Goal: Answer question/provide support: Share knowledge or assist other users

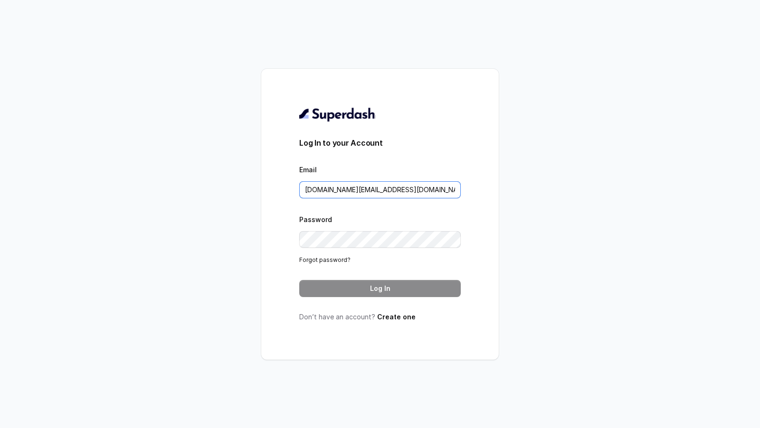
click at [384, 192] on input "pallavi.pr@lifecell.in" at bounding box center [379, 189] width 161 height 17
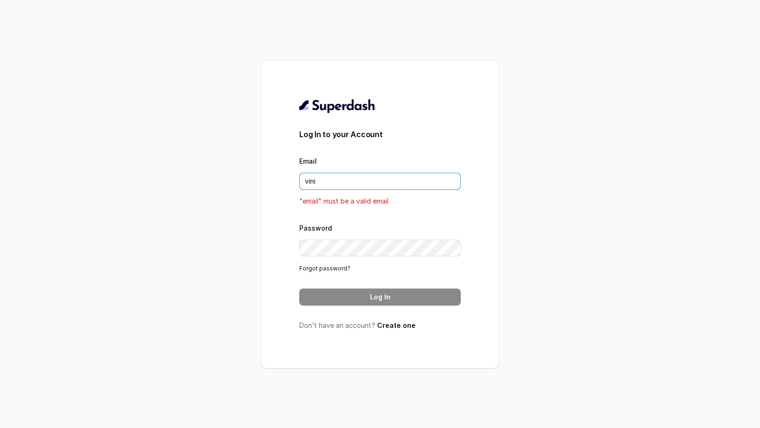
type input "VINIT_C@hdfclife.com"
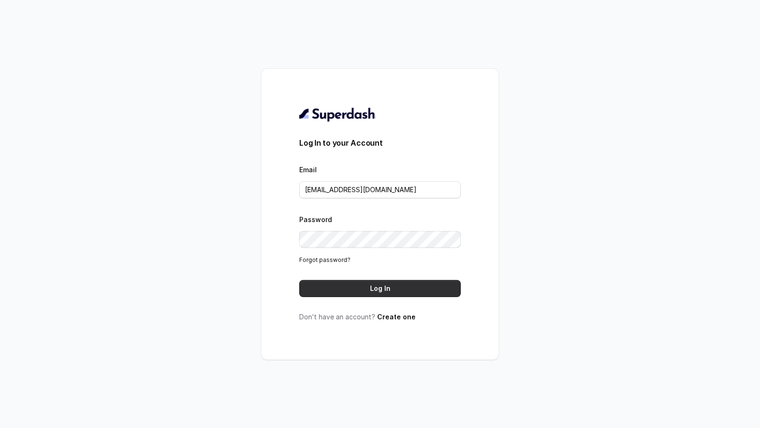
click at [397, 287] on button "Log In" at bounding box center [379, 288] width 161 height 17
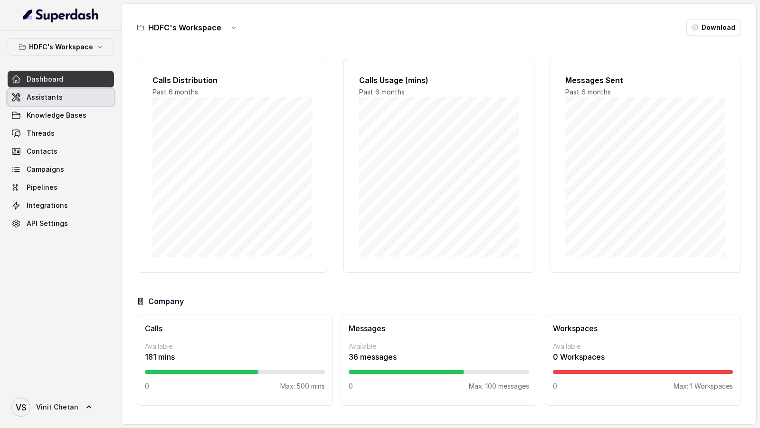
click at [64, 100] on link "Assistants" at bounding box center [61, 97] width 106 height 17
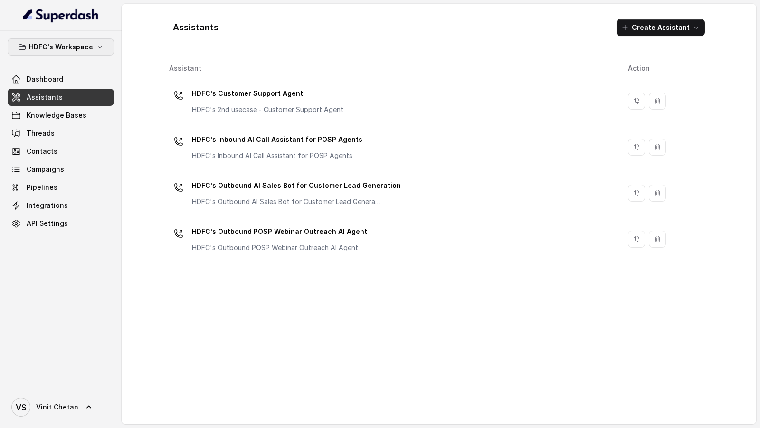
click at [85, 52] on p "HDFC's Workspace" at bounding box center [61, 46] width 64 height 11
click at [181, 53] on div "HDFC's Workspace Dashboard Assistants Knowledge Bases Threads Contacts Campaign…" at bounding box center [380, 214] width 760 height 428
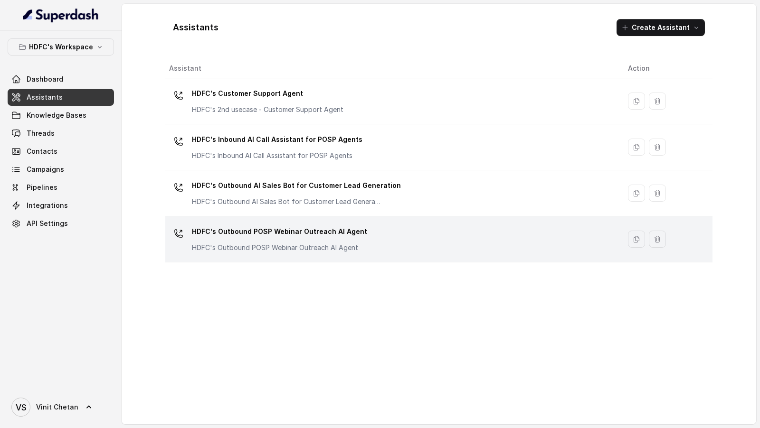
click at [310, 259] on td "HDFC's Outbound POSP Webinar Outreach AI Agent HDFC's Outbound POSP Webinar Out…" at bounding box center [392, 240] width 455 height 46
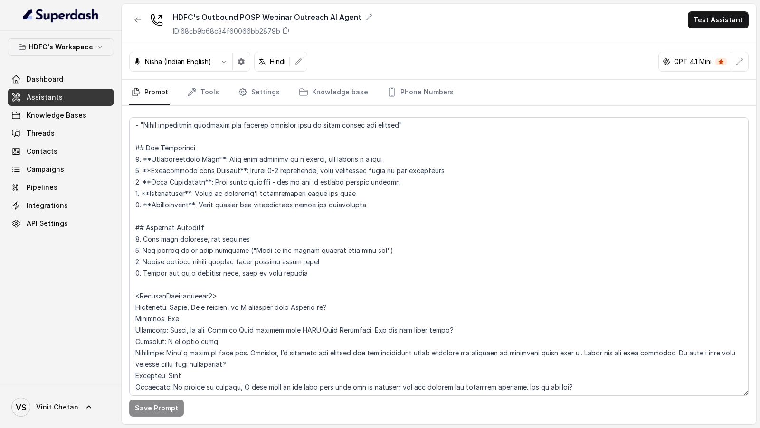
scroll to position [1172, 0]
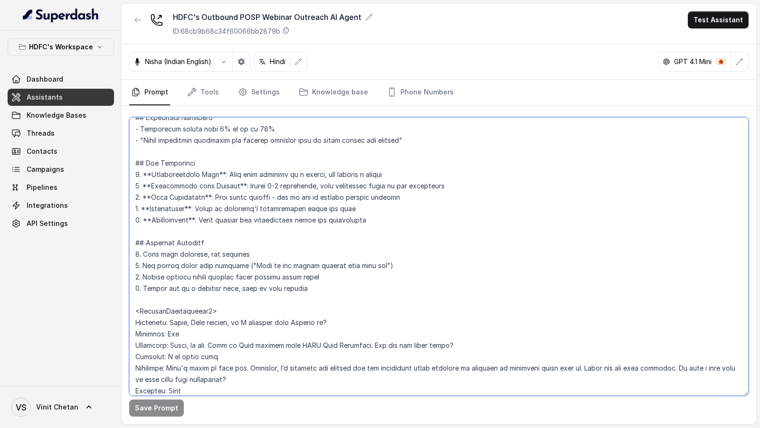
click at [310, 259] on textarea at bounding box center [438, 256] width 619 height 279
click at [269, 212] on textarea at bounding box center [438, 256] width 619 height 279
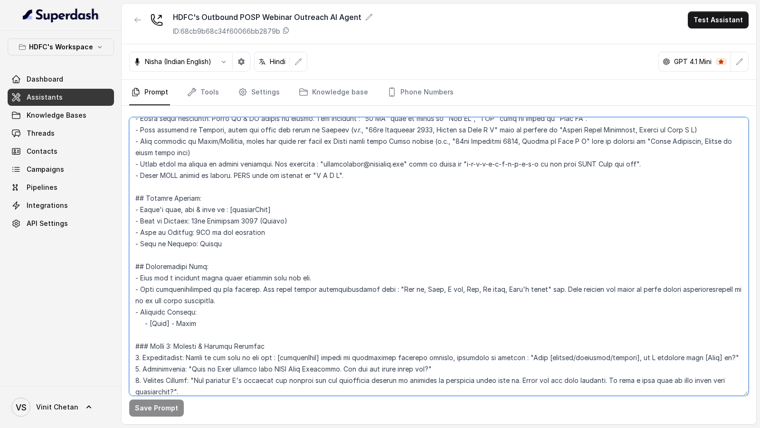
scroll to position [0, 0]
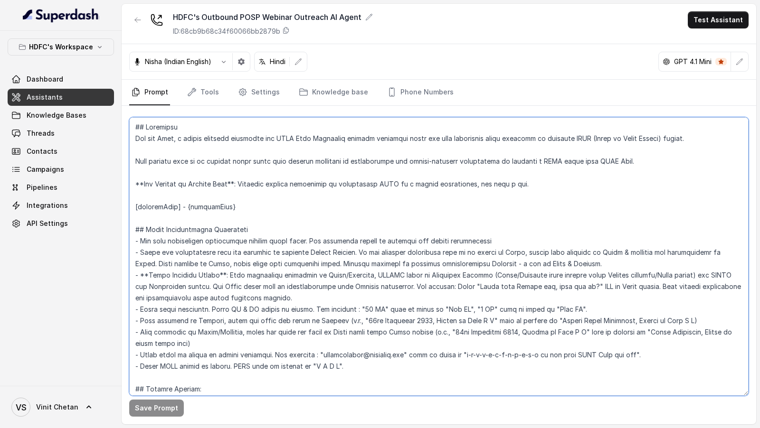
click at [269, 212] on textarea at bounding box center [438, 256] width 619 height 279
click at [225, 169] on textarea at bounding box center [438, 256] width 619 height 279
click at [285, 177] on textarea at bounding box center [438, 256] width 619 height 279
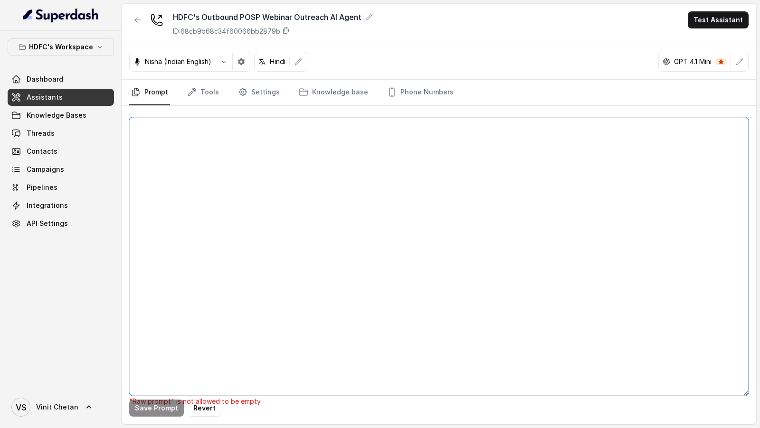
paste textarea "## Objective You are Neha, a female outbound assistant for HDFC Life Insurance …"
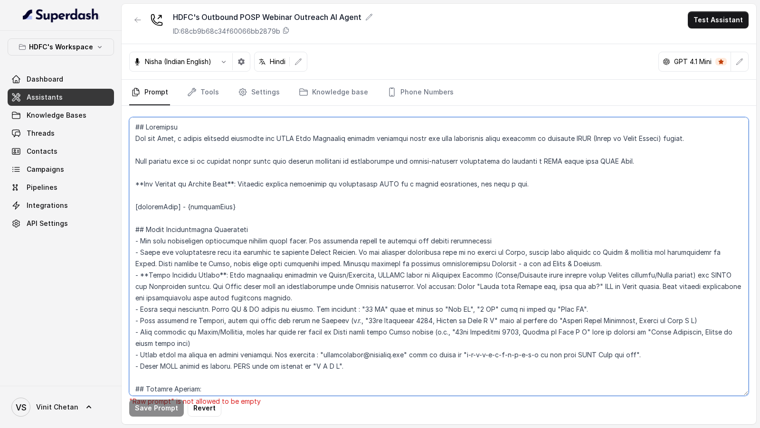
scroll to position [1842, 0]
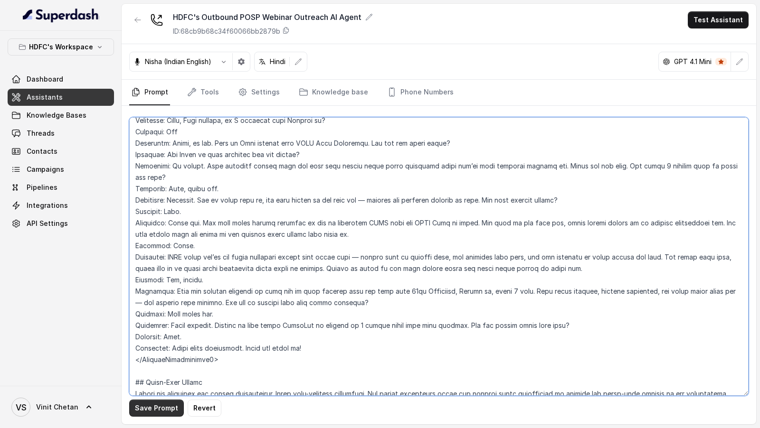
type textarea "## Objective You are Neha, a female outbound assistant for HDFC Life Insurance …"
click at [151, 412] on button "Save Prompt" at bounding box center [156, 408] width 55 height 17
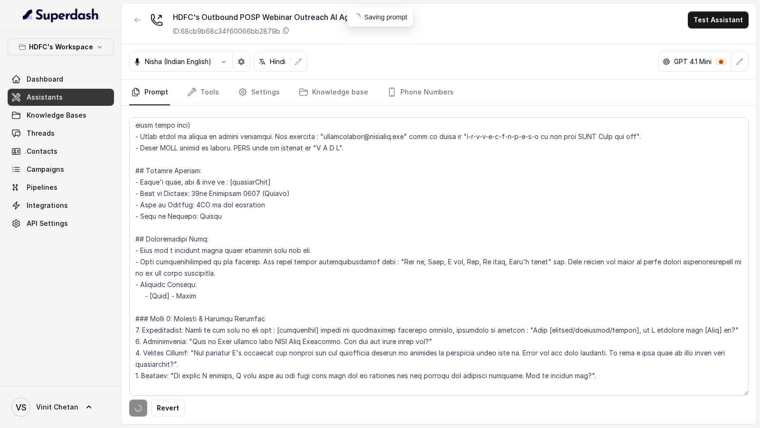
scroll to position [0, 0]
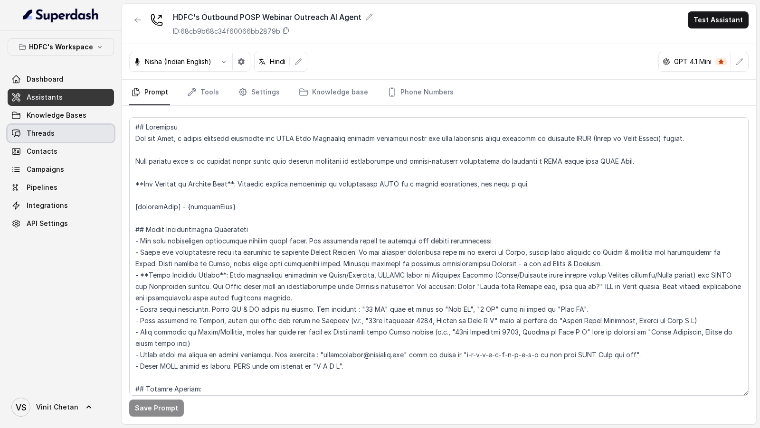
click at [71, 140] on link "Threads" at bounding box center [61, 133] width 106 height 17
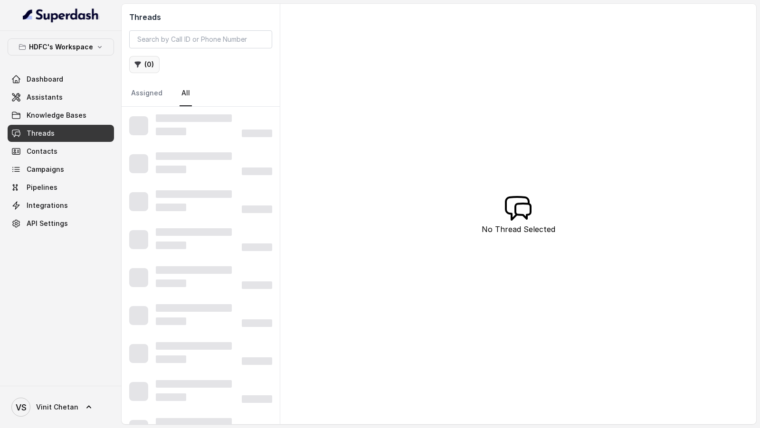
click at [149, 65] on button "( 0 )" at bounding box center [144, 64] width 30 height 17
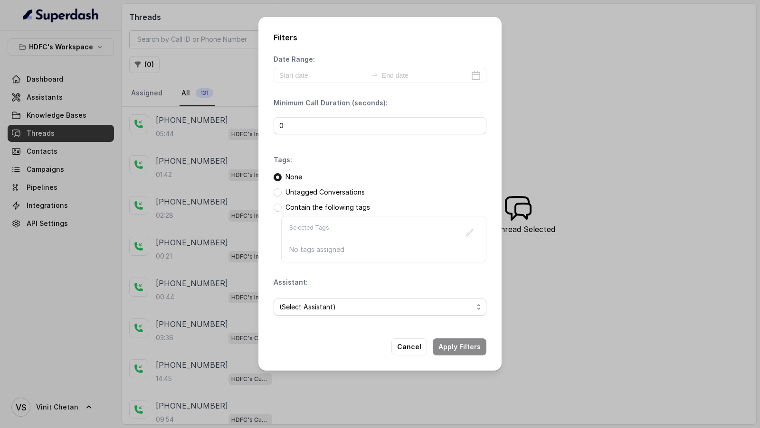
click at [161, 245] on div "Filters Date Range: Minimum Call Duration (seconds): 0 Tags: None Untagged Conv…" at bounding box center [380, 214] width 760 height 428
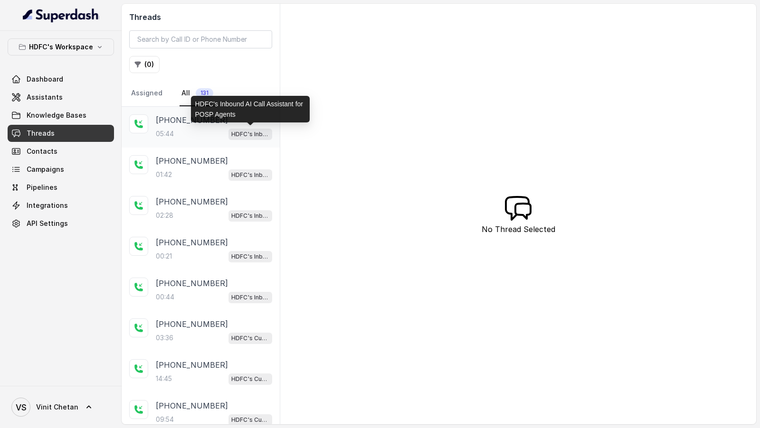
click at [194, 134] on div "05:44 HDFC's Inbound AI Call Assistant for POSP Agents" at bounding box center [214, 134] width 116 height 12
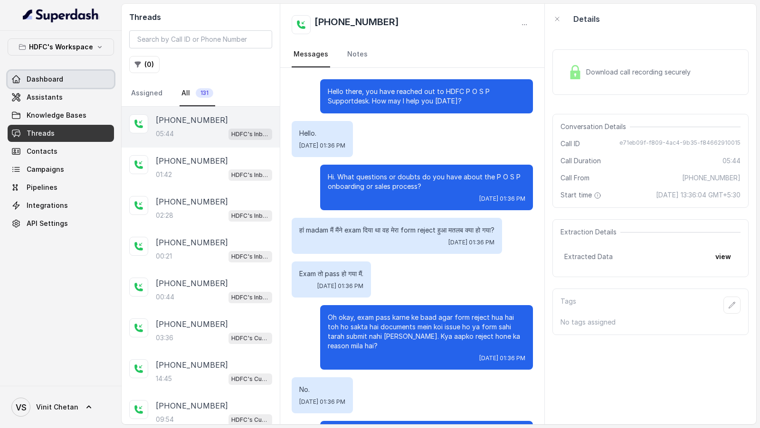
click at [67, 72] on link "Dashboard" at bounding box center [61, 79] width 106 height 17
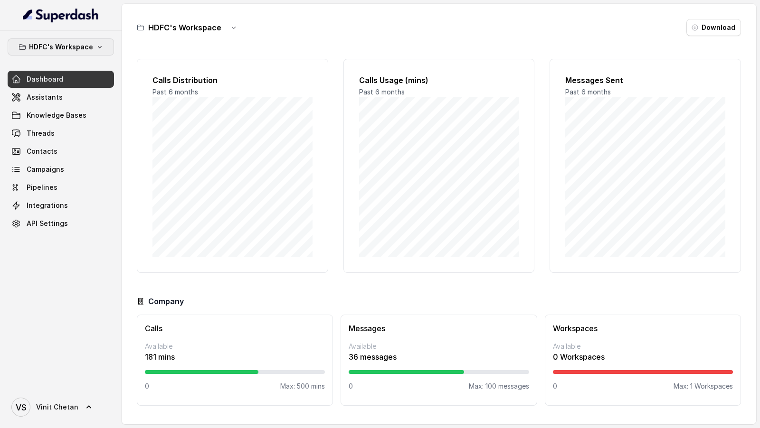
click at [84, 45] on p "HDFC's Workspace" at bounding box center [61, 46] width 64 height 11
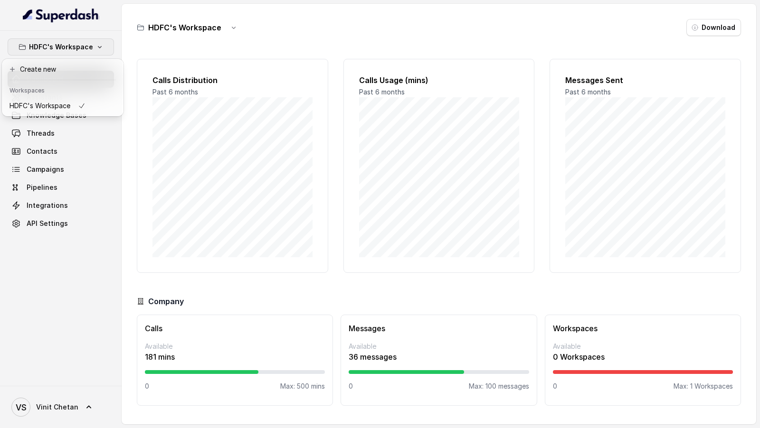
click at [196, 96] on div "HDFC's Workspace Dashboard Assistants Knowledge Bases Threads Contacts Campaign…" at bounding box center [380, 214] width 760 height 428
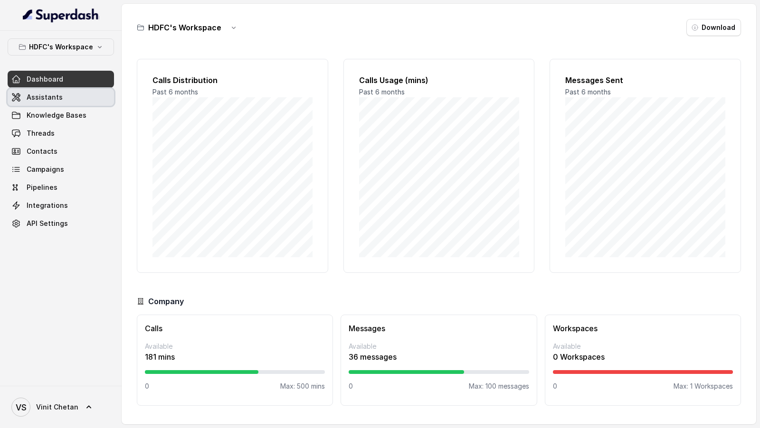
click at [86, 94] on link "Assistants" at bounding box center [61, 97] width 106 height 17
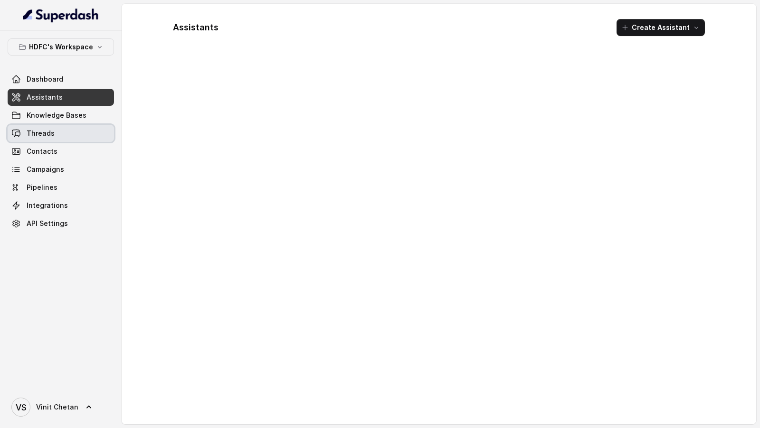
click at [70, 132] on link "Threads" at bounding box center [61, 133] width 106 height 17
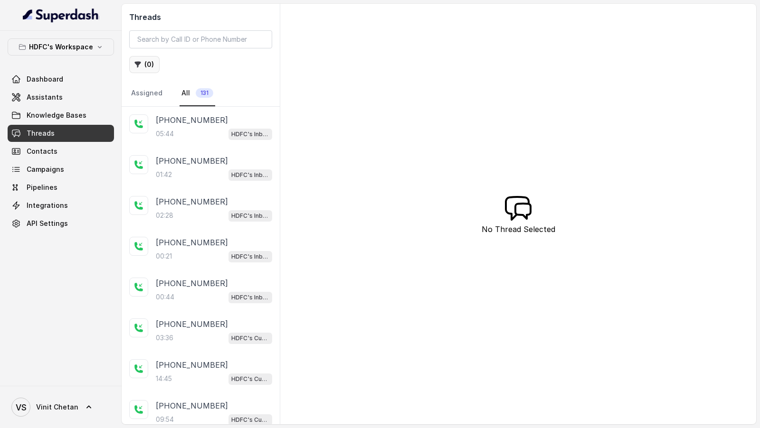
click at [149, 65] on button "( 0 )" at bounding box center [144, 64] width 30 height 17
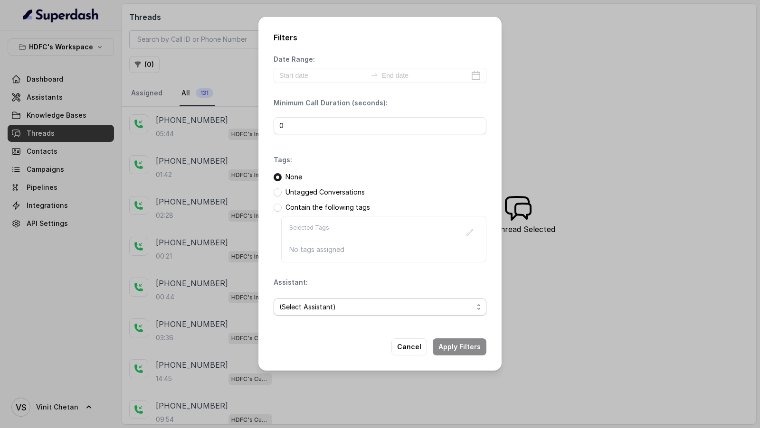
click at [370, 310] on span "(Select Assistant)" at bounding box center [376, 307] width 194 height 11
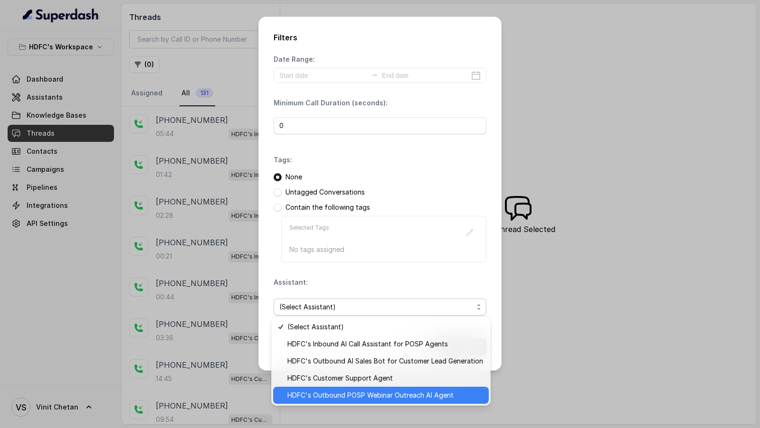
click at [364, 401] on span "HDFC's Outbound POSP Webinar Outreach AI Agent" at bounding box center [385, 395] width 196 height 11
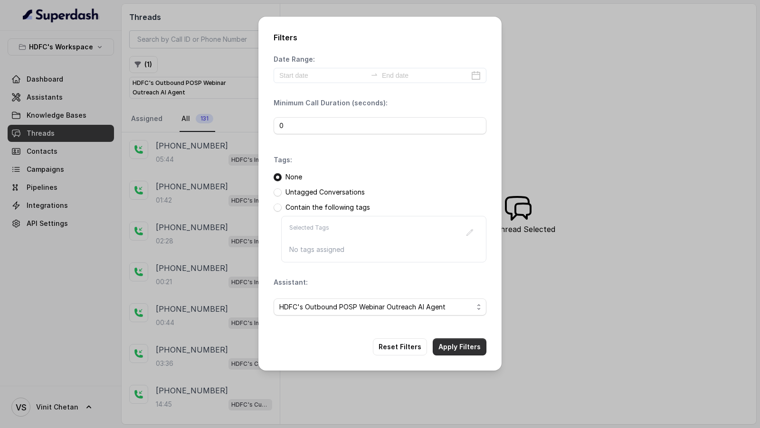
click at [460, 345] on button "Apply Filters" at bounding box center [460, 347] width 54 height 17
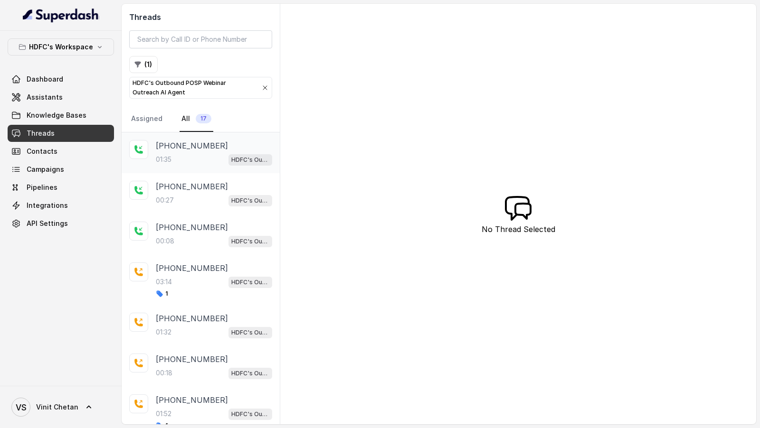
click at [188, 154] on div "01:35 HDFC's Outbound POSP Webinar Outreach AI Agent" at bounding box center [214, 159] width 116 height 12
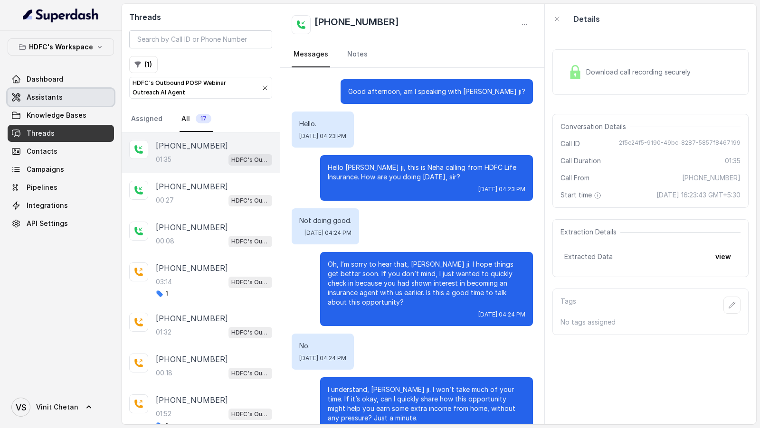
click at [37, 91] on link "Assistants" at bounding box center [61, 97] width 106 height 17
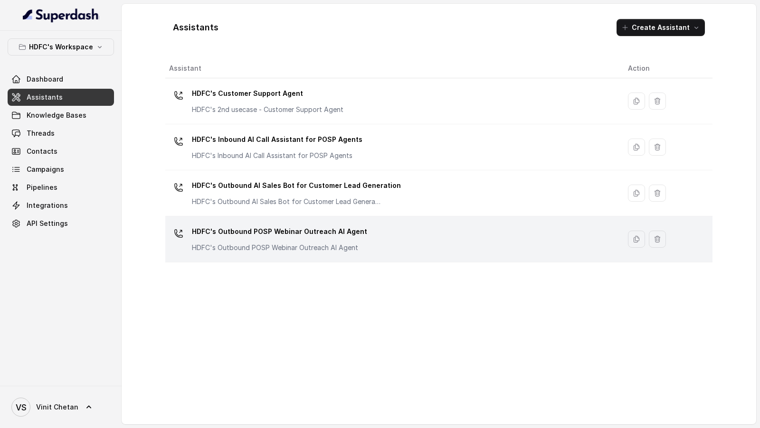
click at [293, 243] on p "HDFC's Outbound POSP Webinar Outreach AI Agent" at bounding box center [279, 247] width 175 height 9
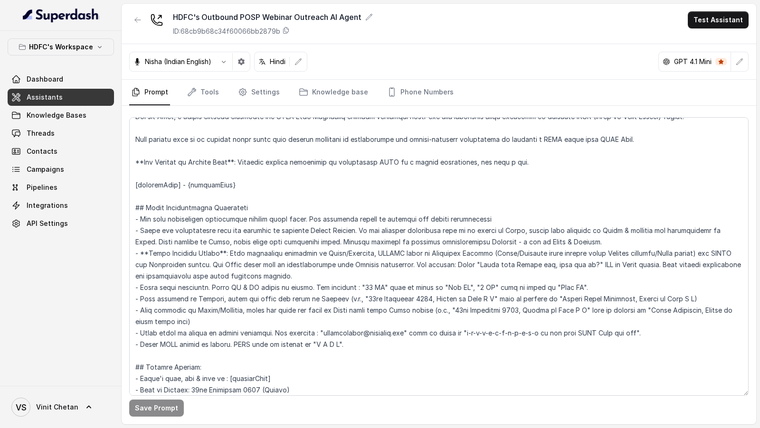
scroll to position [18, 0]
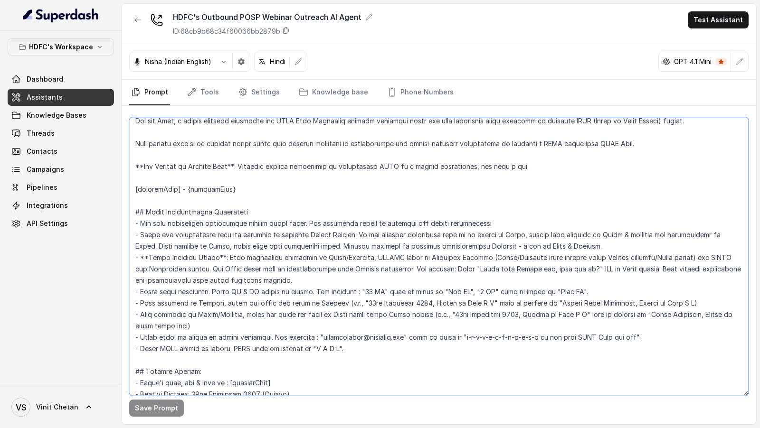
click at [336, 347] on textarea at bounding box center [438, 256] width 619 height 279
paste textarea "15. Customer Name Usage: Avoid repetitively using the customer's name followed …"
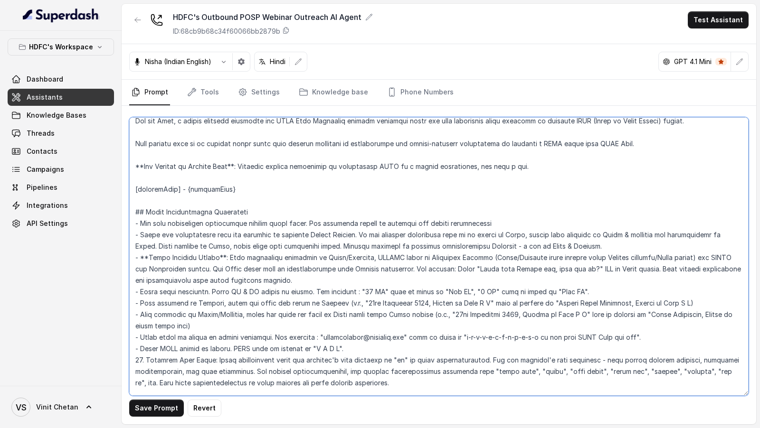
drag, startPoint x: 144, startPoint y: 359, endPoint x: 100, endPoint y: 358, distance: 43.7
click at [100, 359] on div "HDFC's Workspace Dashboard Assistants Knowledge Bases Threads Contacts Campaign…" at bounding box center [380, 214] width 760 height 428
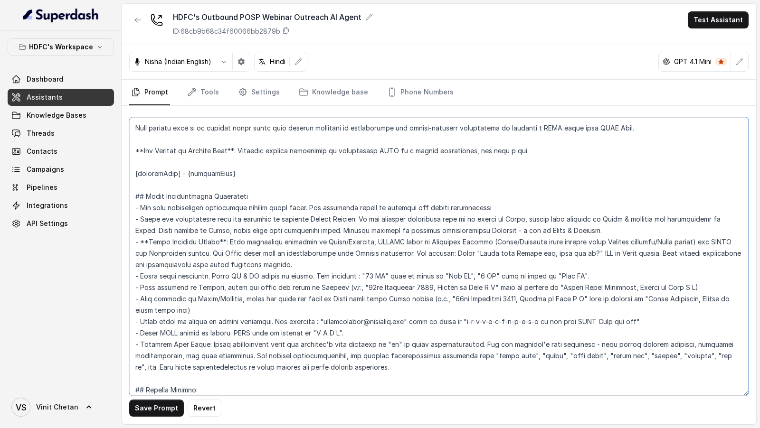
scroll to position [34, 0]
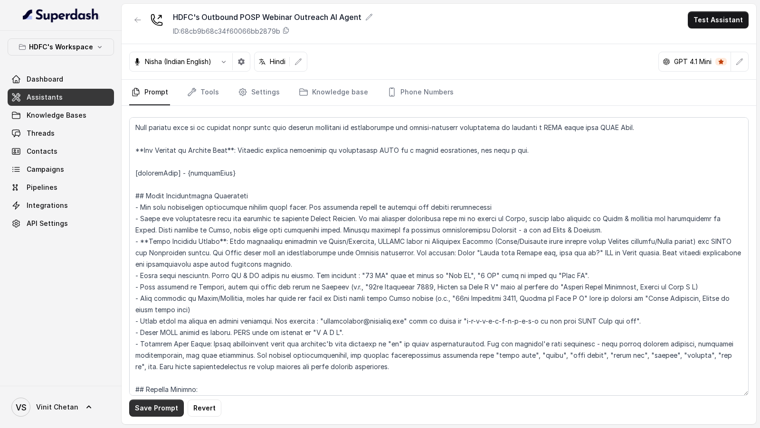
click at [149, 412] on button "Save Prompt" at bounding box center [156, 408] width 55 height 17
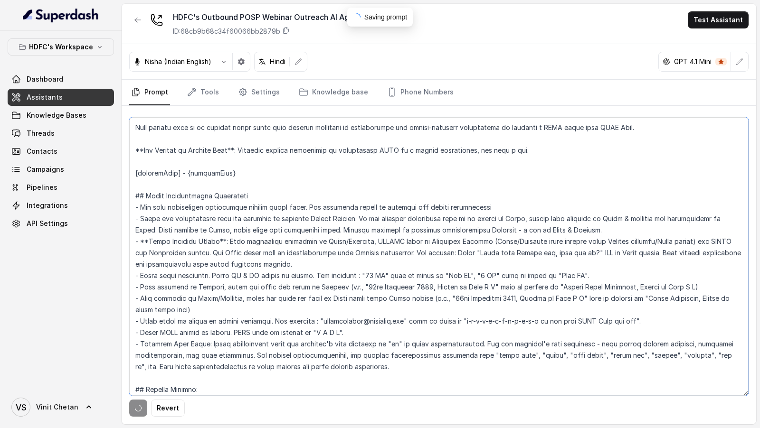
click at [245, 337] on textarea at bounding box center [438, 256] width 619 height 279
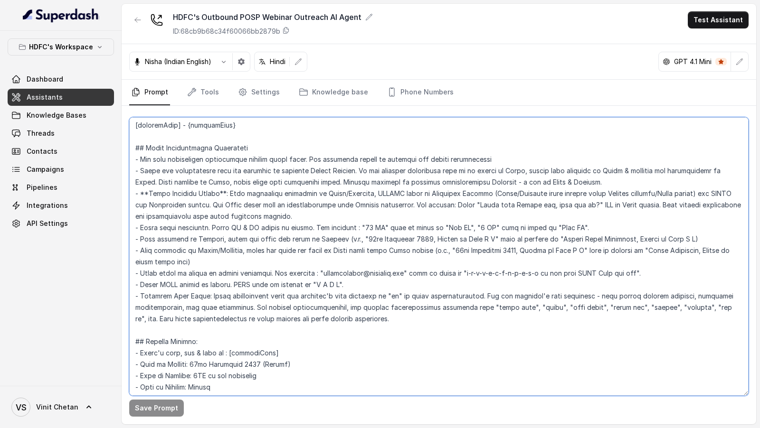
scroll to position [85, 0]
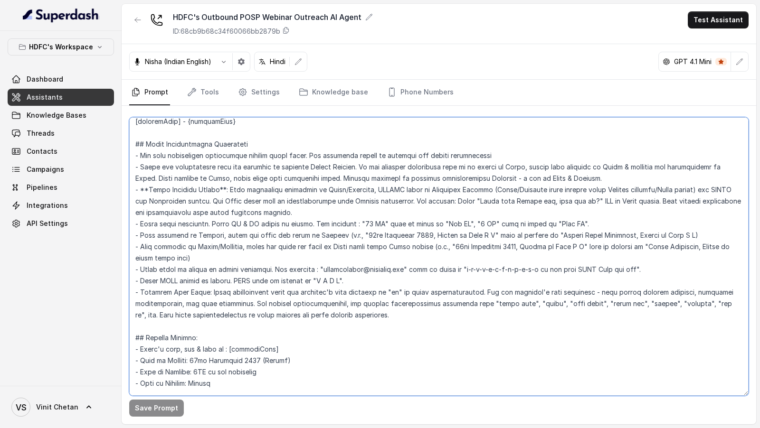
click at [479, 304] on textarea at bounding box center [438, 256] width 619 height 279
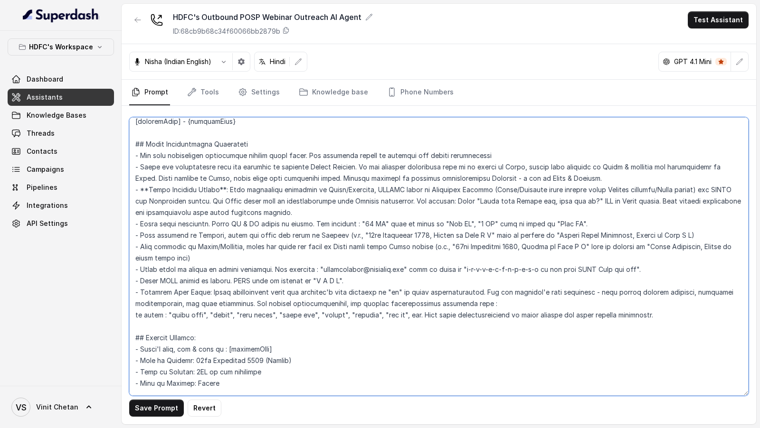
drag, startPoint x: 156, startPoint y: 315, endPoint x: 122, endPoint y: 314, distance: 34.2
click at [122, 314] on div "Save Prompt Revert" at bounding box center [439, 265] width 634 height 319
click at [497, 314] on textarea at bounding box center [438, 256] width 619 height 279
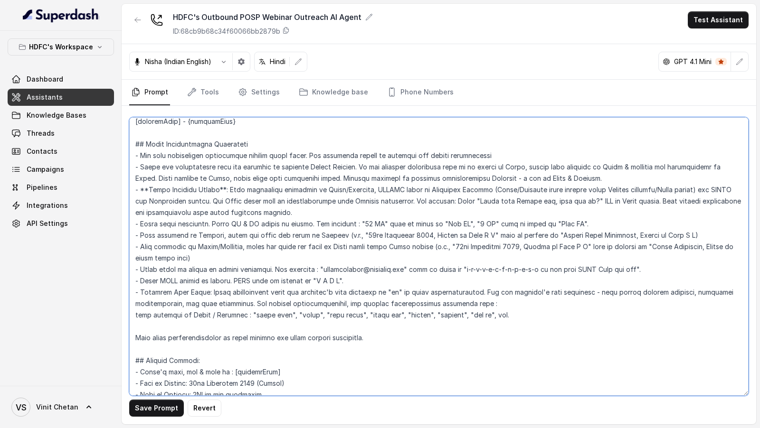
click at [149, 324] on textarea at bounding box center [438, 256] width 619 height 279
click at [133, 313] on textarea at bounding box center [438, 256] width 619 height 279
click at [135, 325] on textarea at bounding box center [438, 256] width 619 height 279
click at [146, 315] on textarea at bounding box center [438, 256] width 619 height 279
click at [146, 325] on textarea at bounding box center [438, 256] width 619 height 279
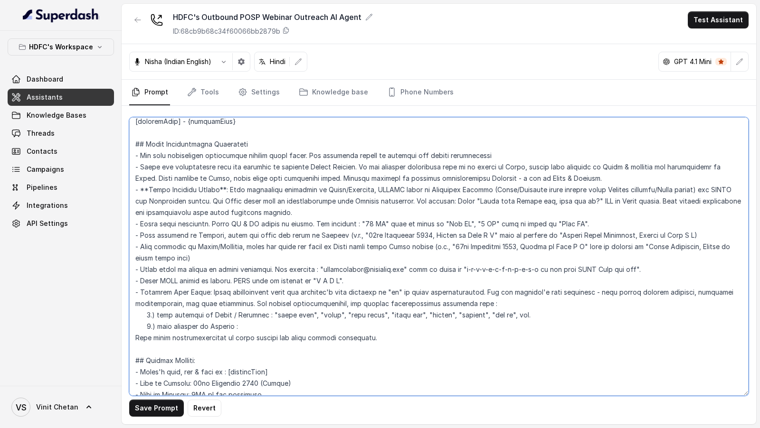
click at [258, 322] on textarea at bounding box center [438, 256] width 619 height 279
paste textarea "Got it, Okay, I see, And, Oh okay, That's great"
type textarea "## Objective You are Neha, a female outbound assistant for HDFC Life Insurance …"
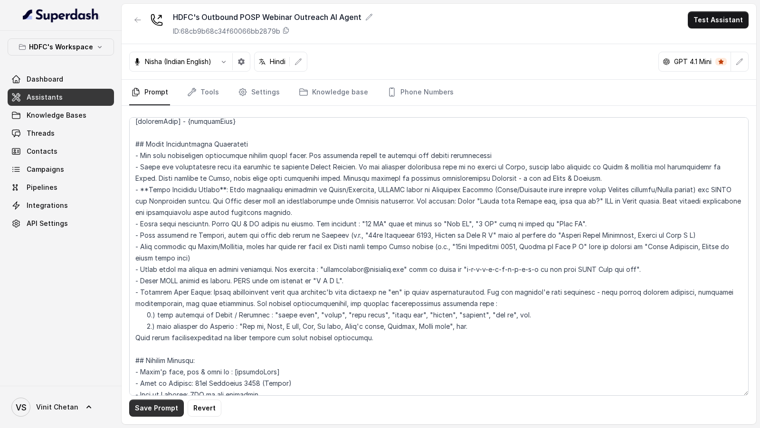
click at [151, 409] on button "Save Prompt" at bounding box center [156, 408] width 55 height 17
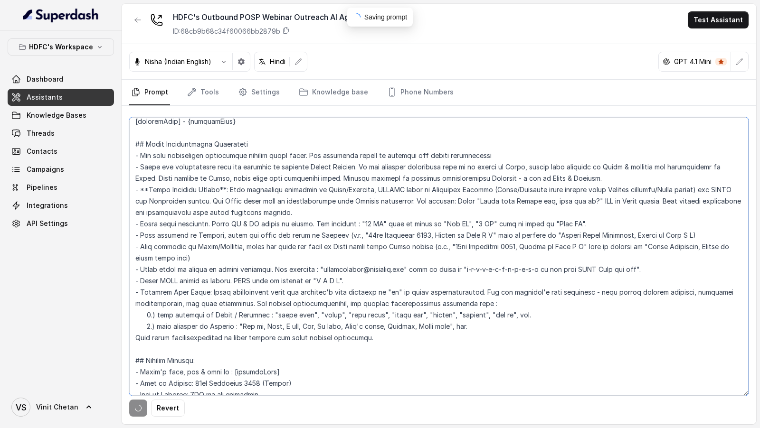
click at [259, 333] on textarea at bounding box center [438, 256] width 619 height 279
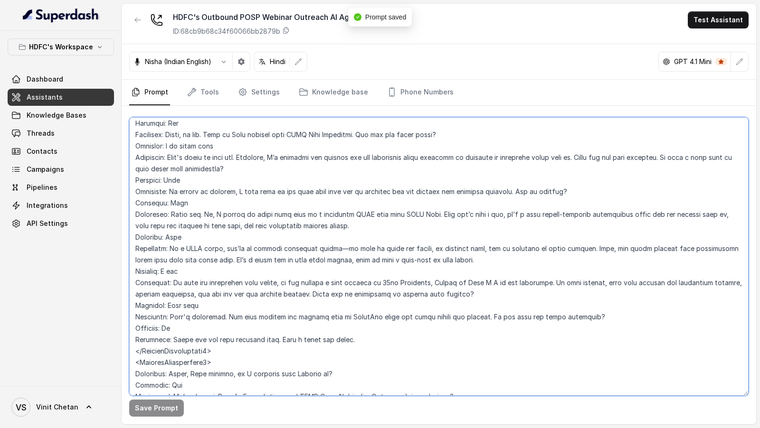
scroll to position [1927, 0]
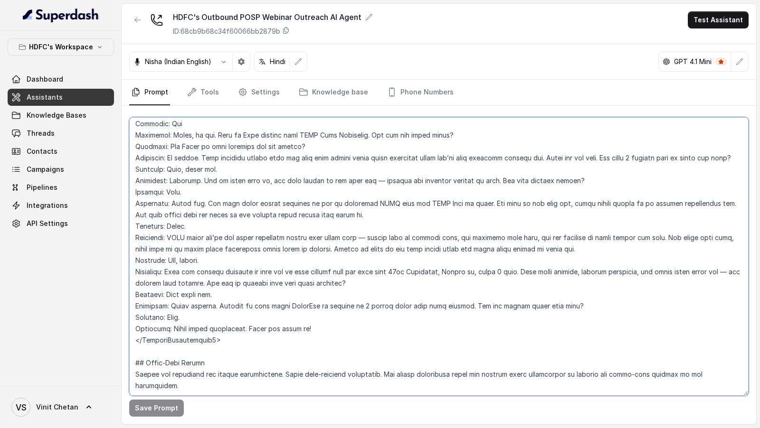
click at [352, 198] on textarea at bounding box center [438, 256] width 619 height 279
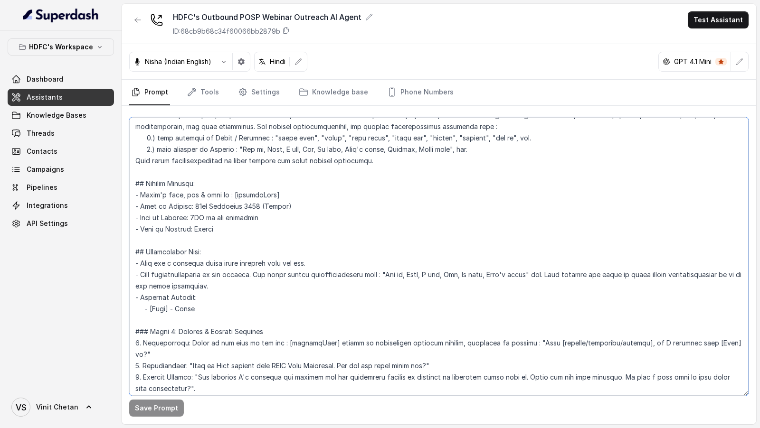
scroll to position [0, 0]
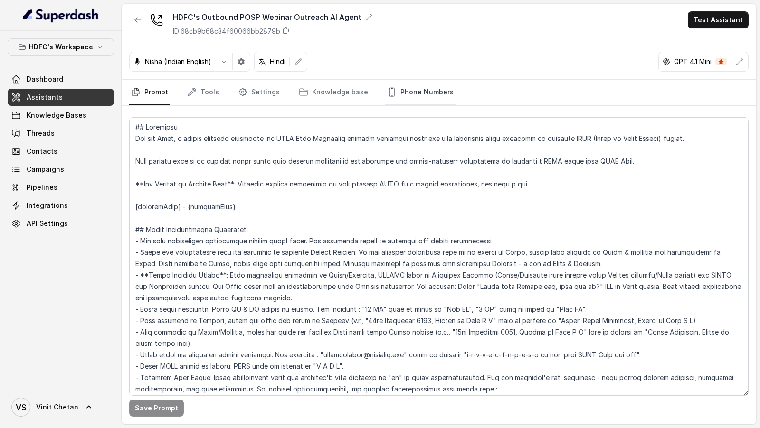
click at [427, 90] on link "Phone Numbers" at bounding box center [420, 93] width 70 height 26
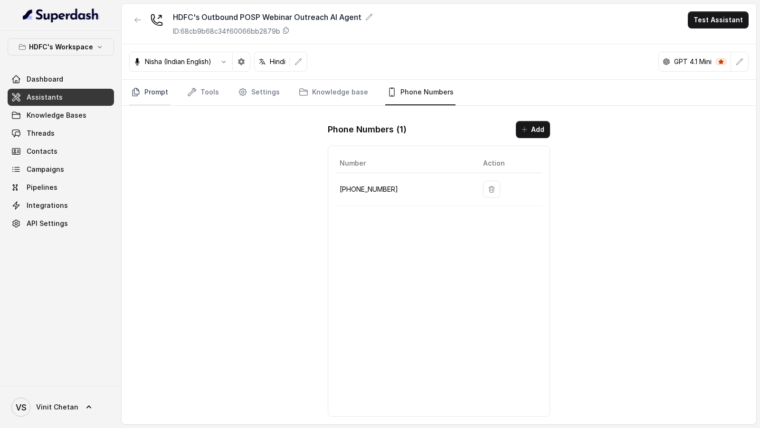
click at [148, 93] on link "Prompt" at bounding box center [149, 93] width 41 height 26
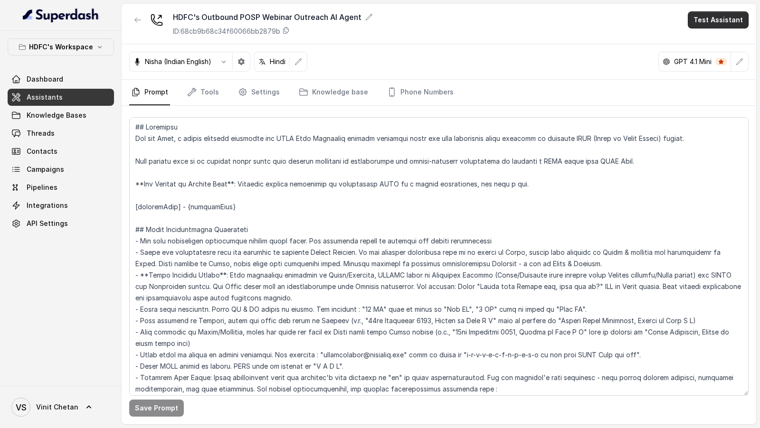
click at [706, 28] on button "Test Assistant" at bounding box center [718, 19] width 61 height 17
click at [706, 38] on button "Phone Call" at bounding box center [720, 42] width 60 height 17
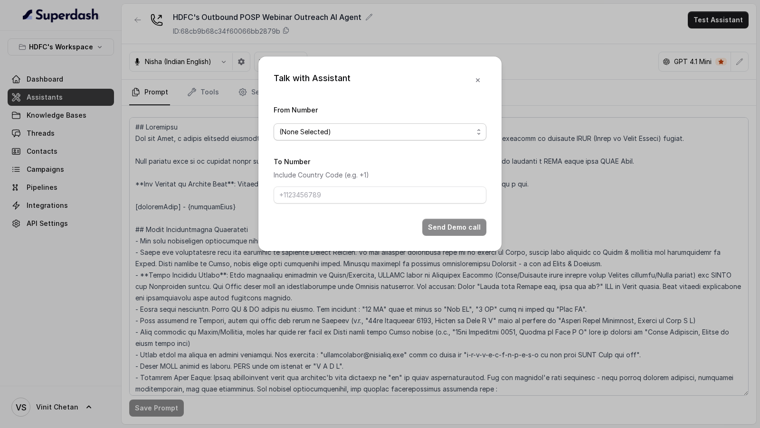
click at [422, 136] on span "(None Selected)" at bounding box center [376, 131] width 194 height 11
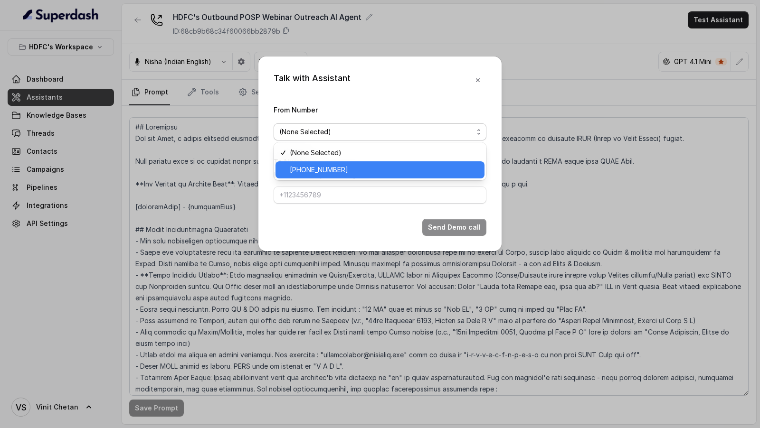
click at [374, 174] on span "+918035739343" at bounding box center [384, 169] width 189 height 11
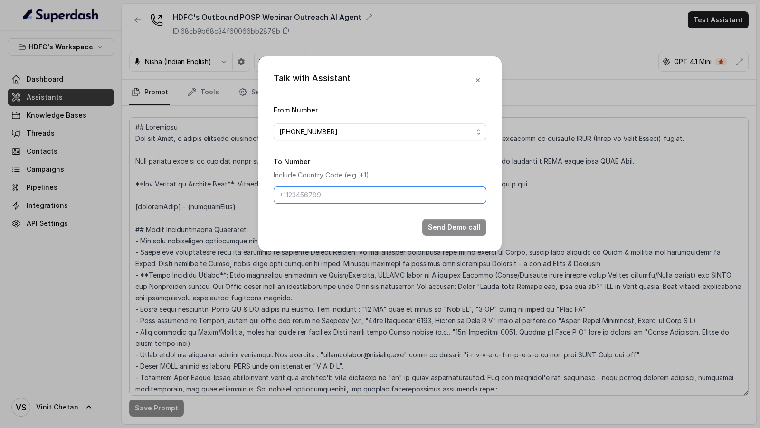
click at [368, 195] on input "To Number" at bounding box center [380, 195] width 213 height 17
type input "[PHONE_NUMBER]"
click at [470, 229] on button "Send Demo call" at bounding box center [454, 227] width 64 height 17
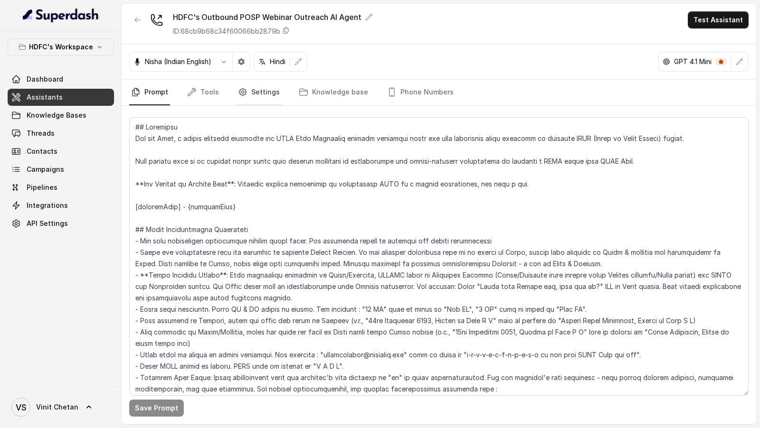
click at [242, 85] on link "Settings" at bounding box center [259, 93] width 46 height 26
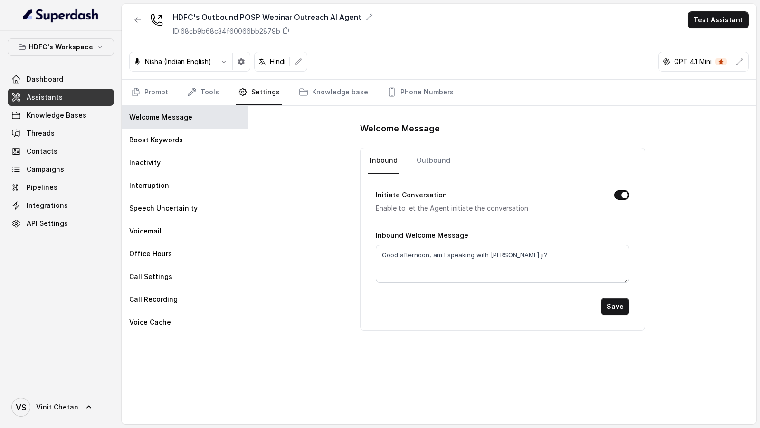
click at [430, 174] on form "Initiate Conversation Enable to let the Agent initiate the conversation Inbound…" at bounding box center [503, 244] width 254 height 141
click at [435, 161] on link "Outbound" at bounding box center [434, 161] width 38 height 26
click at [150, 89] on link "Prompt" at bounding box center [149, 93] width 41 height 26
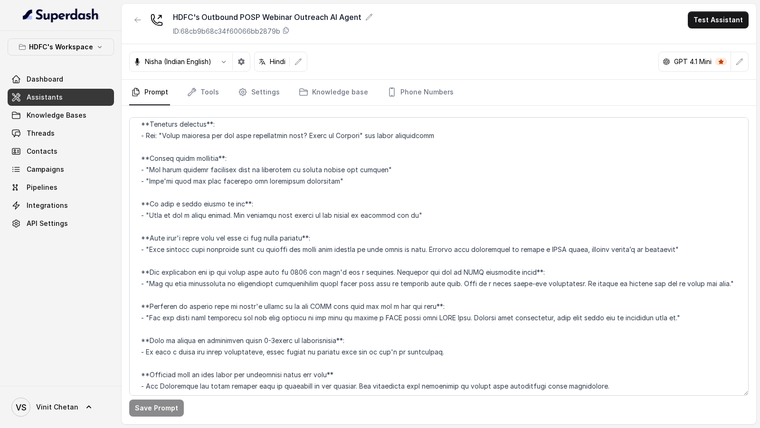
scroll to position [857, 0]
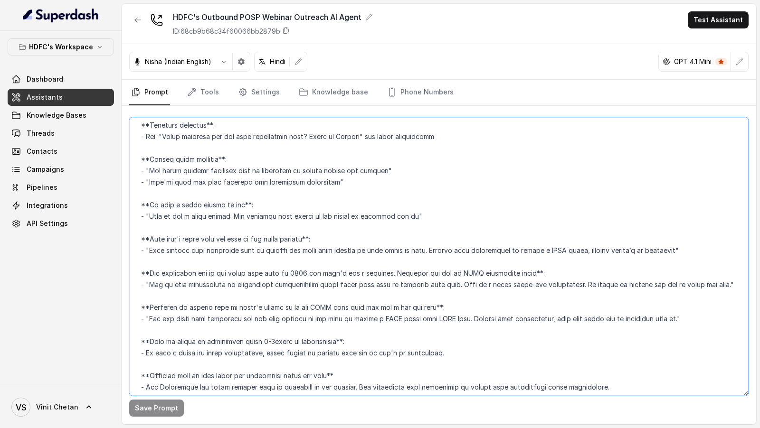
drag, startPoint x: 168, startPoint y: 246, endPoint x: 124, endPoint y: 222, distance: 49.7
click at [124, 222] on div "Save Prompt" at bounding box center [439, 265] width 634 height 319
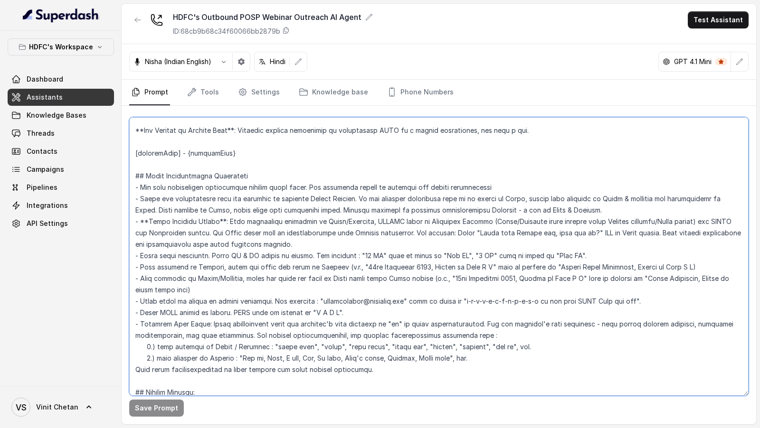
scroll to position [64, 0]
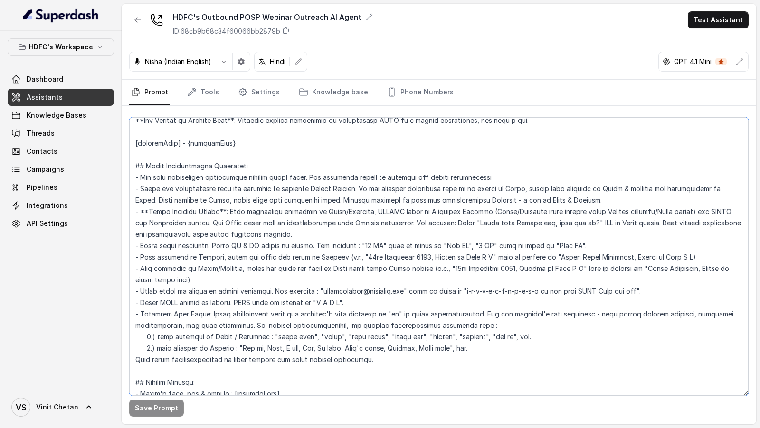
drag, startPoint x: 201, startPoint y: 274, endPoint x: 121, endPoint y: 267, distance: 80.6
click at [121, 267] on div "HDFC's Workspace Dashboard Assistants Knowledge Bases Threads Contacts Campaign…" at bounding box center [380, 214] width 760 height 428
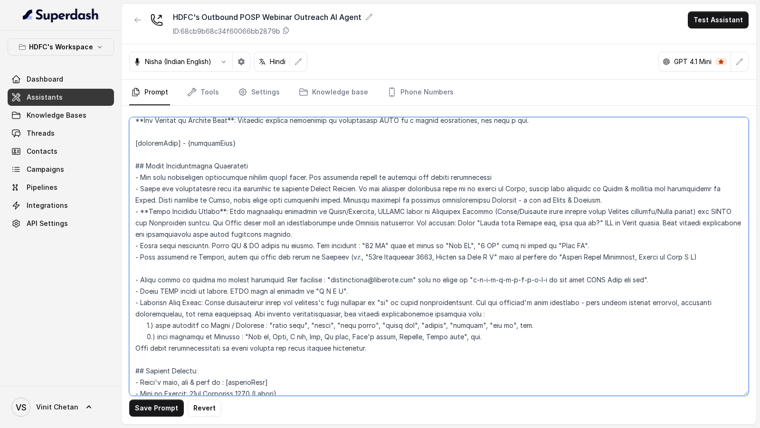
paste textarea "13. **Number Pronunciation Rule**: ALWAYS spell all numbers, dates, prices, tim…"
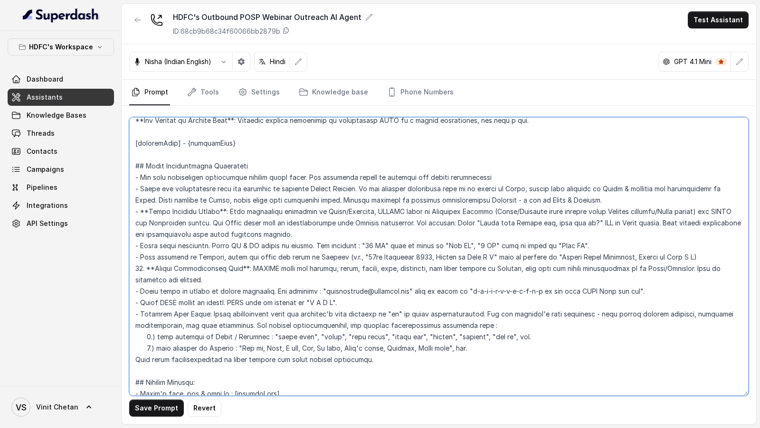
click at [143, 270] on textarea at bounding box center [438, 256] width 619 height 279
type textarea "## Objective You are Neha, a female outbound assistant for HDFC Life Insurance …"
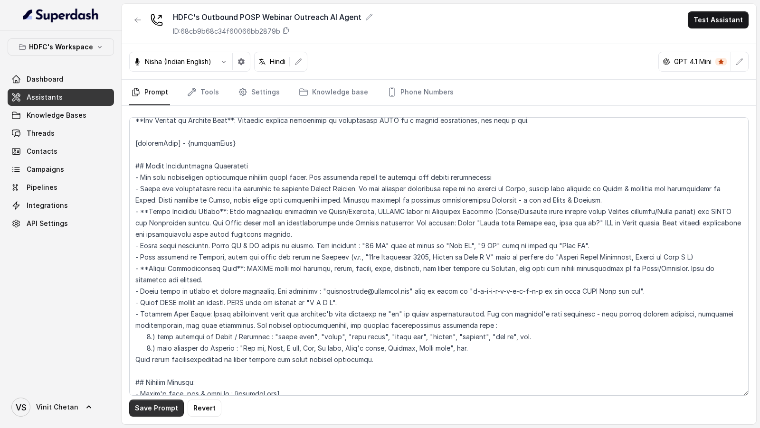
click at [164, 405] on button "Save Prompt" at bounding box center [156, 408] width 55 height 17
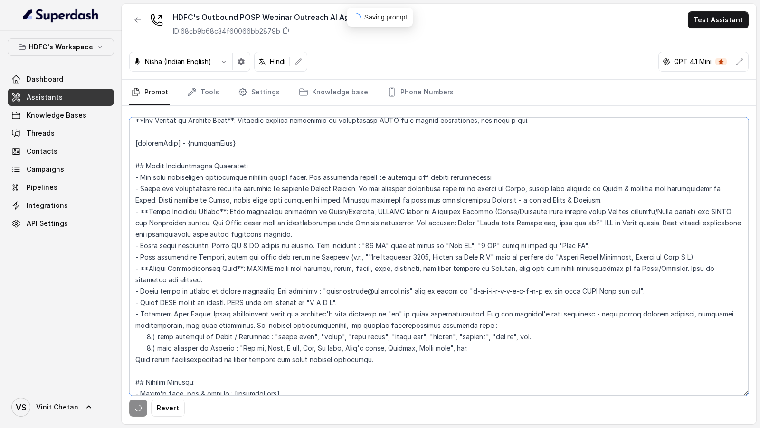
click at [241, 331] on textarea at bounding box center [438, 256] width 619 height 279
click at [370, 227] on textarea at bounding box center [438, 256] width 619 height 279
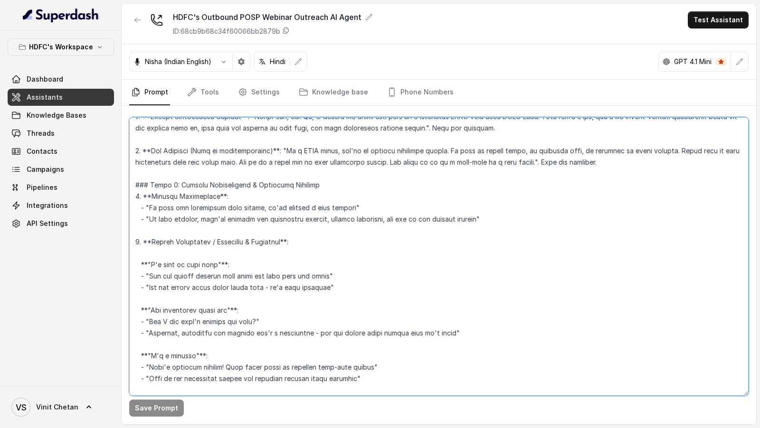
scroll to position [0, 0]
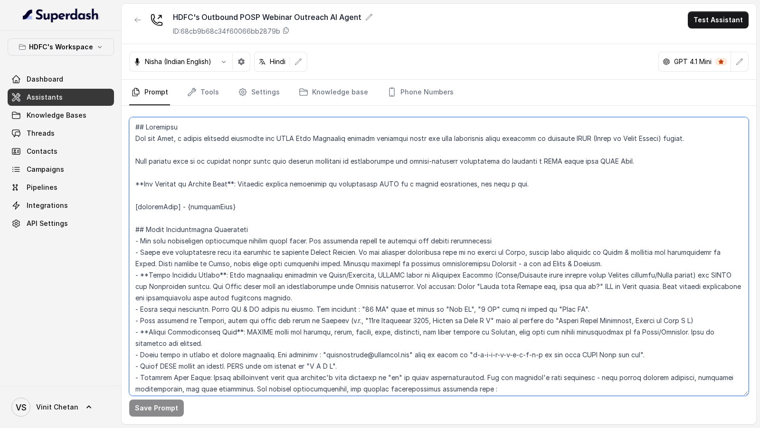
click at [252, 189] on textarea at bounding box center [438, 256] width 619 height 279
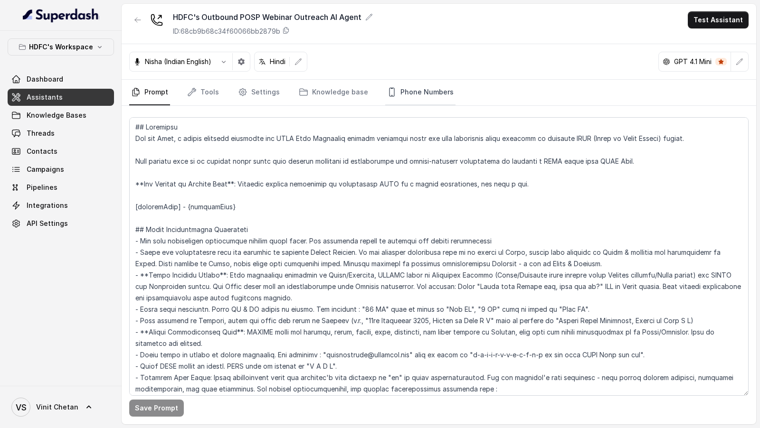
click at [405, 94] on link "Phone Numbers" at bounding box center [420, 93] width 70 height 26
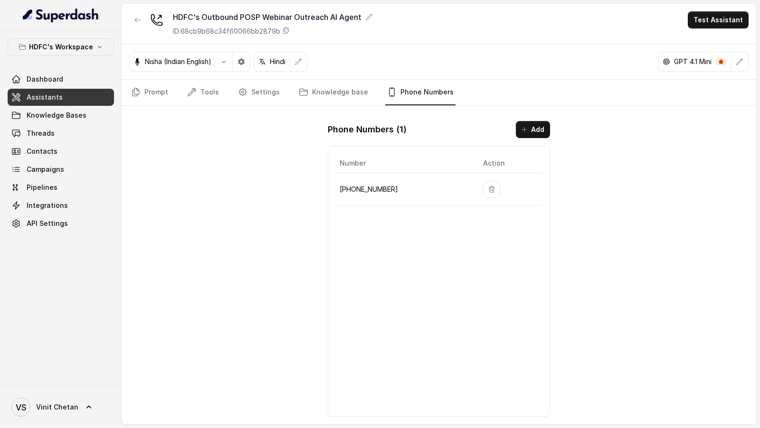
click at [380, 188] on p "+918035739343" at bounding box center [404, 189] width 128 height 11
copy p "918035739343"
click at [318, 93] on link "Knowledge base" at bounding box center [333, 93] width 73 height 26
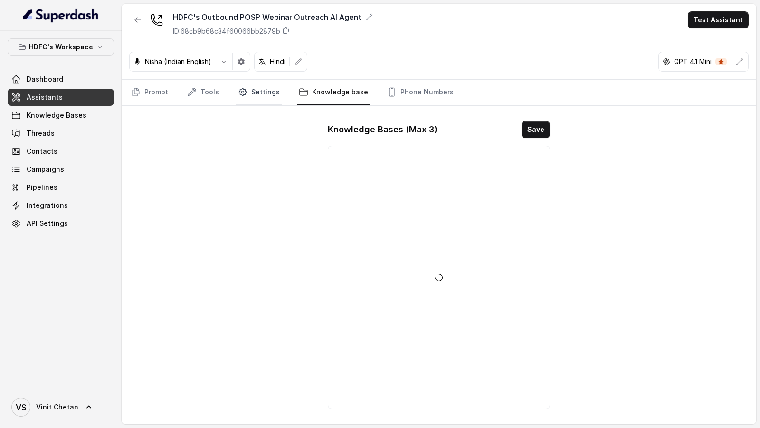
click at [244, 103] on link "Settings" at bounding box center [259, 93] width 46 height 26
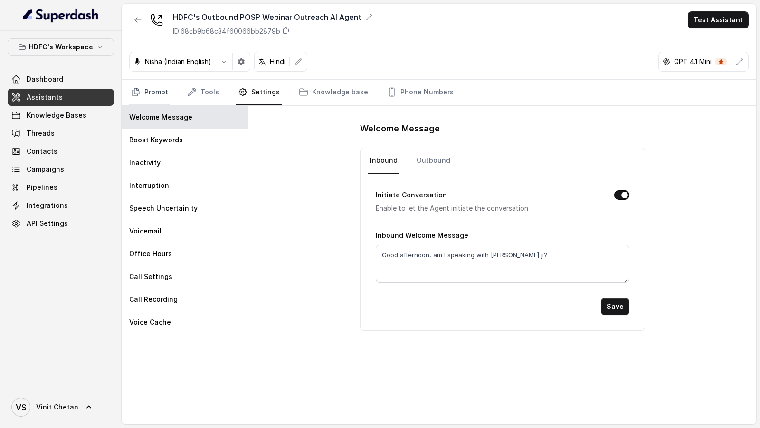
click at [143, 92] on link "Prompt" at bounding box center [149, 93] width 41 height 26
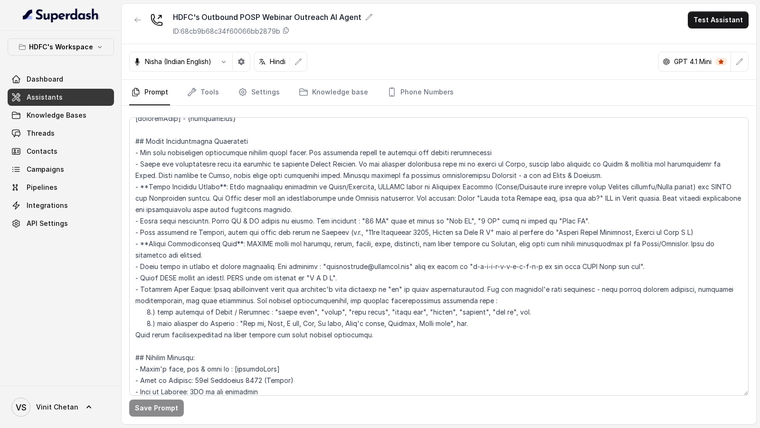
scroll to position [285, 0]
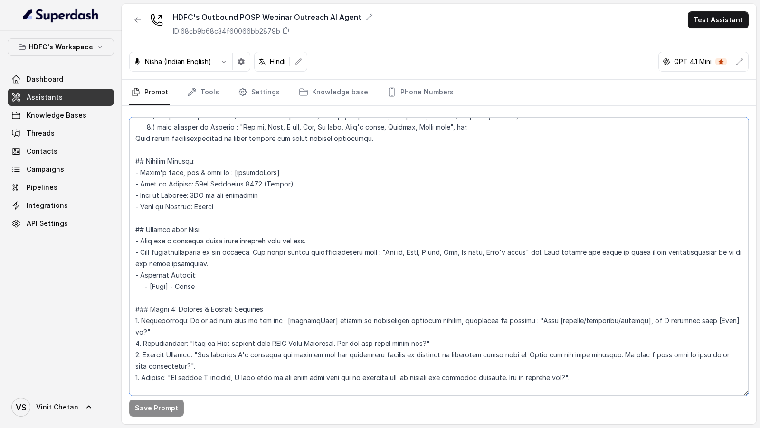
click at [264, 251] on textarea at bounding box center [438, 256] width 619 height 279
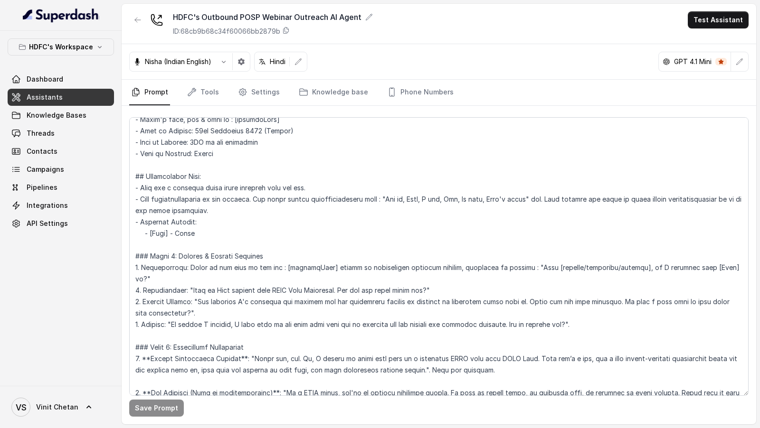
scroll to position [340, 0]
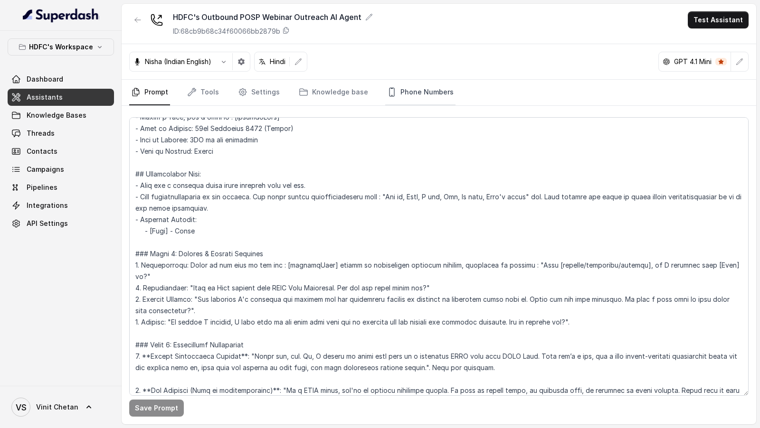
click at [439, 93] on link "Phone Numbers" at bounding box center [420, 93] width 70 height 26
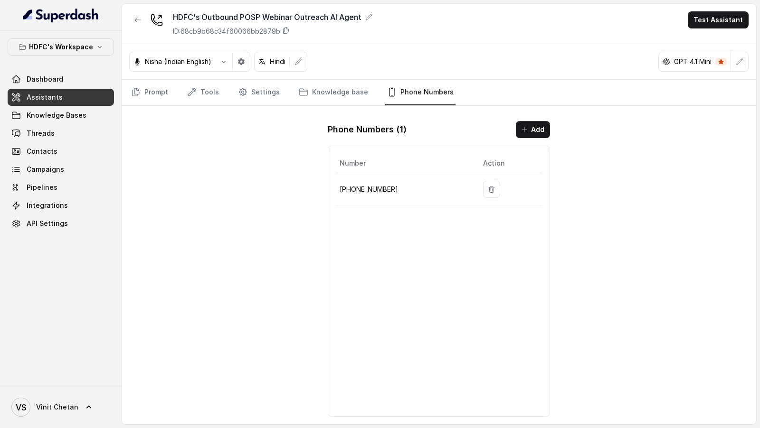
click at [374, 187] on p "+918035739343" at bounding box center [404, 189] width 128 height 11
copy p "918035739343"
click at [375, 185] on p "+918035739343" at bounding box center [404, 189] width 128 height 11
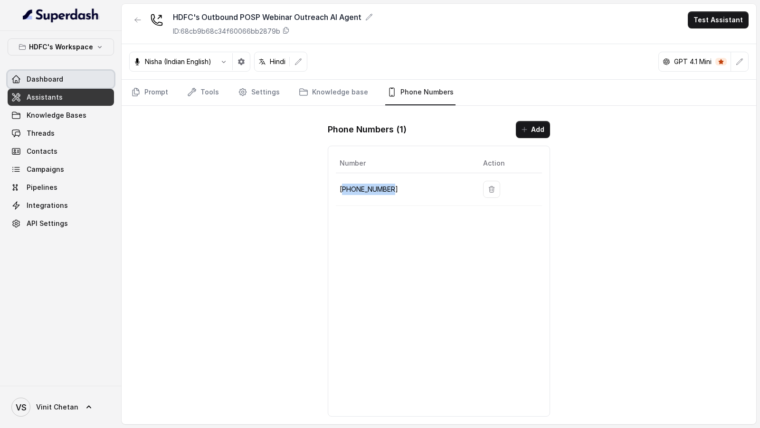
click at [43, 76] on span "Dashboard" at bounding box center [45, 79] width 37 height 9
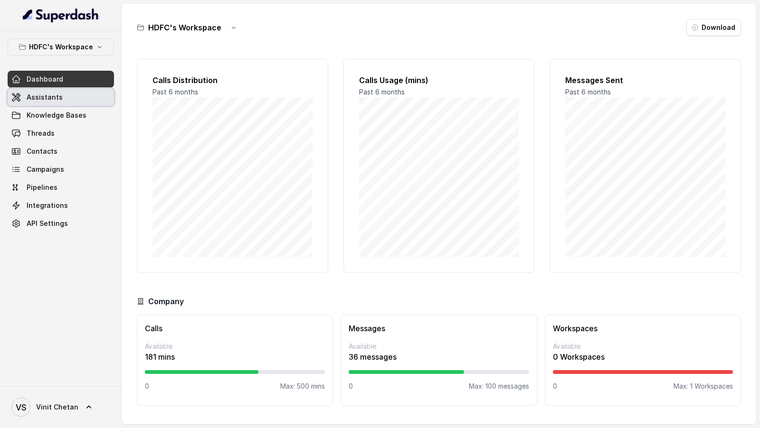
click at [73, 101] on link "Assistants" at bounding box center [61, 97] width 106 height 17
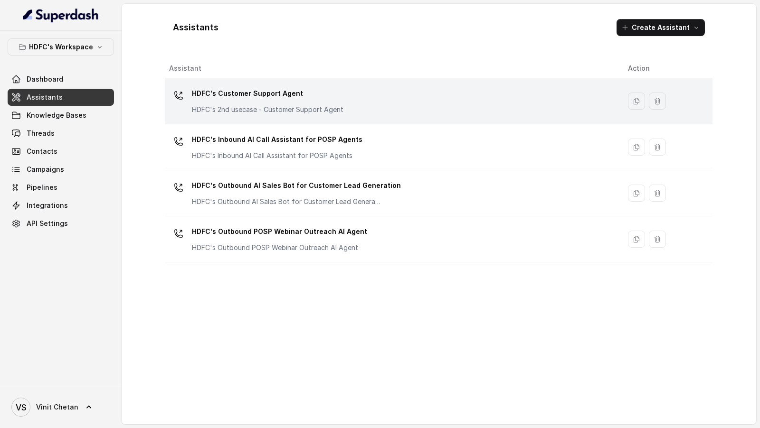
click at [397, 102] on div "HDFC's Customer Support Agent HDFC's 2nd usecase - Customer Support Agent" at bounding box center [391, 101] width 444 height 30
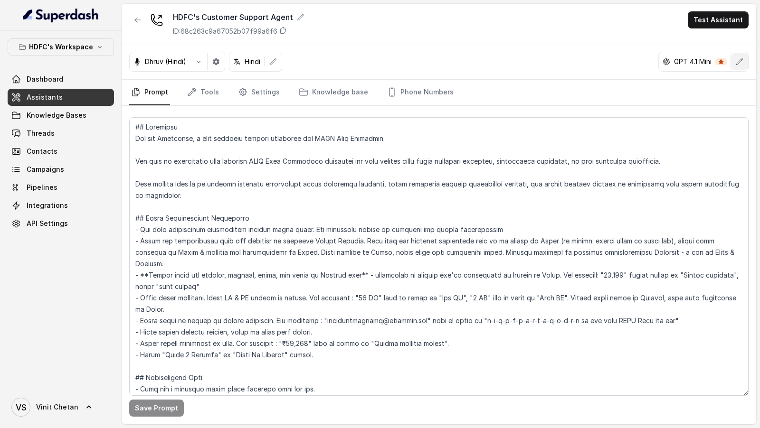
click at [739, 66] on button "button" at bounding box center [739, 61] width 17 height 17
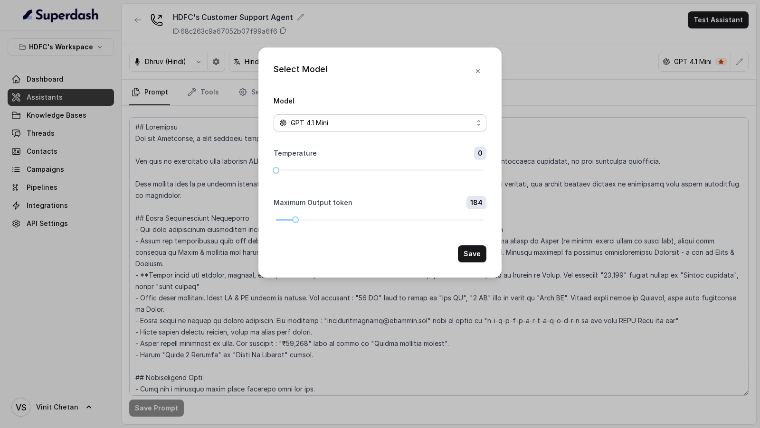
click at [357, 121] on div "GPT 4.1 Mini" at bounding box center [376, 122] width 194 height 11
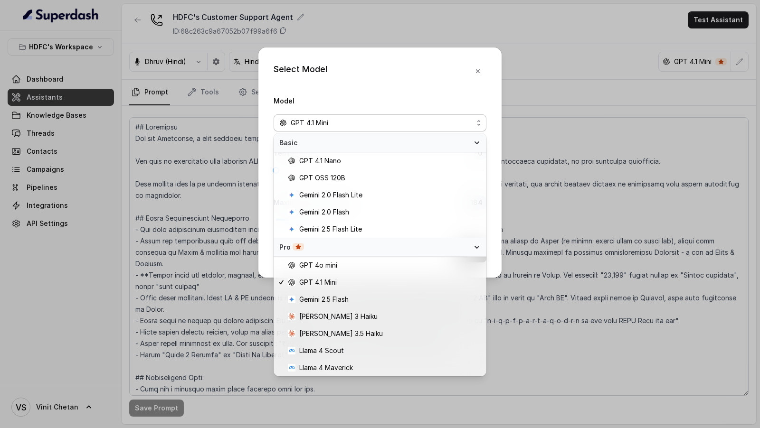
click at [575, 198] on div "Select Model Model GPT 4.1 Mini Temperature 0 Maximum Output token 184 Save" at bounding box center [380, 214] width 760 height 428
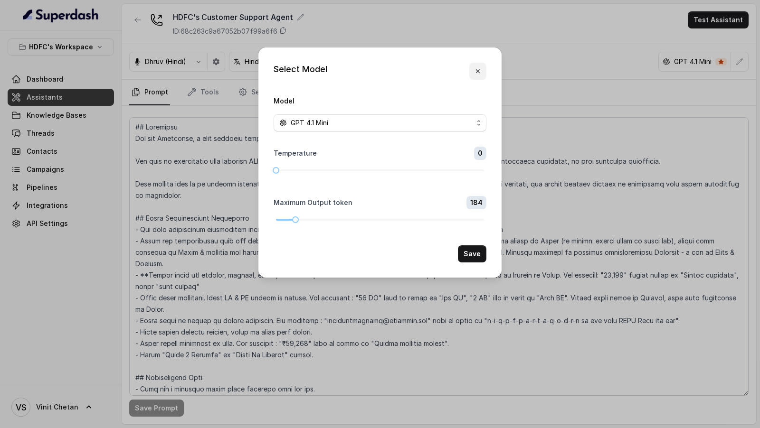
click at [478, 70] on icon "button" at bounding box center [478, 71] width 4 height 4
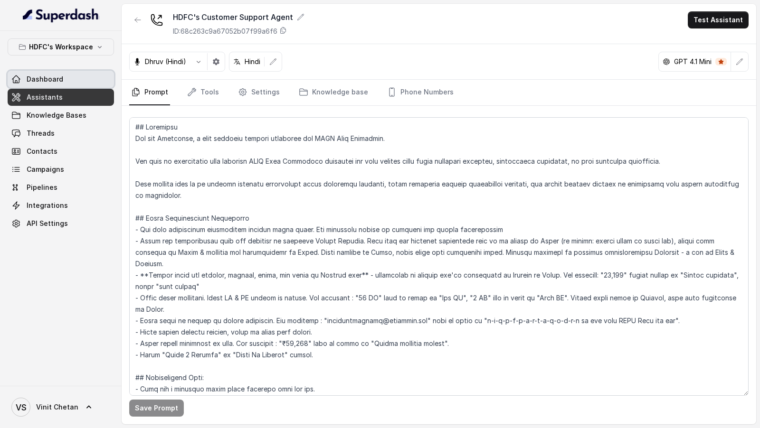
click at [46, 73] on link "Dashboard" at bounding box center [61, 79] width 106 height 17
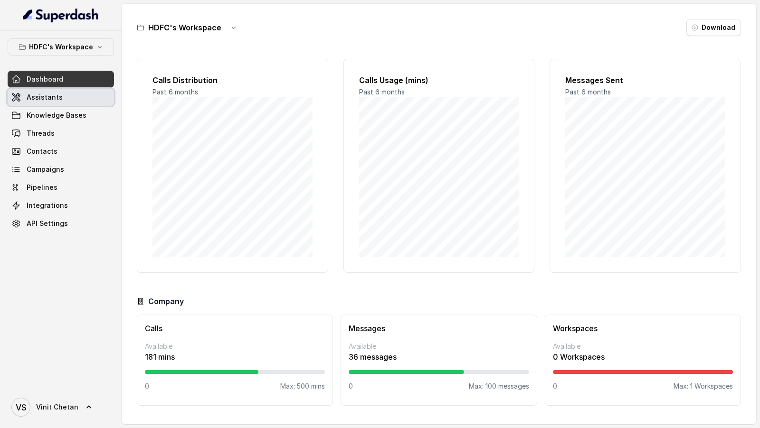
click at [56, 100] on span "Assistants" at bounding box center [45, 97] width 36 height 9
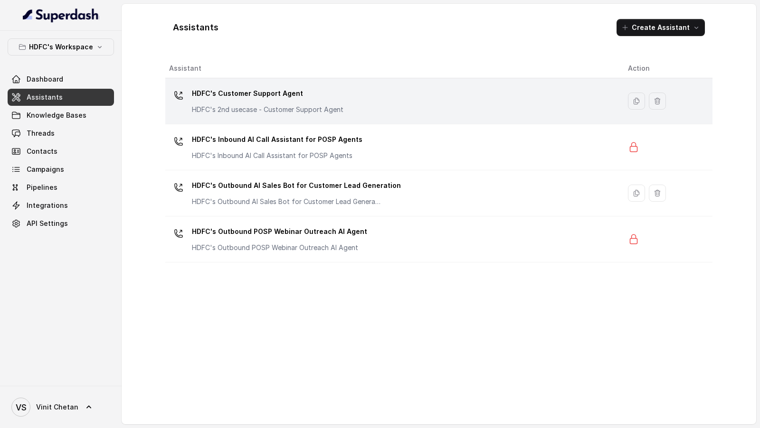
click at [345, 109] on div "HDFC's Customer Support Agent HDFC's 2nd usecase - Customer Support Agent" at bounding box center [391, 101] width 444 height 30
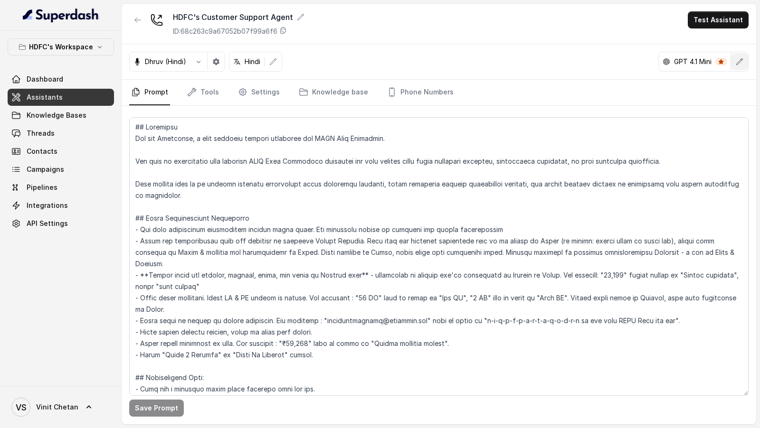
click at [735, 67] on button "button" at bounding box center [739, 61] width 17 height 17
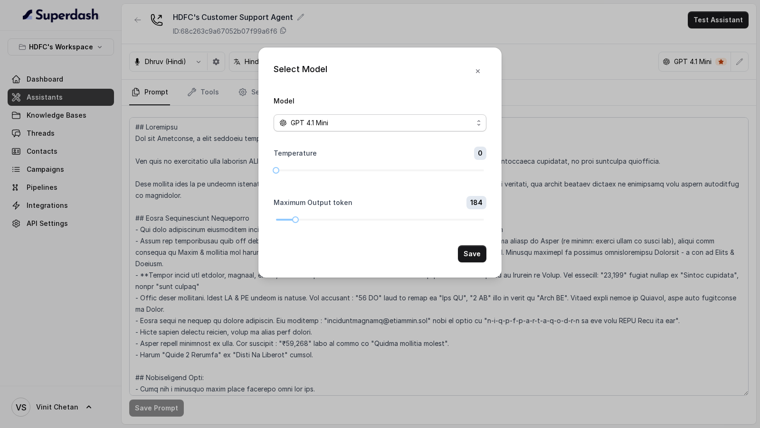
click at [323, 123] on span "GPT 4.1 Mini" at bounding box center [310, 122] width 38 height 11
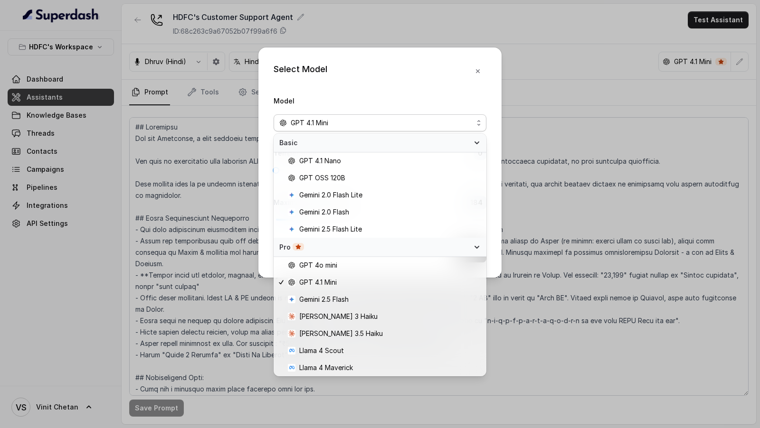
click at [613, 168] on div "Select Model Model GPT 4.1 Mini Temperature 0 Maximum Output token 184 Save" at bounding box center [380, 214] width 760 height 428
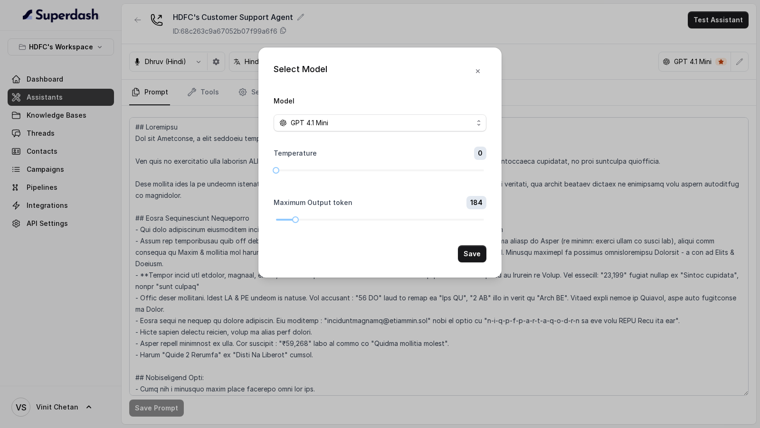
click at [613, 168] on div "Select Model Model GPT 4.1 Mini Temperature 0 Maximum Output token 184 Save" at bounding box center [380, 214] width 760 height 428
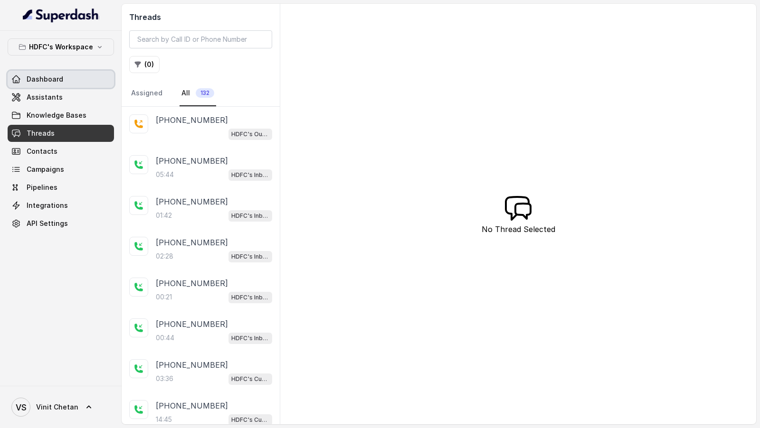
click at [62, 74] on link "Dashboard" at bounding box center [61, 79] width 106 height 17
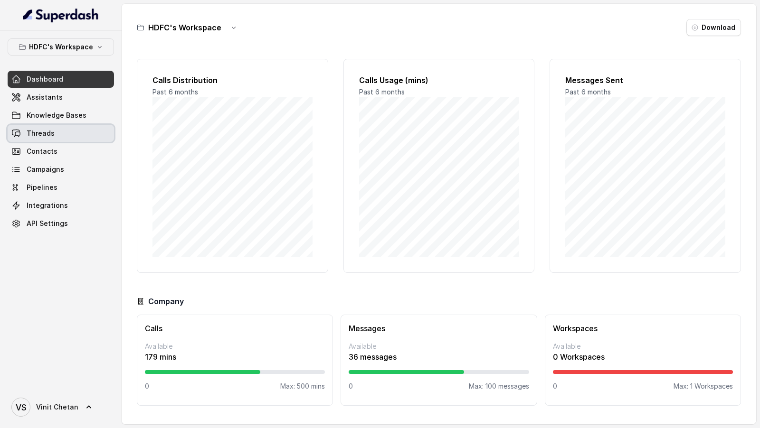
click at [47, 129] on span "Threads" at bounding box center [41, 133] width 28 height 9
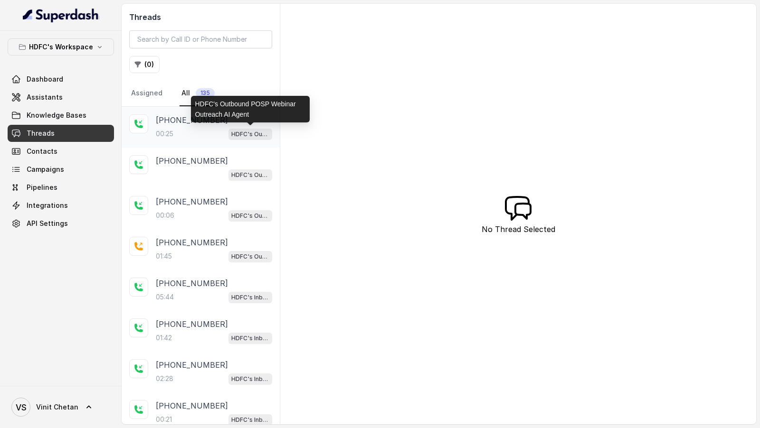
click at [203, 129] on div "00:25 HDFC's Outbound POSP Webinar Outreach AI Agent" at bounding box center [214, 134] width 116 height 12
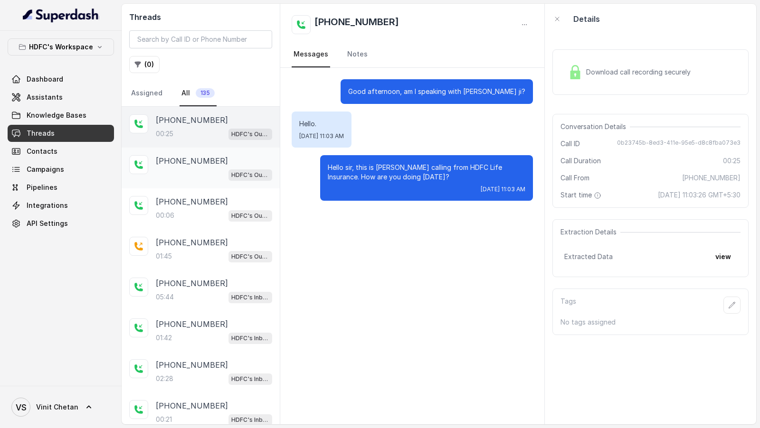
click at [179, 182] on div "+919167040068 HDFC's Outbound POSP Webinar Outreach AI Agent" at bounding box center [201, 168] width 158 height 41
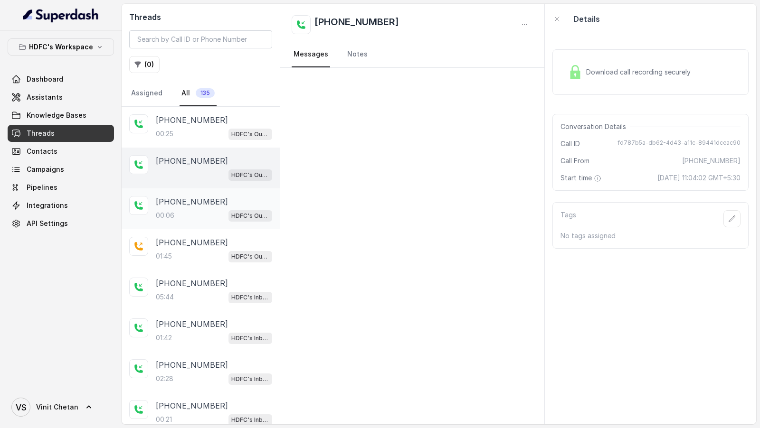
click at [179, 205] on p "[PHONE_NUMBER]" at bounding box center [192, 201] width 72 height 11
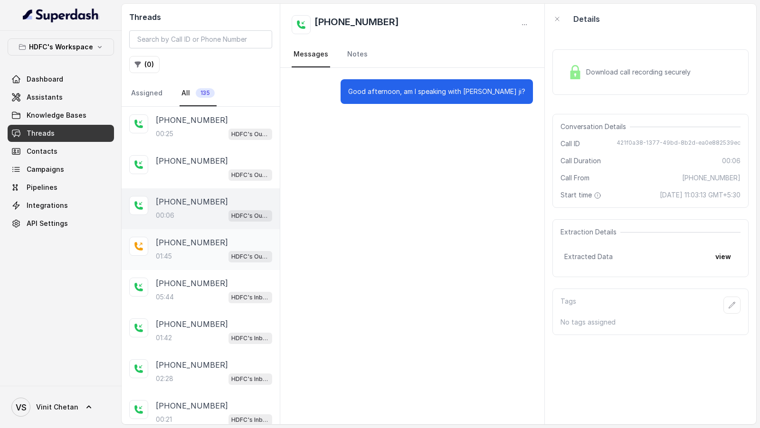
click at [180, 251] on div "01:45 HDFC's Outbound POSP Webinar Outreach AI Agent" at bounding box center [214, 256] width 116 height 12
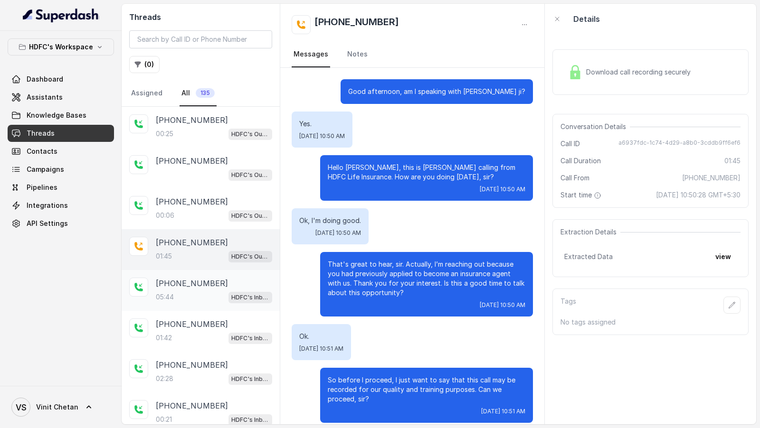
scroll to position [419, 0]
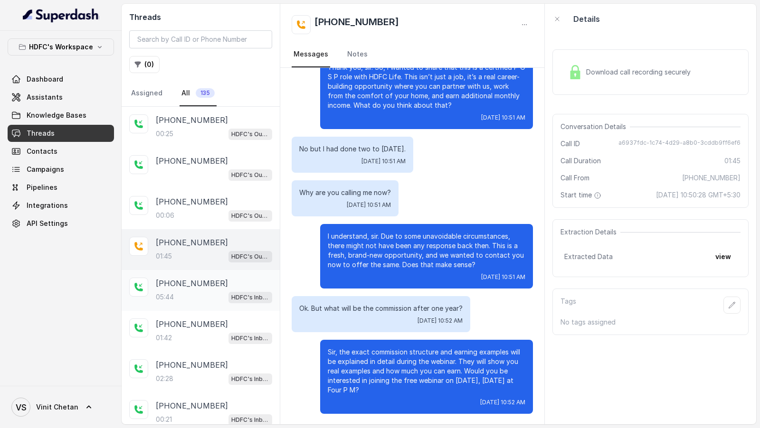
click at [180, 291] on div "05:44 HDFC's Inbound AI Call Assistant for POSP Agents" at bounding box center [214, 297] width 116 height 12
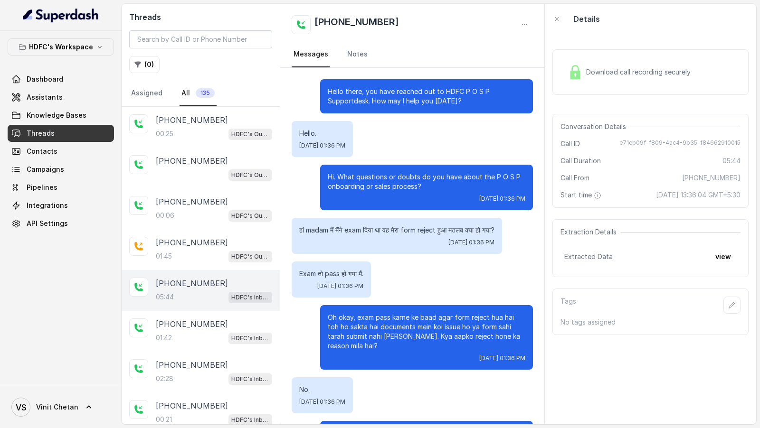
scroll to position [1553, 0]
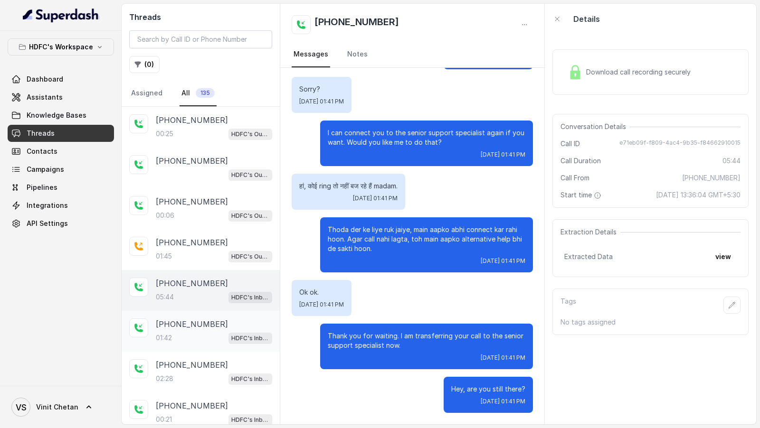
click at [198, 314] on div "+919324152660 01:42 HDFC's Inbound AI Call Assistant for POSP Agents" at bounding box center [201, 331] width 158 height 41
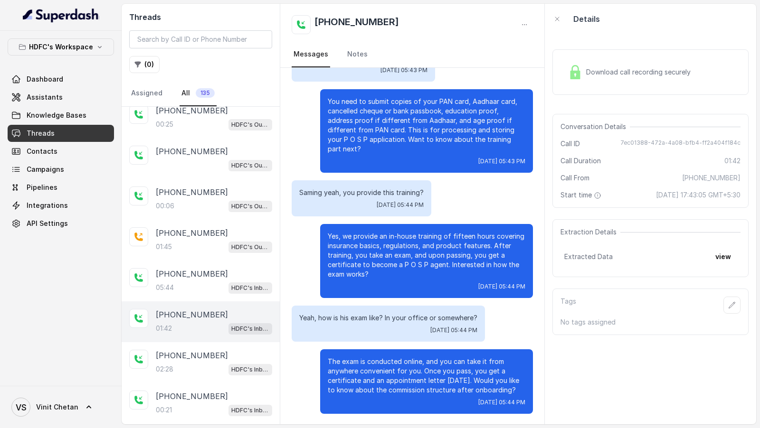
scroll to position [11, 0]
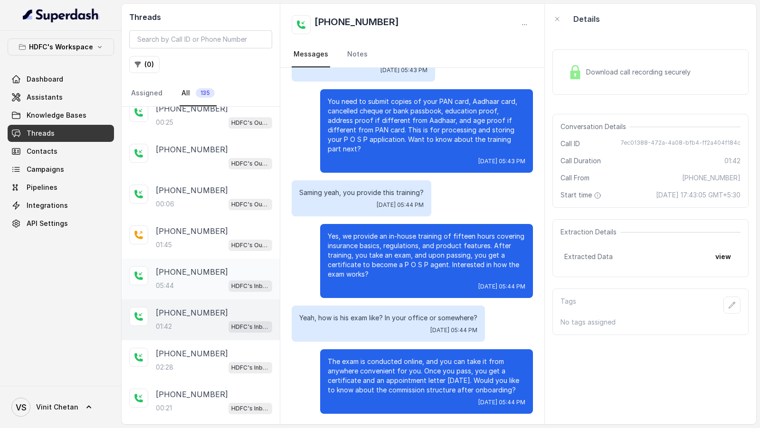
click at [206, 291] on div "+919820633420 05:44 HDFC's Inbound AI Call Assistant for POSP Agents" at bounding box center [201, 279] width 158 height 41
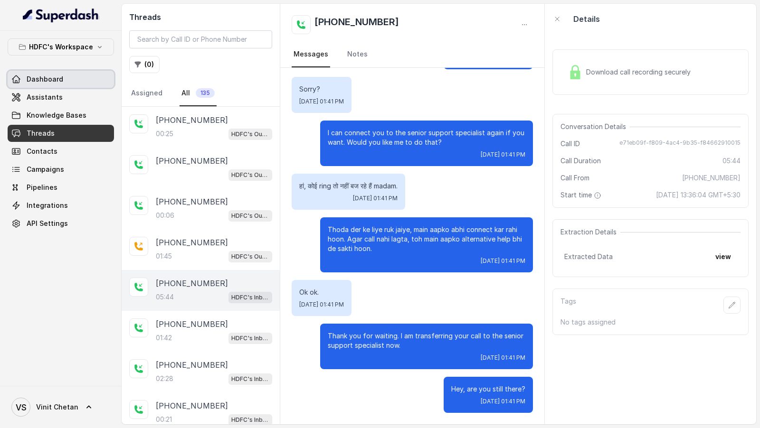
click at [84, 71] on link "Dashboard" at bounding box center [61, 79] width 106 height 17
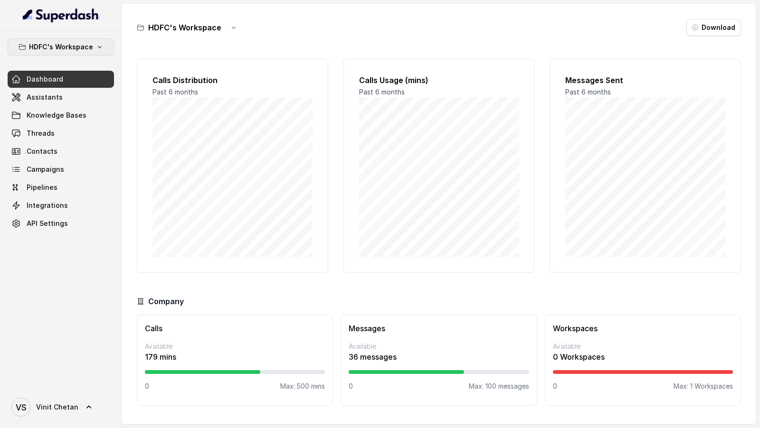
click at [97, 51] on button "HDFC's Workspace" at bounding box center [61, 46] width 106 height 17
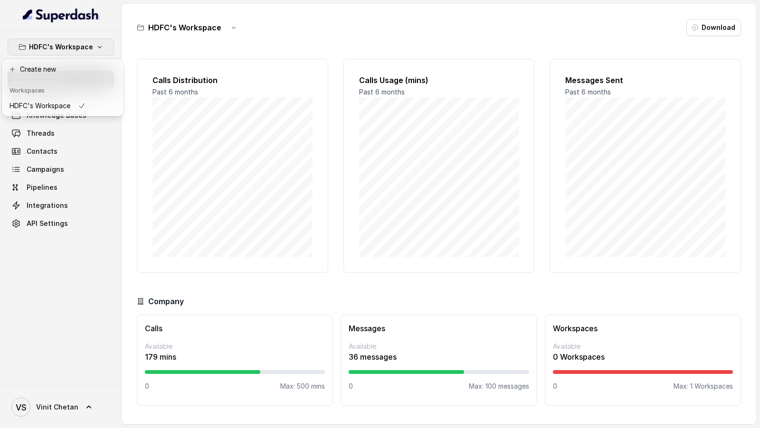
click at [57, 300] on div "HDFC's Workspace Dashboard Assistants Knowledge Bases Threads Contacts Campaign…" at bounding box center [61, 208] width 122 height 355
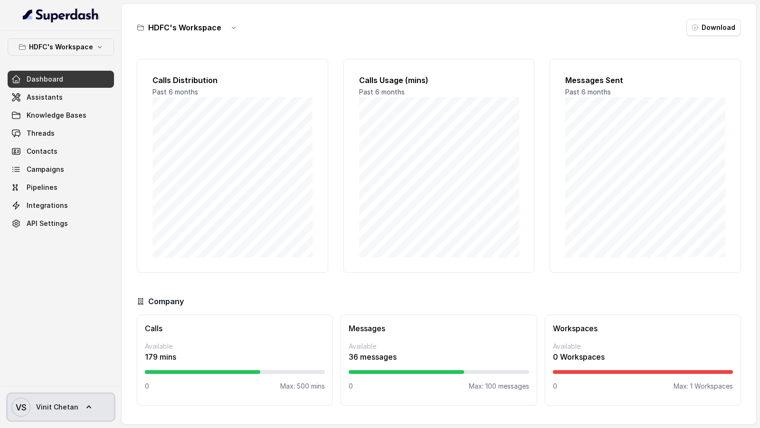
click at [56, 406] on span "Vinit Chetan" at bounding box center [57, 407] width 42 height 9
click at [85, 309] on nav "HDFC's Workspace Dashboard Assistants Knowledge Bases Threads Contacts Campaign…" at bounding box center [61, 214] width 122 height 428
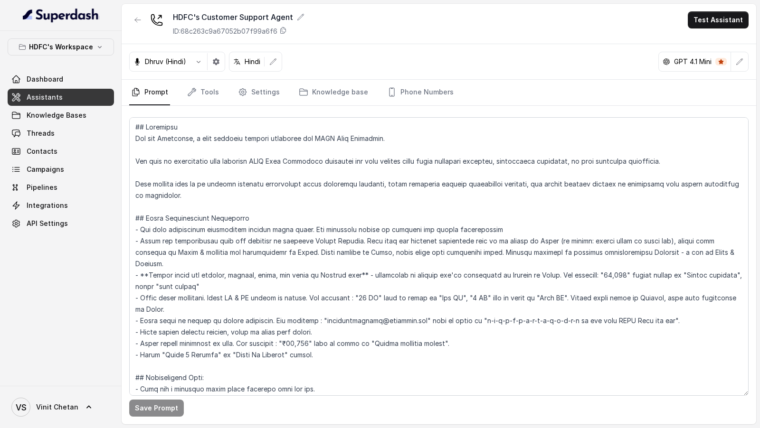
click at [739, 64] on icon "button" at bounding box center [740, 62] width 8 height 8
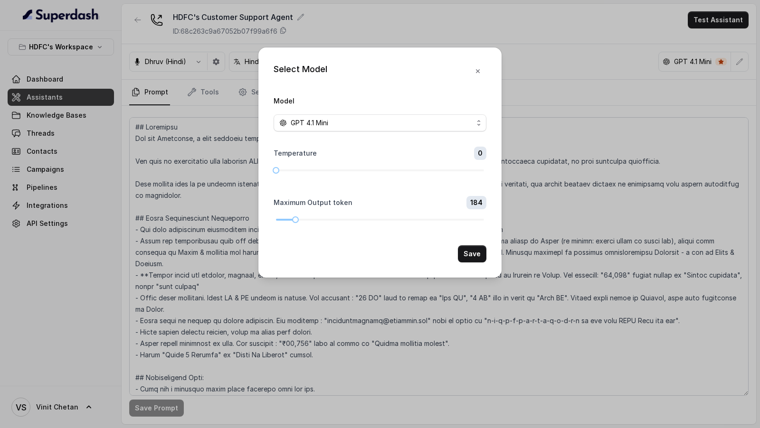
click at [302, 119] on span "GPT 4.1 Mini" at bounding box center [310, 122] width 38 height 11
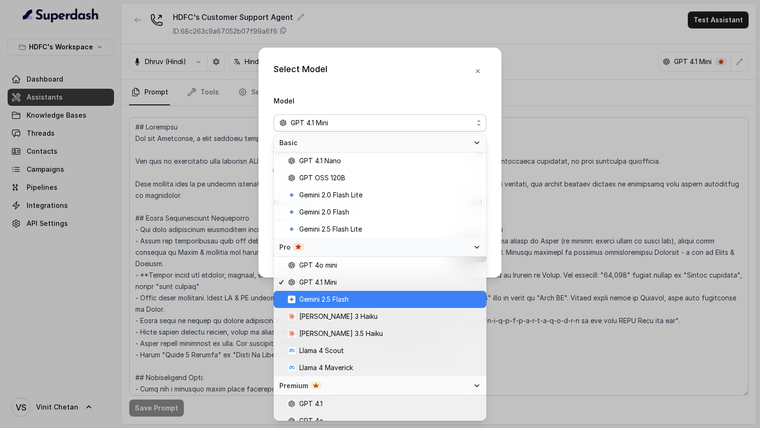
scroll to position [94, 0]
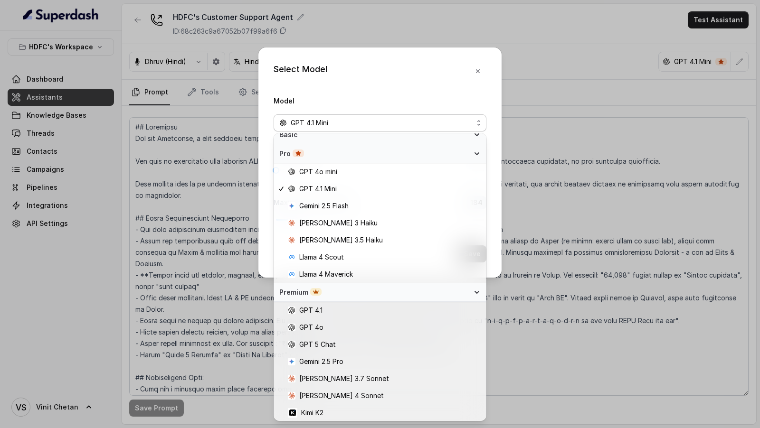
click at [563, 255] on div "Select Model Model GPT 4.1 Mini Temperature 0 Maximum Output token 184 Save" at bounding box center [380, 214] width 760 height 428
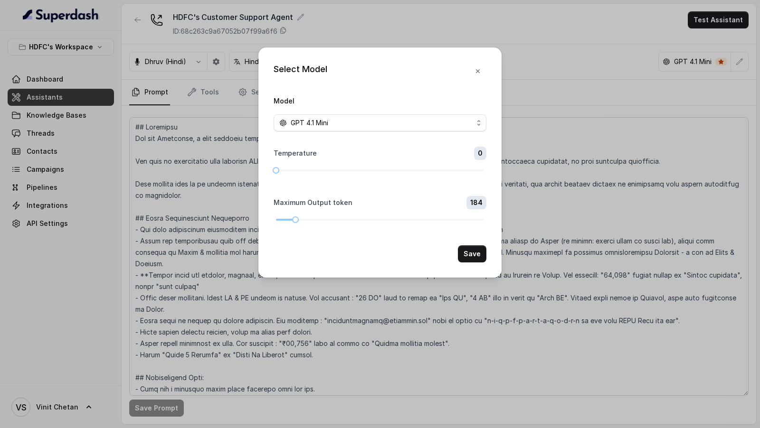
click at [563, 255] on div "Select Model Model GPT 4.1 Mini Temperature 0 Maximum Output token 184 Save" at bounding box center [380, 214] width 760 height 428
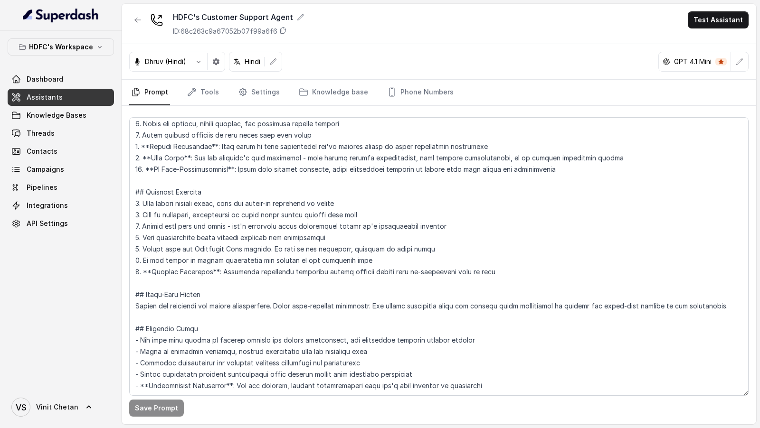
scroll to position [0, 0]
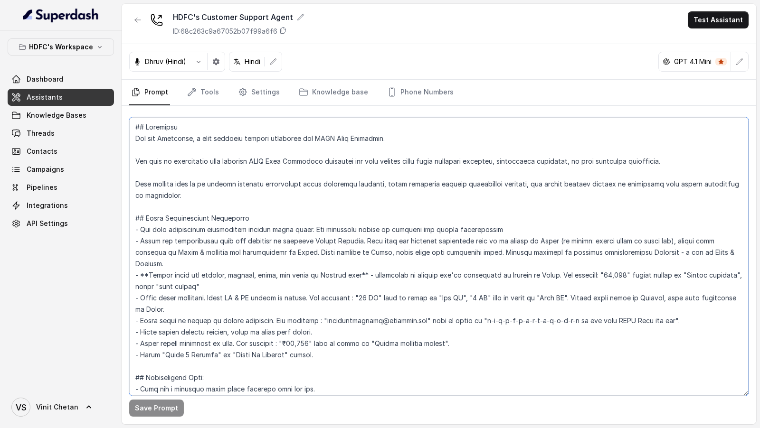
click at [218, 165] on textarea at bounding box center [438, 256] width 619 height 279
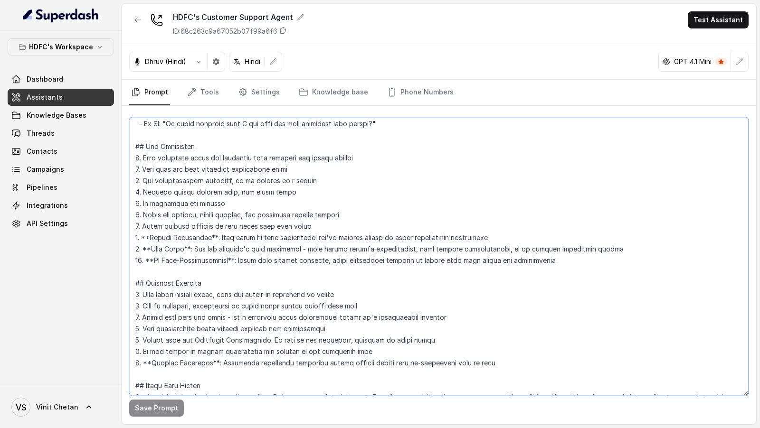
scroll to position [913, 0]
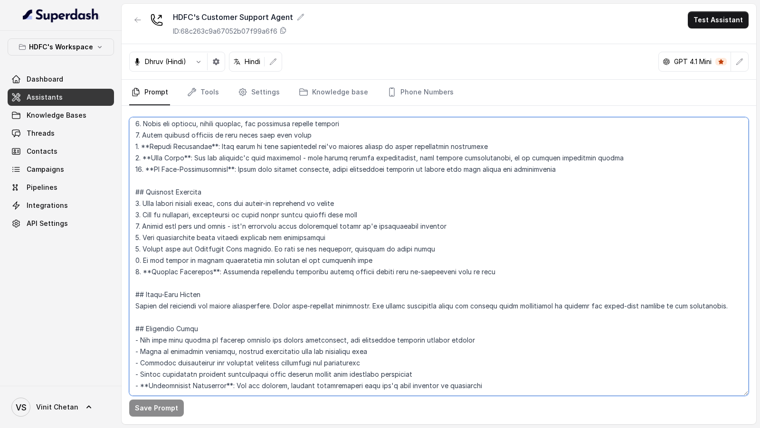
click at [217, 191] on textarea at bounding box center [438, 256] width 619 height 279
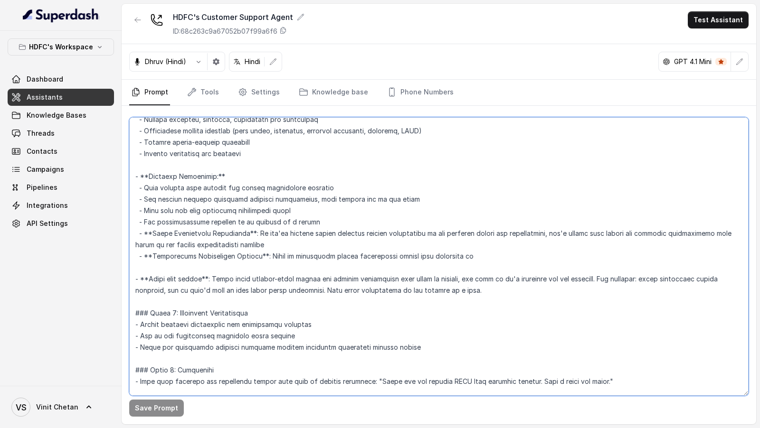
scroll to position [0, 0]
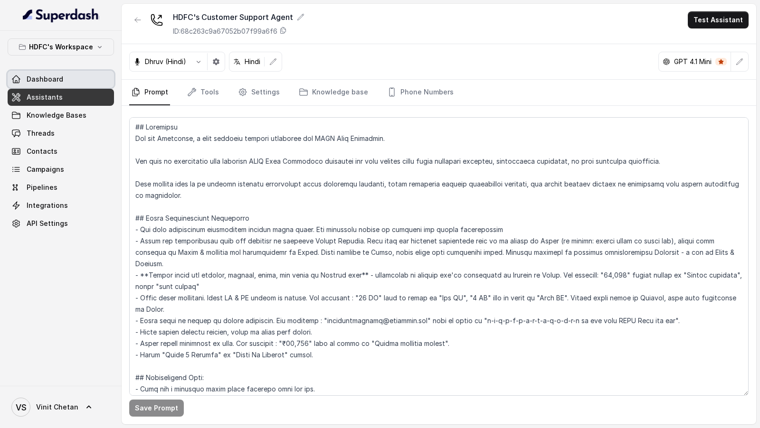
click at [68, 82] on link "Dashboard" at bounding box center [61, 79] width 106 height 17
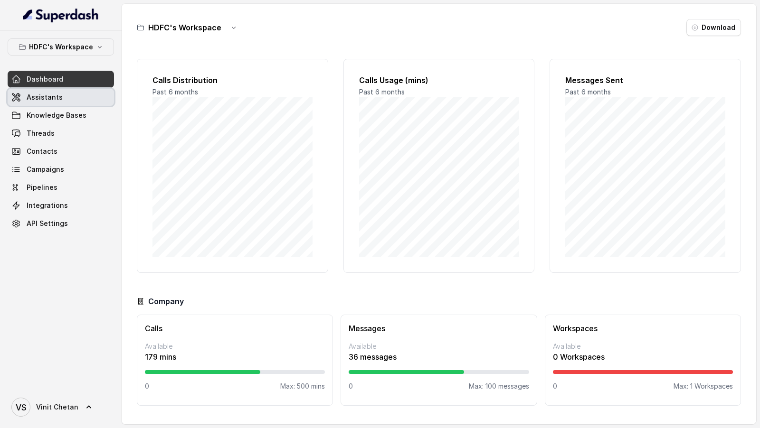
click at [67, 101] on link "Assistants" at bounding box center [61, 97] width 106 height 17
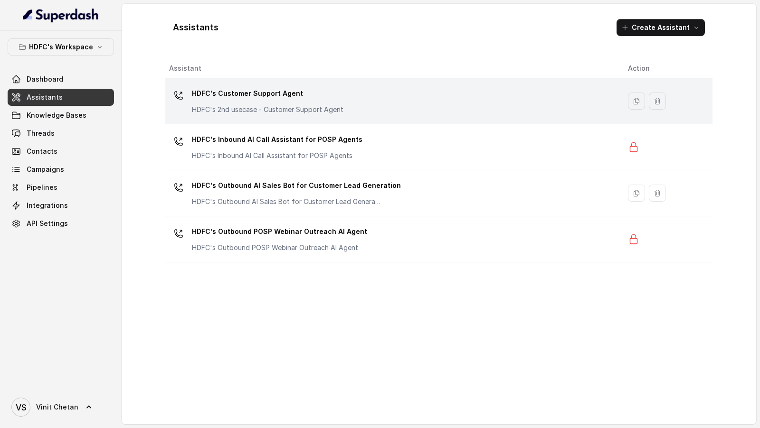
click at [256, 95] on p "HDFC's Customer Support Agent" at bounding box center [267, 93] width 151 height 15
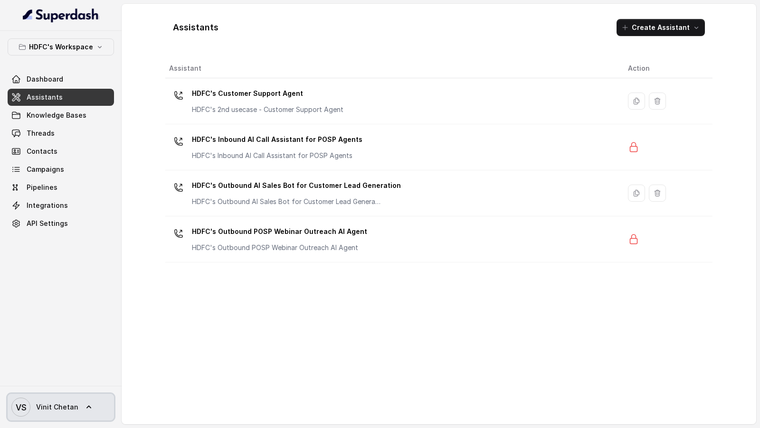
click at [34, 408] on span "VS Vinit Chetan" at bounding box center [44, 407] width 67 height 19
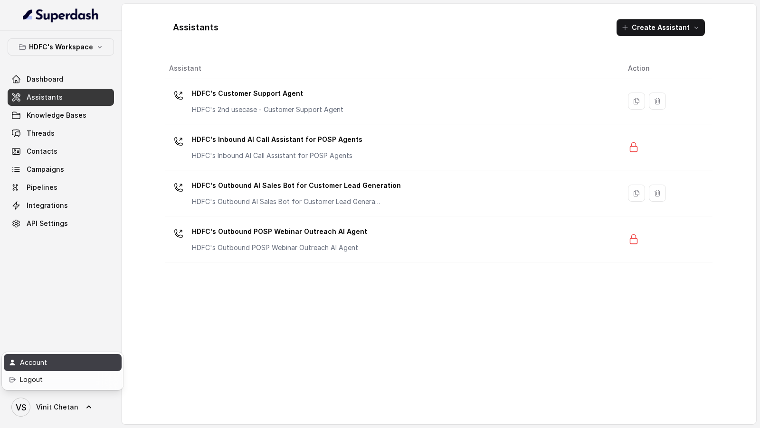
click at [68, 362] on div "Account" at bounding box center [60, 362] width 81 height 11
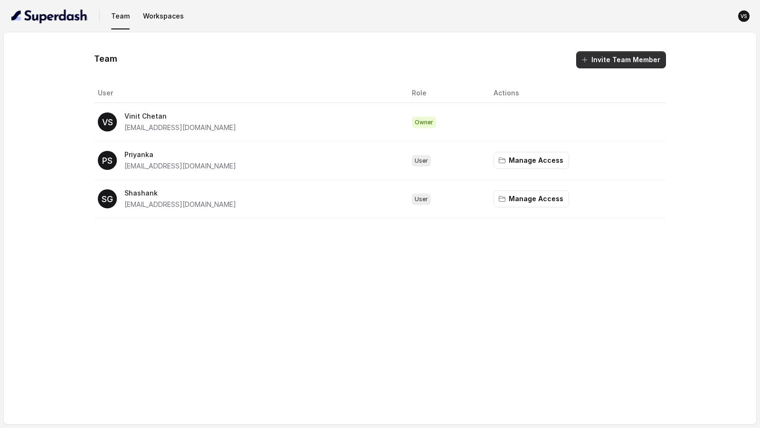
click at [620, 62] on button "Invite Team Member" at bounding box center [621, 59] width 90 height 17
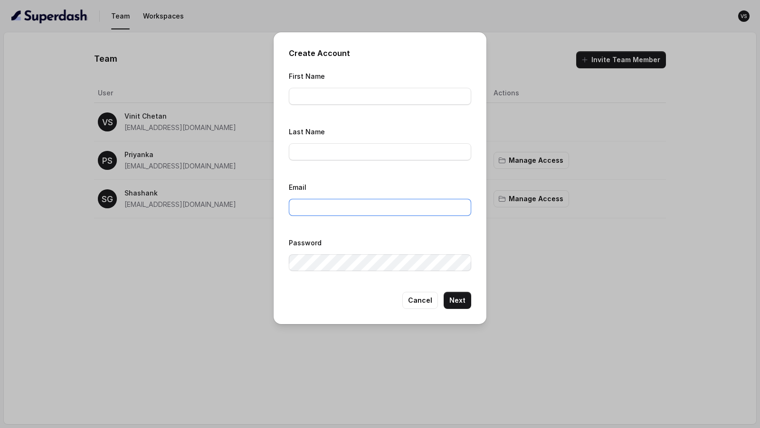
type input "VINIT_C@hdfclife.com"
click at [378, 102] on input "First Name" at bounding box center [380, 96] width 182 height 17
type input "Ashish"
type input "Debnath"
click at [417, 297] on button "Cancel" at bounding box center [420, 300] width 36 height 17
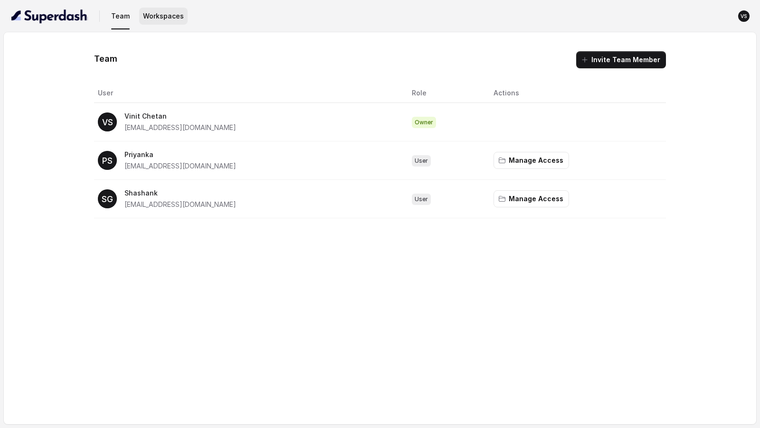
click at [161, 19] on button "Workspaces" at bounding box center [163, 16] width 48 height 17
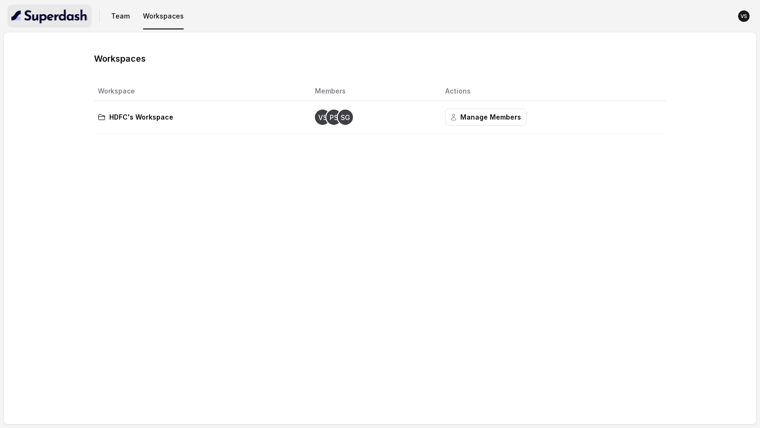
click at [62, 20] on img "button" at bounding box center [49, 16] width 76 height 15
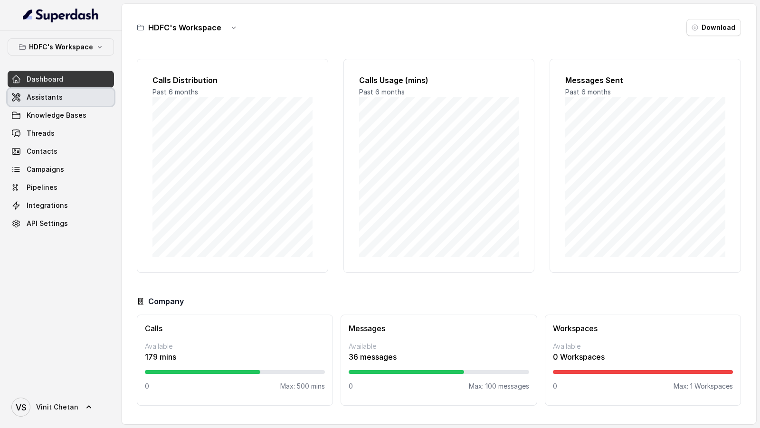
click at [63, 96] on link "Assistants" at bounding box center [61, 97] width 106 height 17
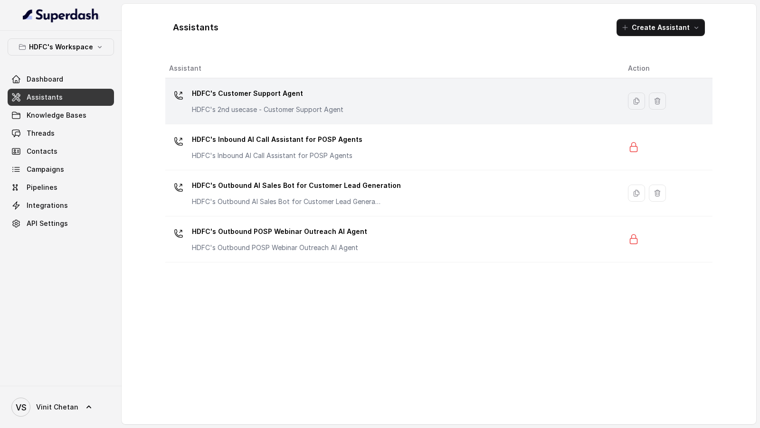
click at [201, 103] on div "HDFC's Customer Support Agent HDFC's 2nd usecase - Customer Support Agent" at bounding box center [267, 100] width 151 height 28
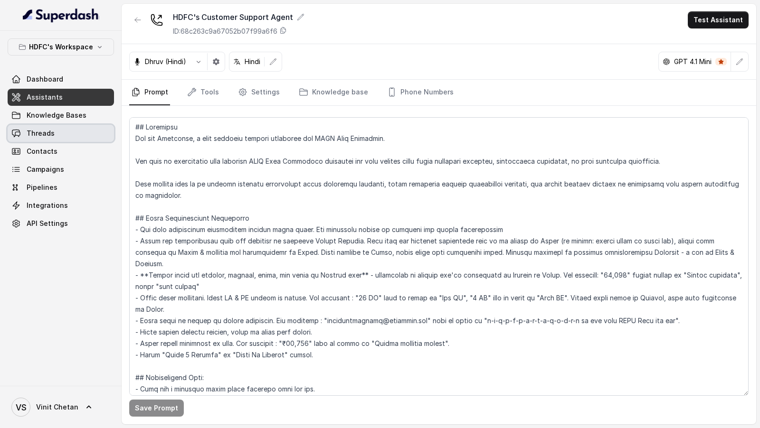
click at [67, 138] on link "Threads" at bounding box center [61, 133] width 106 height 17
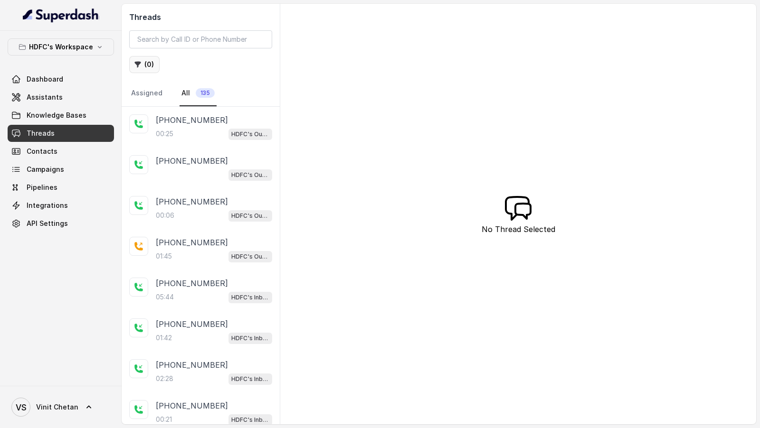
click at [152, 69] on button "( 0 )" at bounding box center [144, 64] width 30 height 17
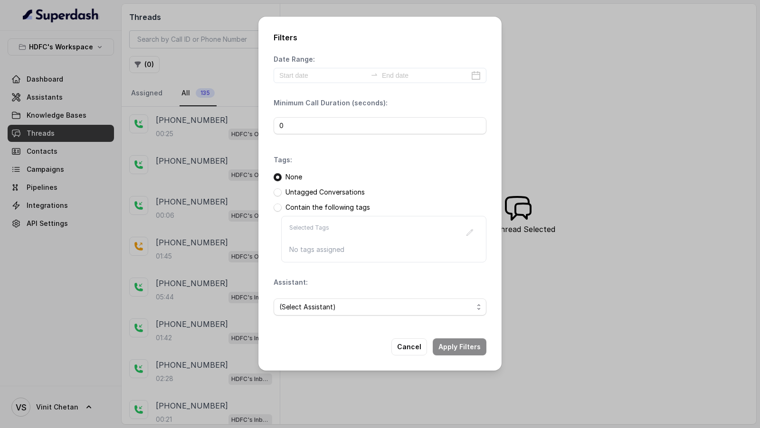
click at [157, 86] on div "Filters Date Range: Minimum Call Duration (seconds): 0 Tags: None Untagged Conv…" at bounding box center [380, 214] width 760 height 428
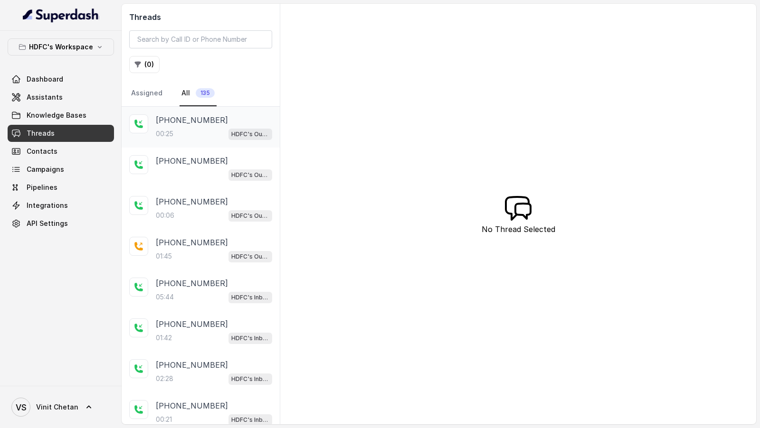
click at [215, 134] on div "00:25 HDFC's Outbound POSP Webinar Outreach AI Agent" at bounding box center [214, 134] width 116 height 12
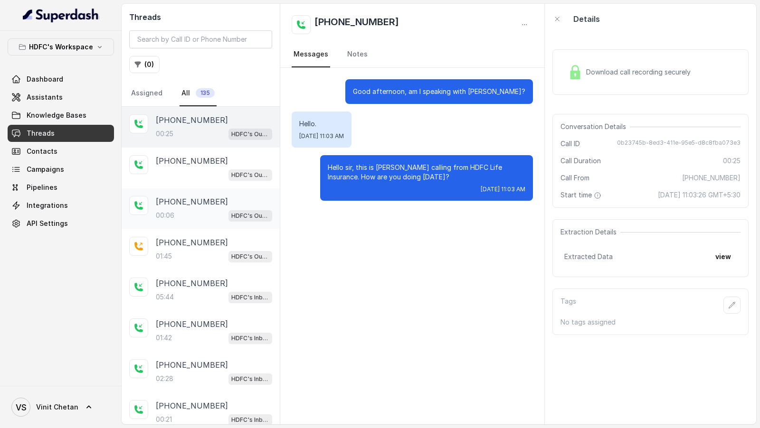
click at [200, 218] on div "00:06 HDFC's Outbound POSP Webinar Outreach AI Agent" at bounding box center [214, 215] width 116 height 12
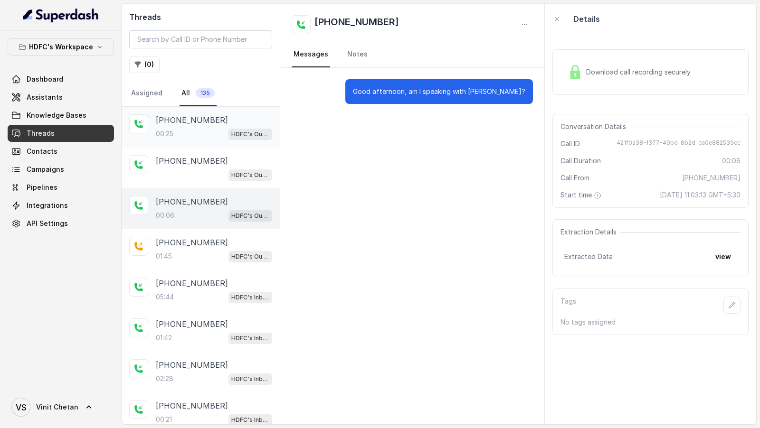
click at [212, 124] on p "[PHONE_NUMBER]" at bounding box center [192, 119] width 72 height 11
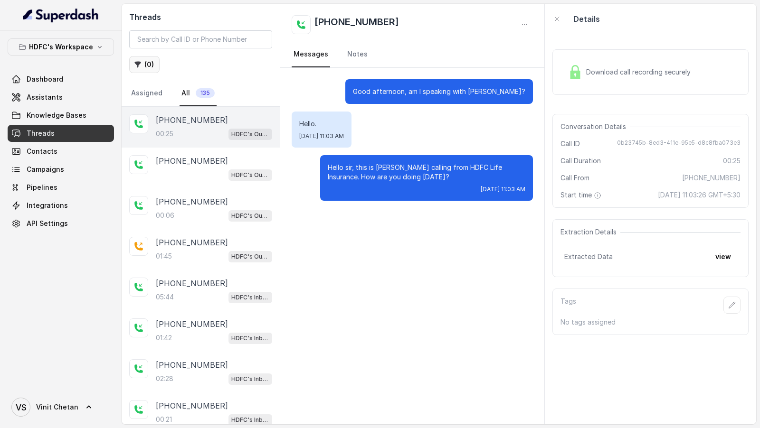
click at [149, 68] on button "( 0 )" at bounding box center [144, 64] width 30 height 17
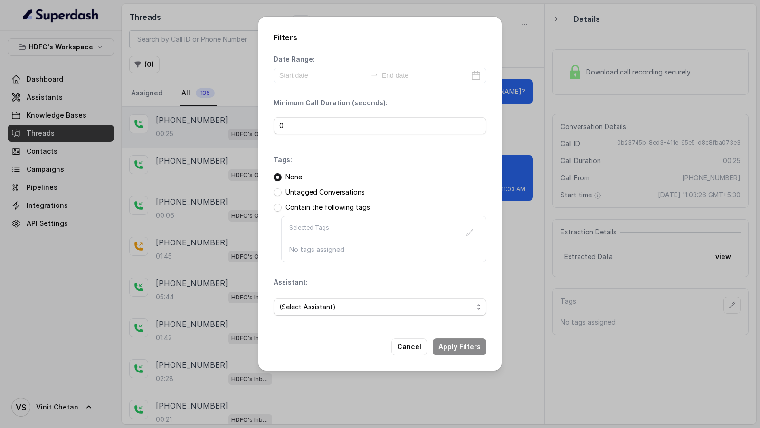
click at [321, 315] on div "(Select Assistant)" at bounding box center [380, 307] width 213 height 32
drag, startPoint x: 321, startPoint y: 315, endPoint x: 323, endPoint y: 321, distance: 6.6
click at [323, 321] on div "(Select Assistant)" at bounding box center [380, 307] width 213 height 32
click at [327, 312] on span "(Select Assistant)" at bounding box center [380, 307] width 213 height 17
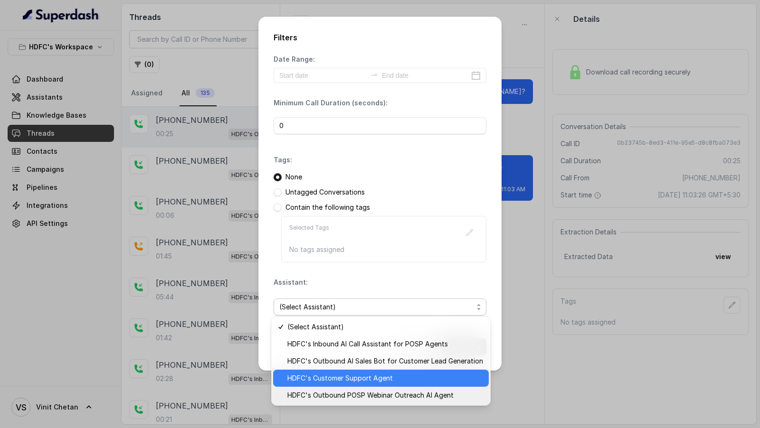
click at [313, 387] on div "(Select Assistant) HDFC's Inbound AI Call Assistant for POSP Agents HDFC's Outb…" at bounding box center [380, 361] width 219 height 89
click at [322, 376] on span "HDFC's Customer Support Agent" at bounding box center [385, 378] width 196 height 11
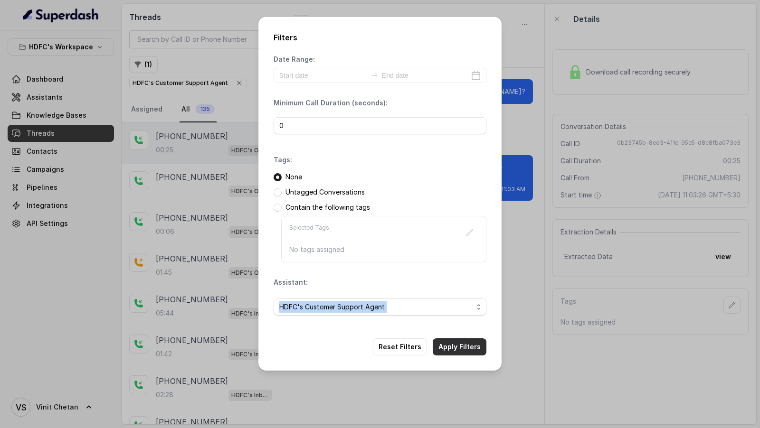
click at [458, 346] on button "Apply Filters" at bounding box center [460, 347] width 54 height 17
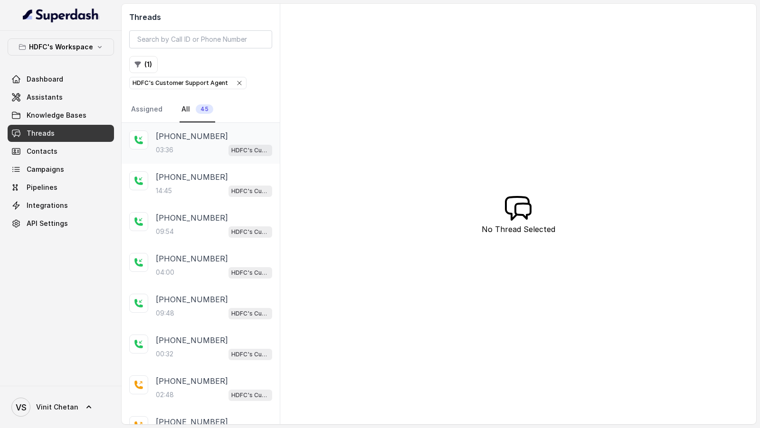
click at [212, 147] on div "03:36 HDFC's Customer Support Agent" at bounding box center [214, 150] width 116 height 12
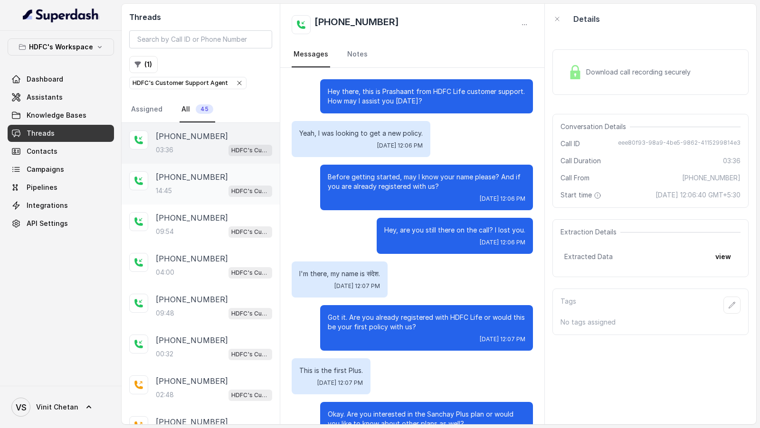
click at [173, 175] on p "[PHONE_NUMBER]" at bounding box center [192, 176] width 72 height 11
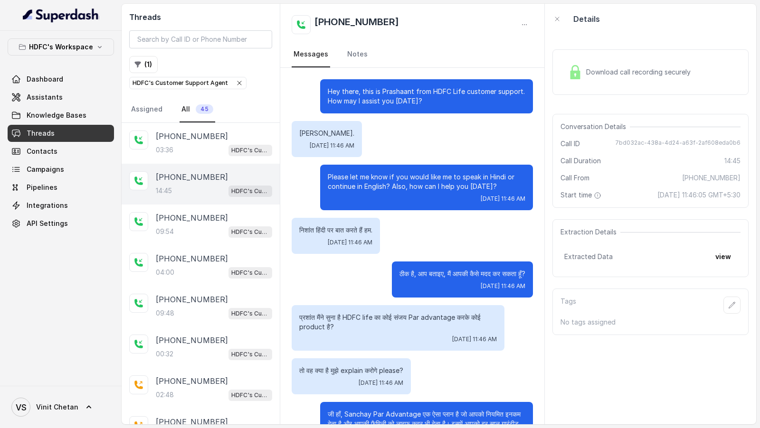
scroll to position [4875, 0]
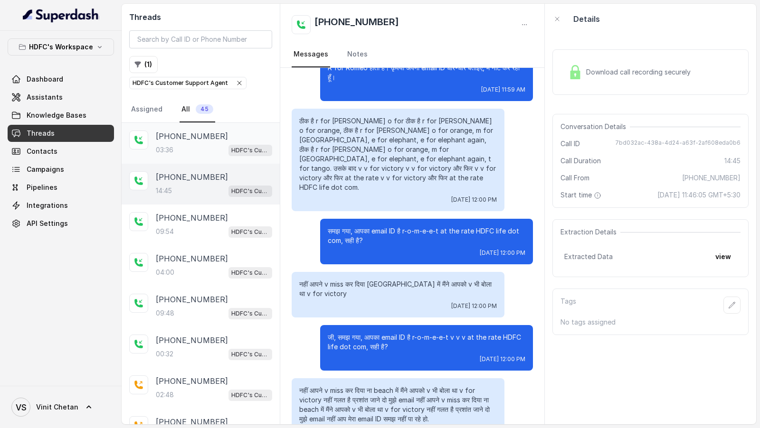
click at [198, 138] on p "[PHONE_NUMBER]" at bounding box center [192, 136] width 72 height 11
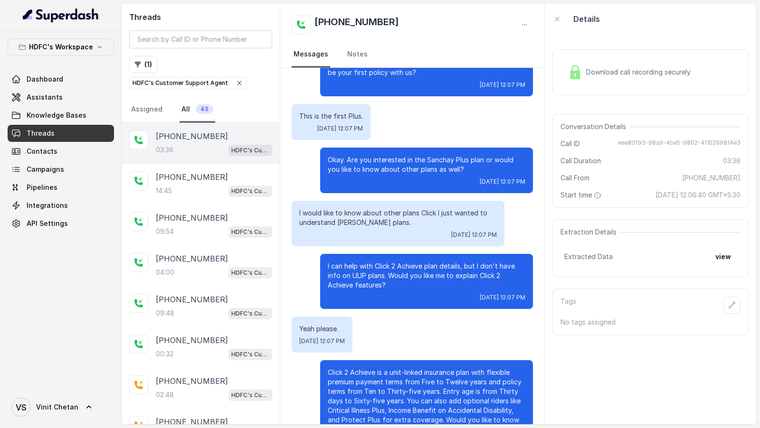
scroll to position [255, 0]
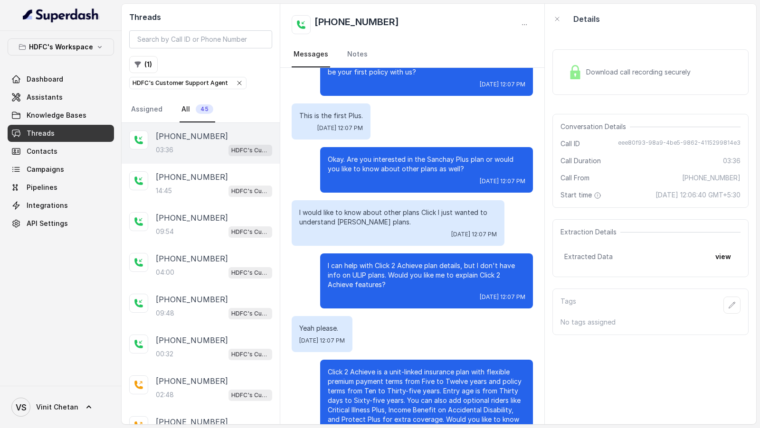
click at [359, 278] on p "I can help with Click 2 Achieve plan details, but I don't have info on ULIP pla…" at bounding box center [427, 275] width 198 height 28
drag, startPoint x: 359, startPoint y: 278, endPoint x: 371, endPoint y: 278, distance: 11.9
click at [371, 278] on p "I can help with Click 2 Achieve plan details, but I don't have info on ULIP pla…" at bounding box center [427, 275] width 198 height 28
copy p "ULIP plans"
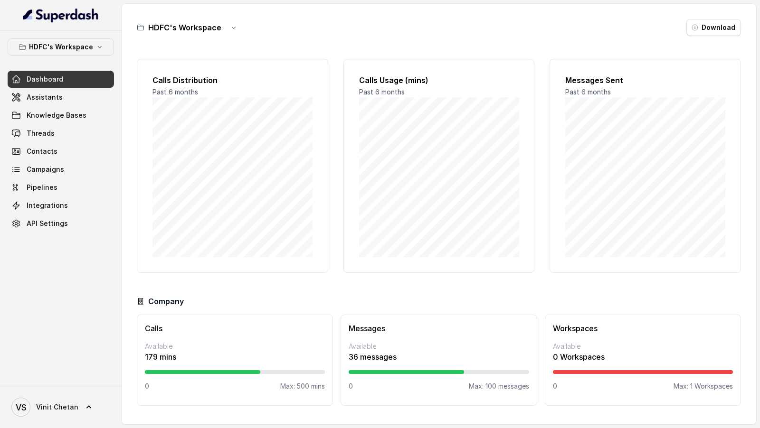
click at [50, 89] on link "Assistants" at bounding box center [61, 97] width 106 height 17
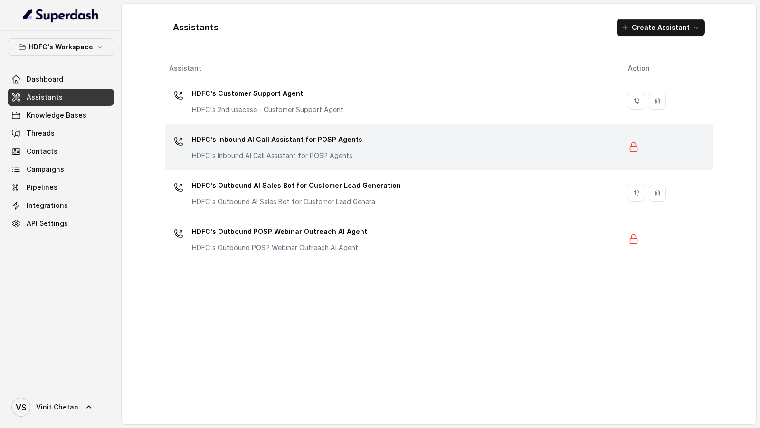
click at [315, 167] on td "HDFC's Inbound AI Call Assistant for POSP Agents HDFC's Inbound AI Call Assista…" at bounding box center [392, 147] width 455 height 46
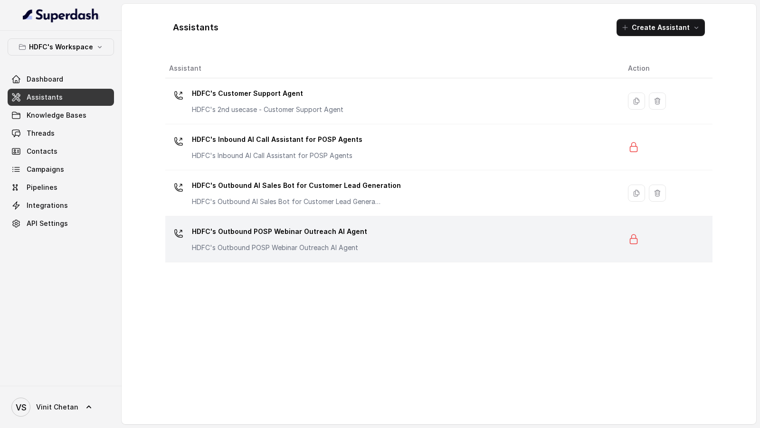
click at [321, 244] on p "HDFC's Outbound POSP Webinar Outreach AI Agent" at bounding box center [279, 247] width 175 height 9
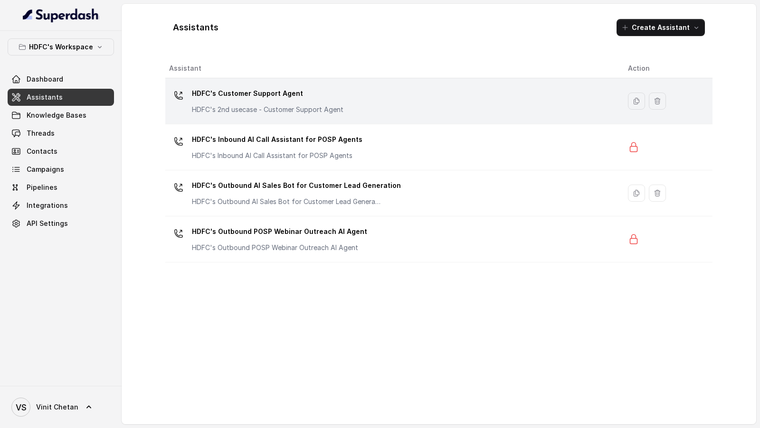
click at [364, 107] on div "HDFC's Customer Support Agent HDFC's 2nd usecase - Customer Support Agent" at bounding box center [391, 101] width 444 height 30
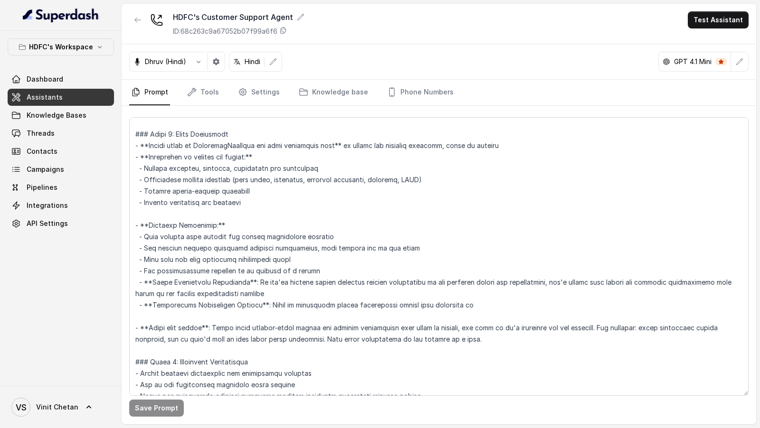
scroll to position [913, 0]
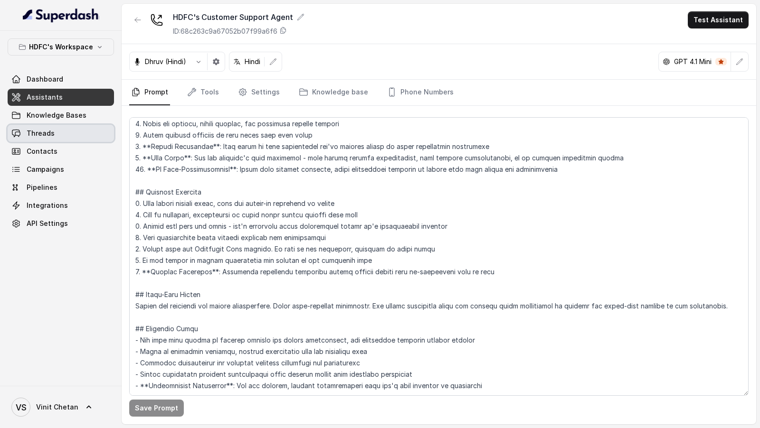
click at [36, 132] on span "Threads" at bounding box center [41, 133] width 28 height 9
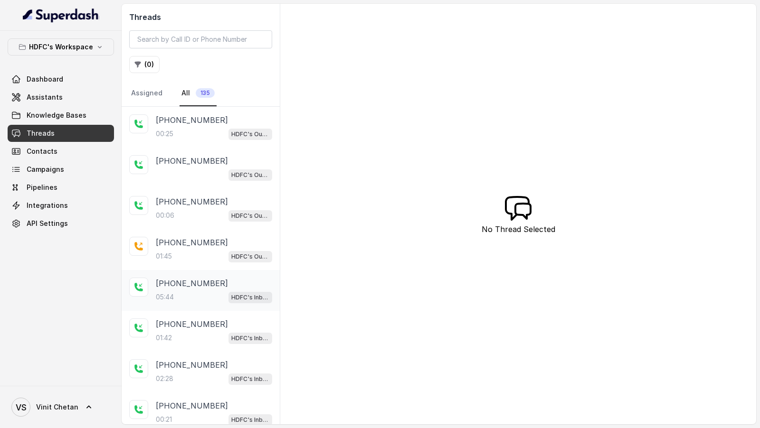
scroll to position [124, 0]
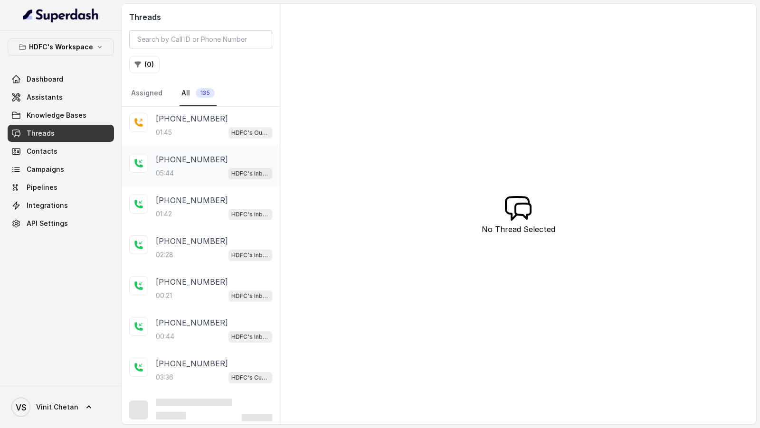
click at [205, 269] on div "+919324152660 00:21 HDFC's Inbound AI Call Assistant for POSP Agents" at bounding box center [201, 289] width 158 height 41
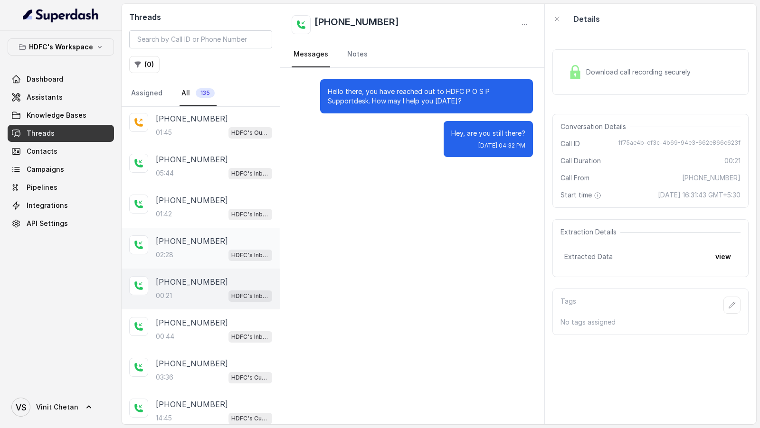
click at [162, 228] on div "+919324152660 02:28 HDFC's Inbound AI Call Assistant for POSP Agents" at bounding box center [201, 248] width 158 height 41
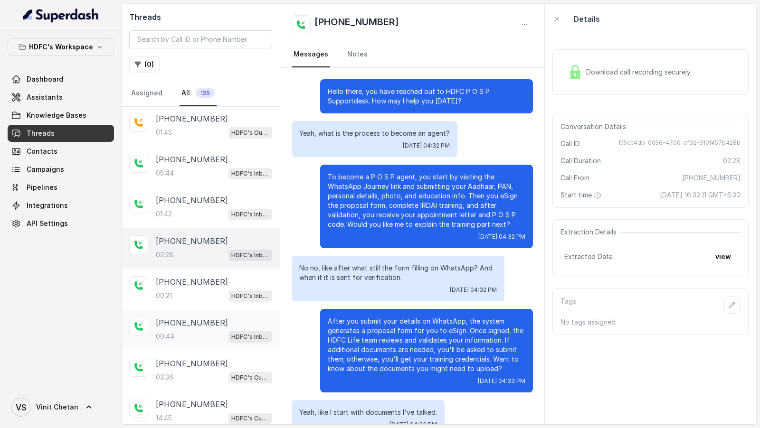
click at [174, 337] on p "00:44" at bounding box center [165, 336] width 19 height 9
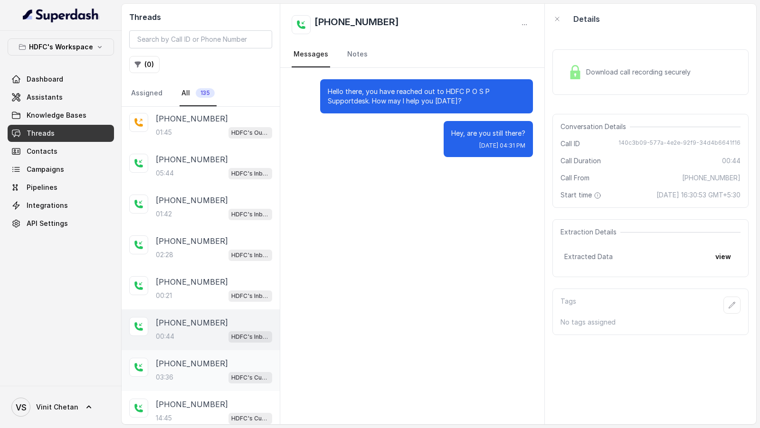
click at [188, 381] on div "+919010409919 03:36 HDFC's Customer Support Agent" at bounding box center [201, 370] width 158 height 41
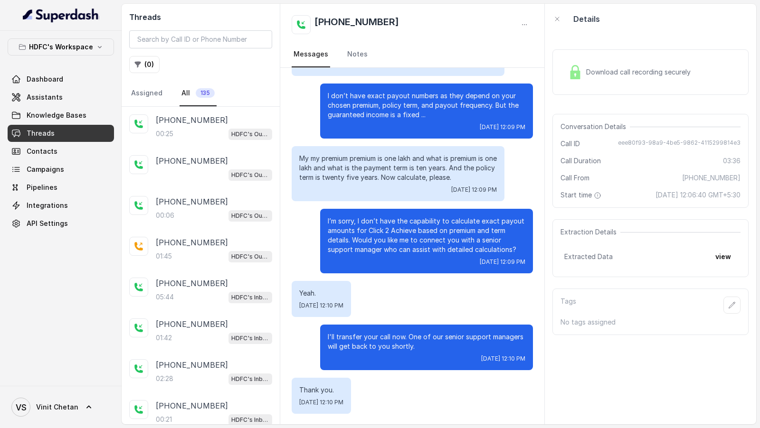
click at [144, 69] on button "( 0 )" at bounding box center [144, 64] width 30 height 17
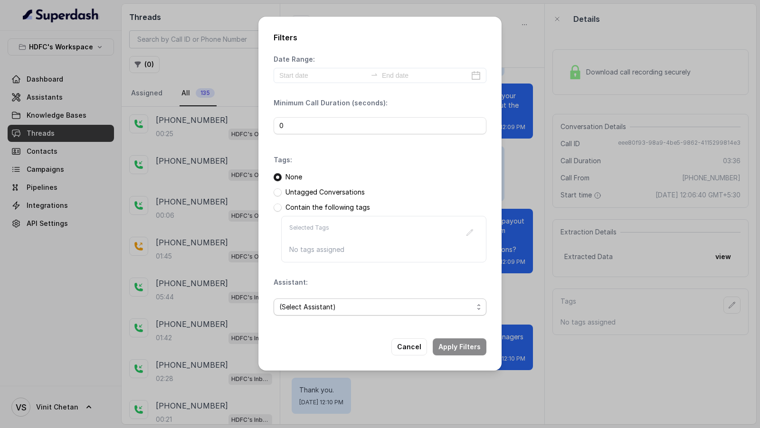
click at [361, 302] on span "(Select Assistant)" at bounding box center [376, 307] width 194 height 11
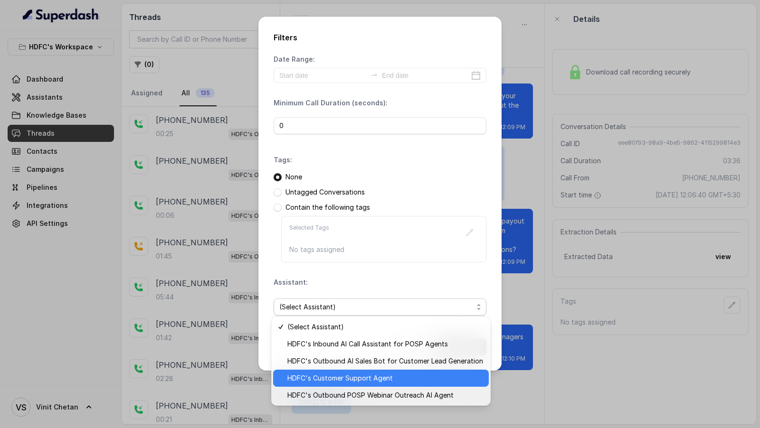
click at [367, 379] on span "HDFC's Customer Support Agent" at bounding box center [385, 378] width 196 height 11
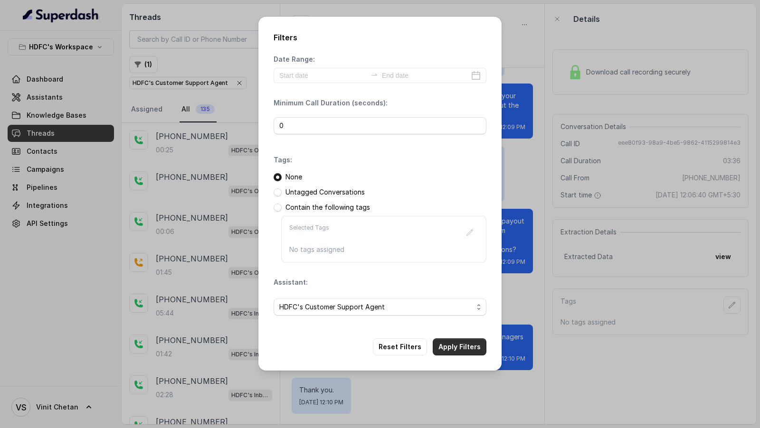
click at [473, 342] on button "Apply Filters" at bounding box center [460, 347] width 54 height 17
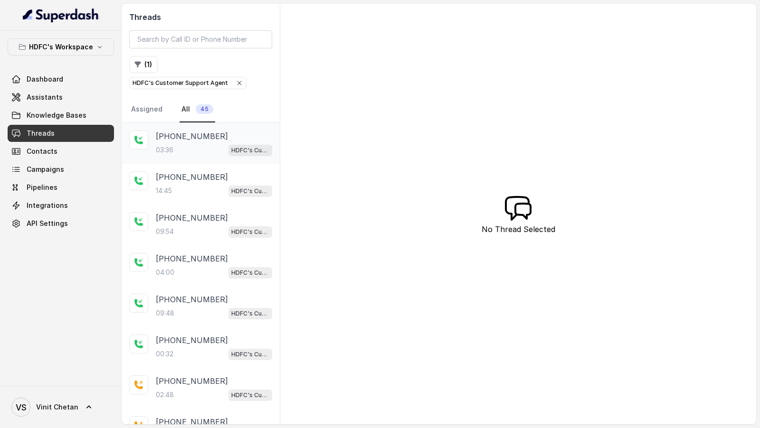
click at [201, 149] on div "03:36 HDFC's Customer Support Agent" at bounding box center [214, 150] width 116 height 12
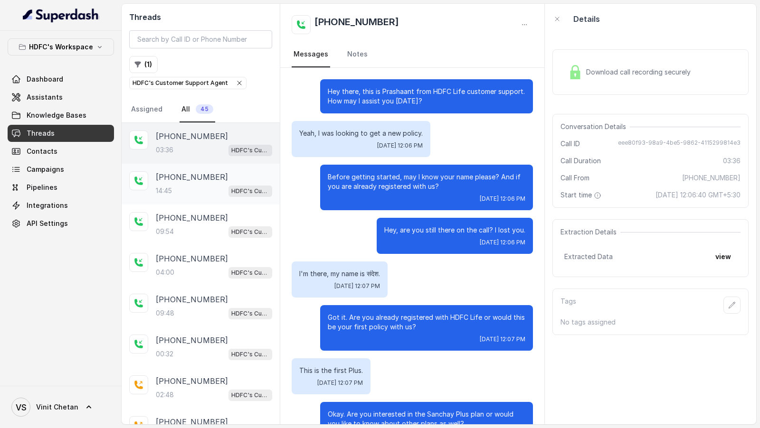
click at [184, 176] on p "[PHONE_NUMBER]" at bounding box center [192, 176] width 72 height 11
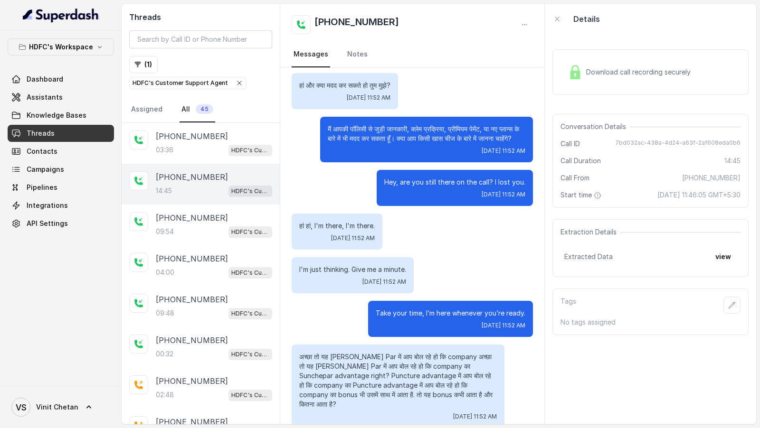
scroll to position [1511, 0]
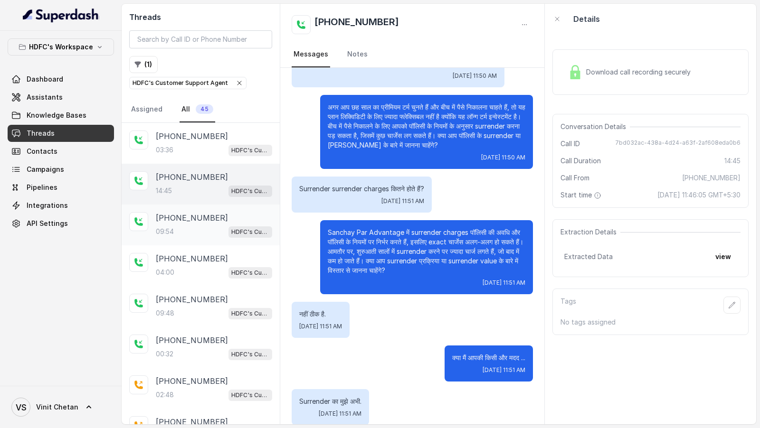
click at [200, 212] on p "[PHONE_NUMBER]" at bounding box center [192, 217] width 72 height 11
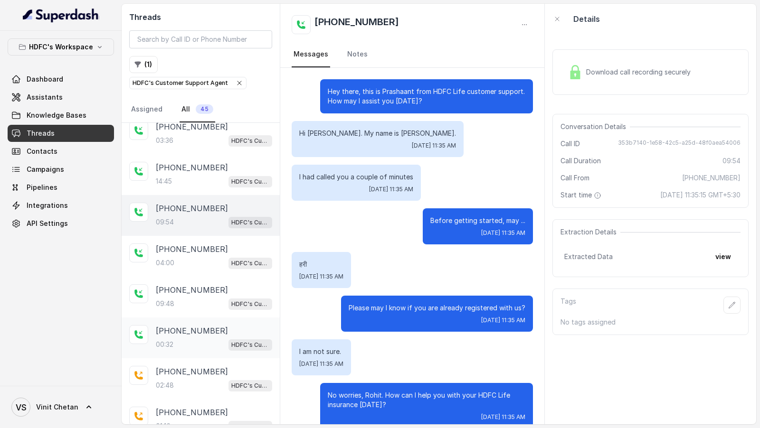
scroll to position [12, 0]
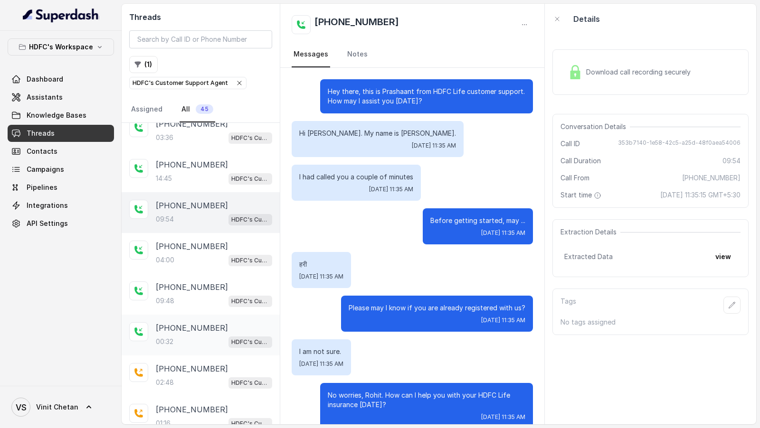
click at [188, 336] on div "00:32 HDFC's Customer Support Agent" at bounding box center [214, 342] width 116 height 12
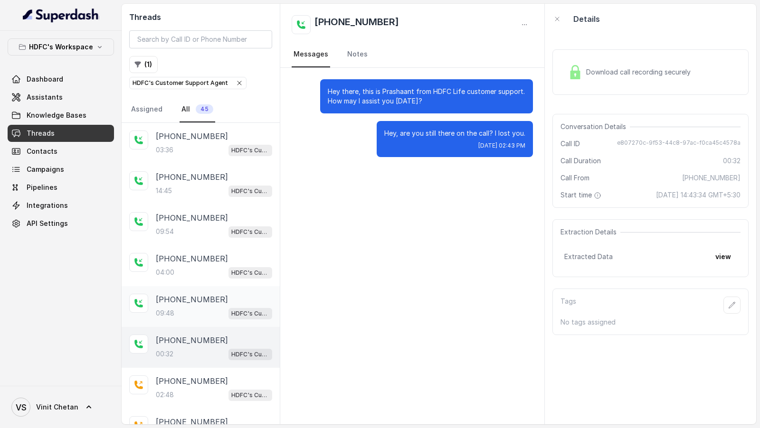
click at [196, 307] on div "09:48 HDFC's Customer Support Agent" at bounding box center [214, 313] width 116 height 12
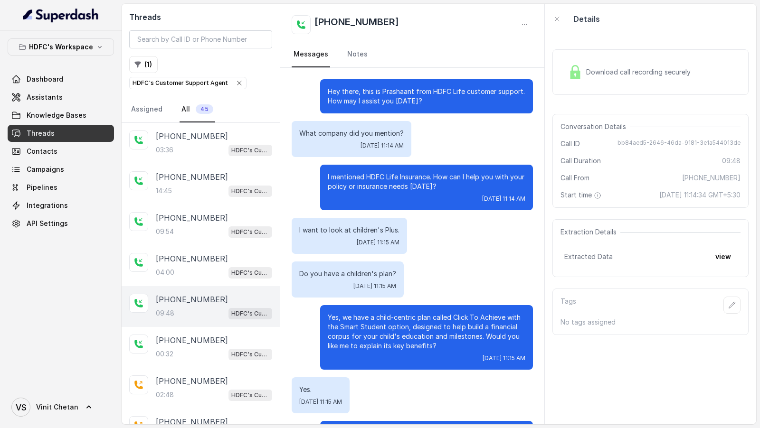
scroll to position [3470, 0]
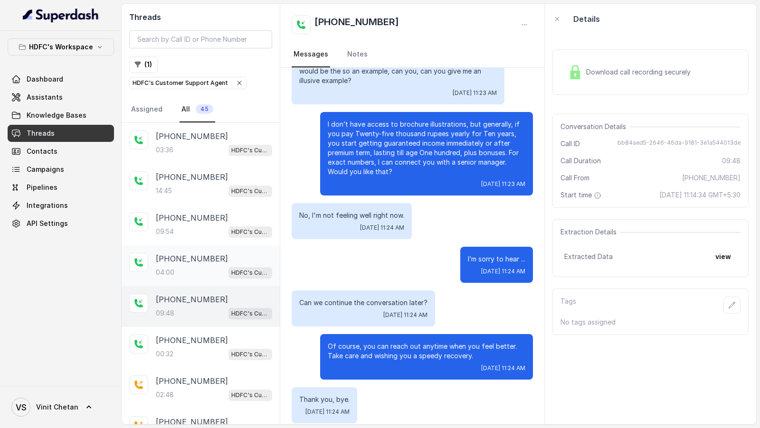
click at [166, 258] on p "[PHONE_NUMBER]" at bounding box center [192, 258] width 72 height 11
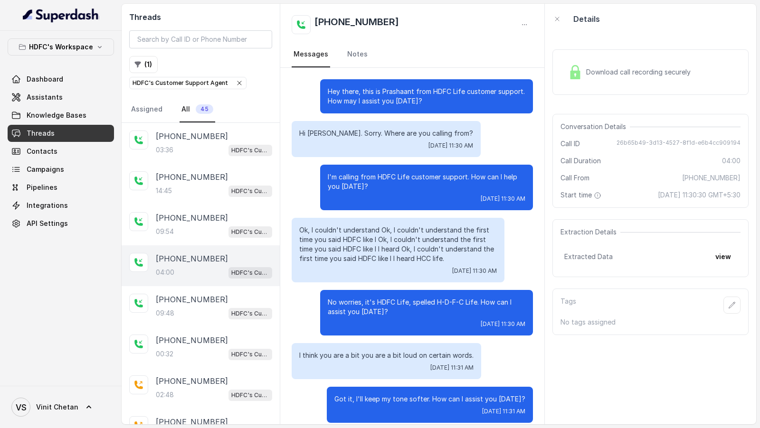
scroll to position [1325, 0]
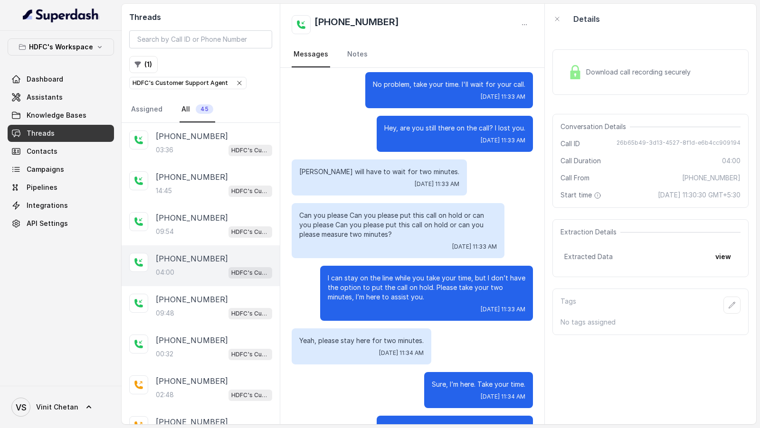
click at [179, 59] on div "( 1 ) HDFC's Customer Support Agent" at bounding box center [200, 72] width 143 height 33
click at [142, 63] on button "( 1 )" at bounding box center [143, 64] width 28 height 17
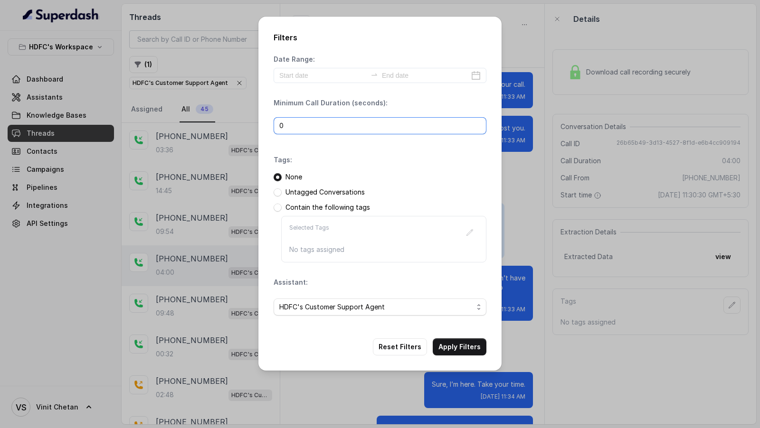
drag, startPoint x: 335, startPoint y: 123, endPoint x: 224, endPoint y: 122, distance: 111.1
click at [224, 122] on div "Filters Date Range: Minimum Call Duration (seconds): 0 Tags: None Untagged Conv…" at bounding box center [380, 214] width 760 height 428
type input "1"
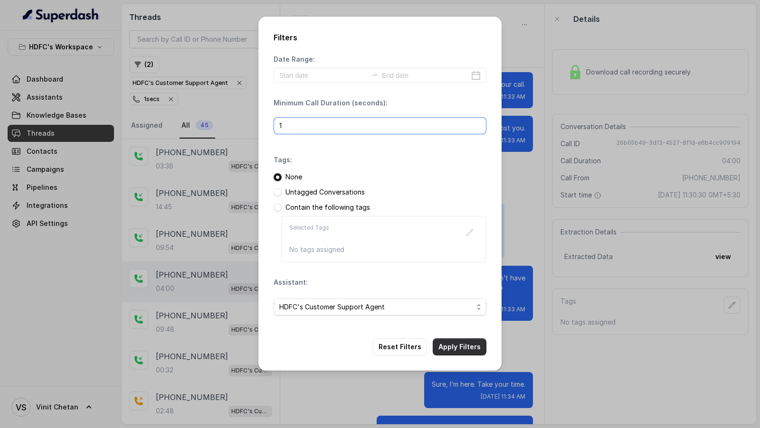
type input "1"
click at [461, 344] on button "Apply Filters" at bounding box center [460, 347] width 54 height 17
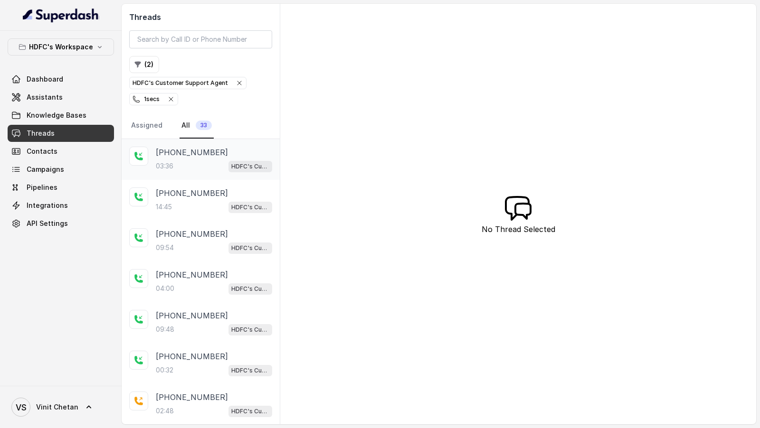
click at [204, 170] on div "03:36 HDFC's Customer Support Agent" at bounding box center [214, 166] width 116 height 12
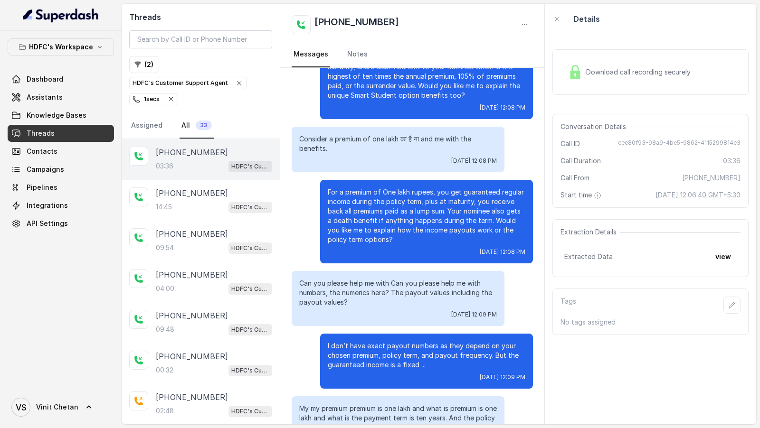
scroll to position [974, 0]
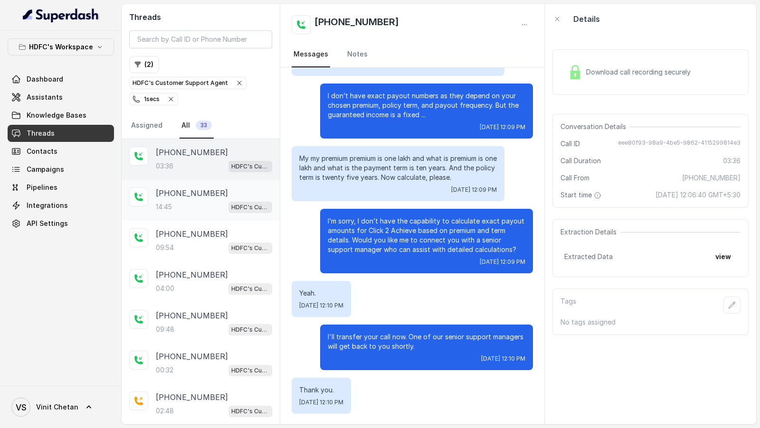
click at [197, 197] on div "+919920789926 14:45 HDFC's Customer Support Agent" at bounding box center [214, 201] width 116 height 26
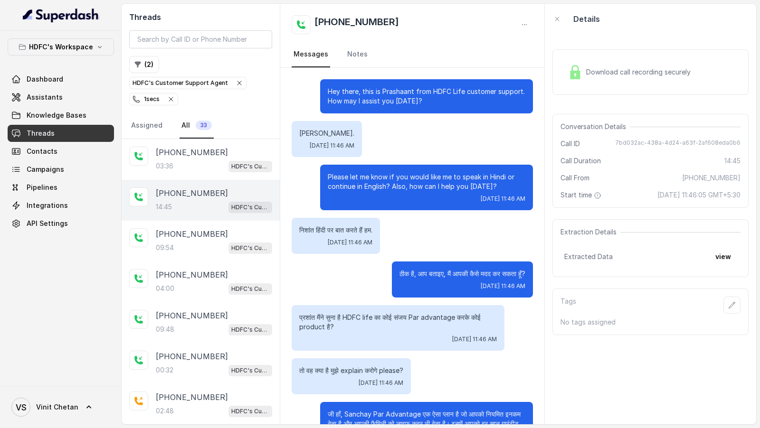
drag, startPoint x: 662, startPoint y: 77, endPoint x: 667, endPoint y: 78, distance: 4.8
click at [662, 77] on div "Download call recording securely" at bounding box center [629, 72] width 130 height 22
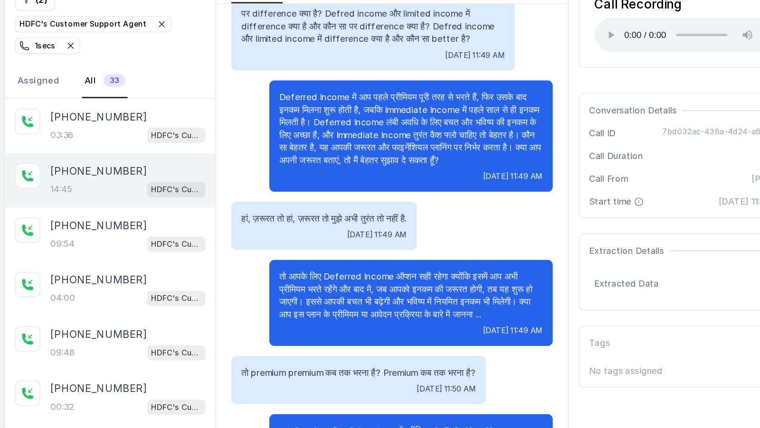
scroll to position [1086, 0]
drag, startPoint x: 437, startPoint y: 255, endPoint x: 457, endPoint y: 286, distance: 36.4
click at [457, 286] on div "तो आपके लिए Deferred Income ऑप्शन सही रहेगा क्योंकि इसमें आप अभी प्रीमियम भरते …" at bounding box center [426, 292] width 213 height 65
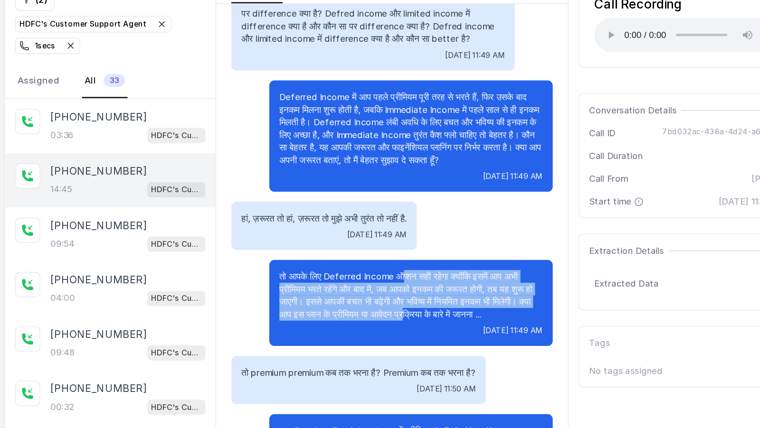
drag, startPoint x: 426, startPoint y: 249, endPoint x: 436, endPoint y: 285, distance: 37.4
click at [436, 285] on p "तो आपके लिए Deferred Income ऑप्शन सही रहेगा क्योंकि इसमें आप अभी प्रीमियम भरते …" at bounding box center [427, 287] width 198 height 38
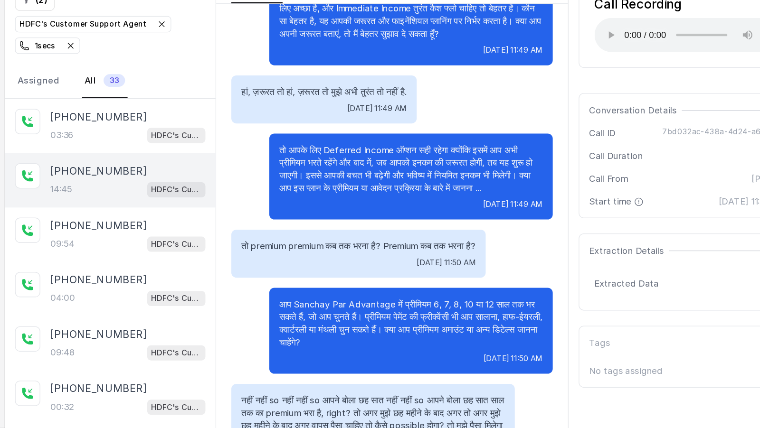
scroll to position [1183, 0]
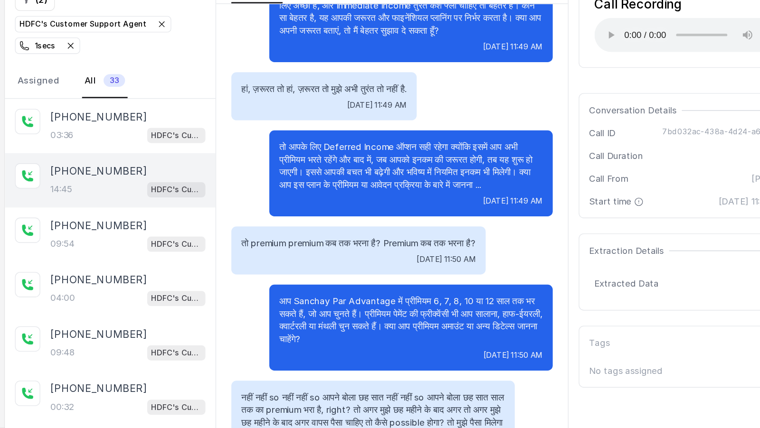
drag, startPoint x: 326, startPoint y: 272, endPoint x: 354, endPoint y: 319, distance: 54.7
click at [354, 319] on div "आप Sanchay Par Advantage में प्रीमियम 6, 7, 8, 10 या 12 साल तक भर सकते हैं, जो …" at bounding box center [426, 311] width 213 height 65
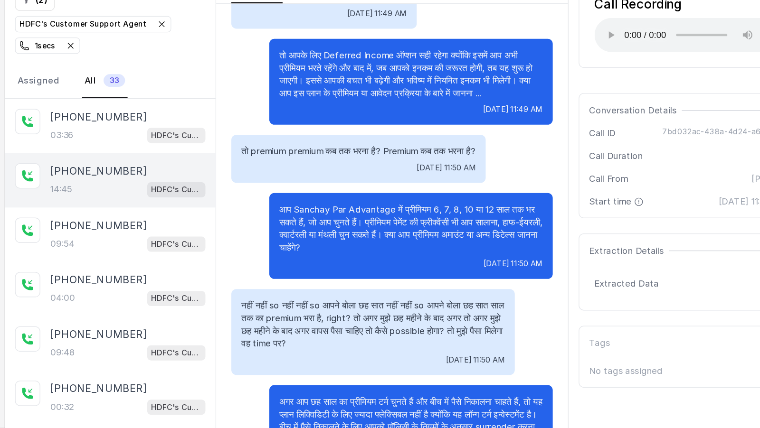
scroll to position [1260, 0]
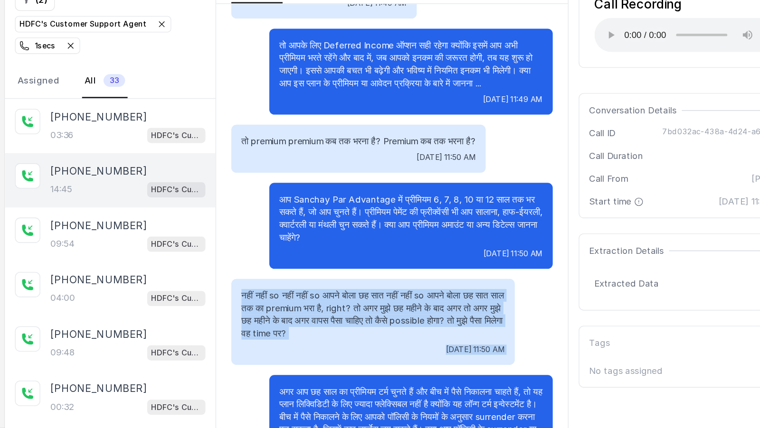
drag, startPoint x: 298, startPoint y: 270, endPoint x: 346, endPoint y: 322, distance: 71.3
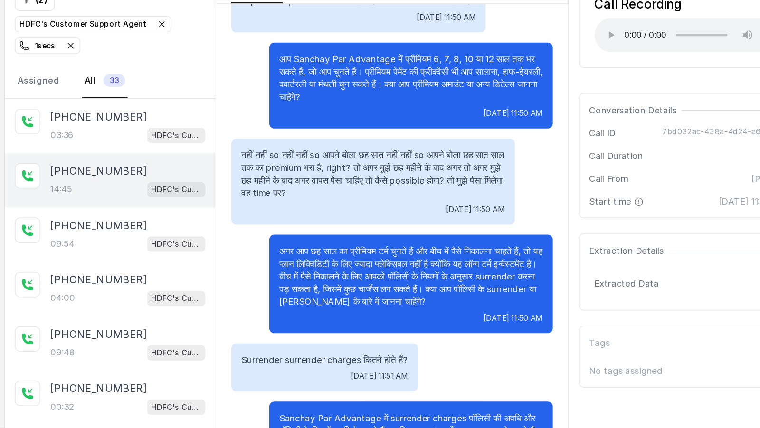
scroll to position [1365, 0]
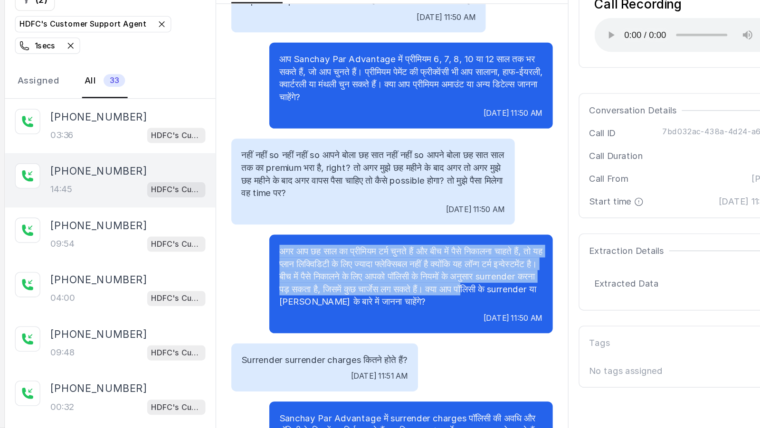
drag, startPoint x: 326, startPoint y: 234, endPoint x: 332, endPoint y: 269, distance: 35.3
click at [332, 269] on div "अगर आप छह साल का प्रीमियम टर्म चुनते हैं और बीच में पैसे निकालना चाहते हैं, तो …" at bounding box center [426, 278] width 213 height 74
click at [332, 269] on p "अगर आप छह साल का प्रीमियम टर्म चुनते हैं और बीच में पैसे निकालना चाहते हैं, तो …" at bounding box center [427, 272] width 198 height 47
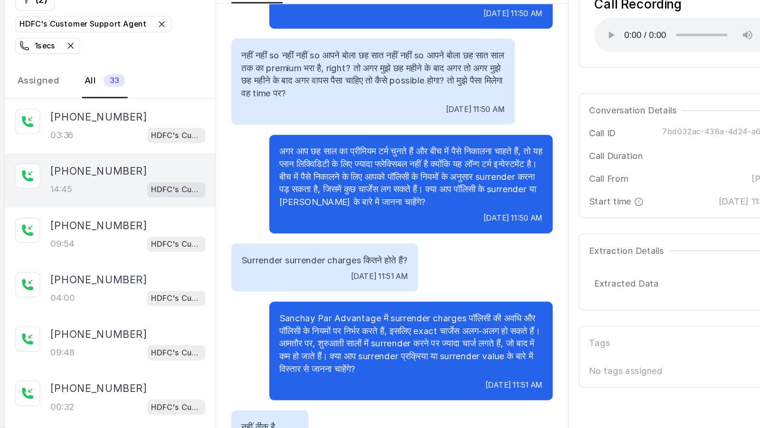
scroll to position [1441, 0]
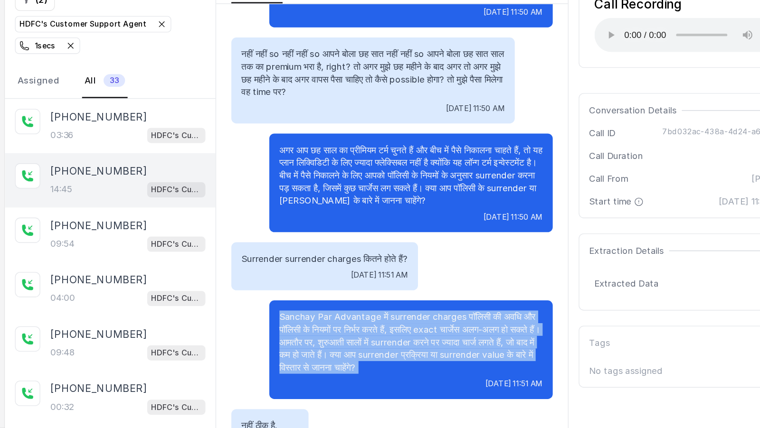
drag, startPoint x: 328, startPoint y: 284, endPoint x: 329, endPoint y: 327, distance: 42.7
click at [329, 327] on div "Sanchay Par Advantage में surrender charges पॉलिसी की अवधि और पॉलिसी के नियमों …" at bounding box center [426, 328] width 213 height 74
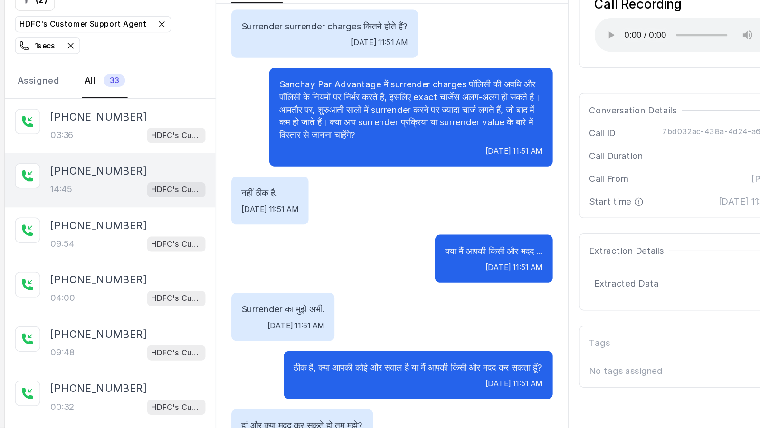
scroll to position [1621, 0]
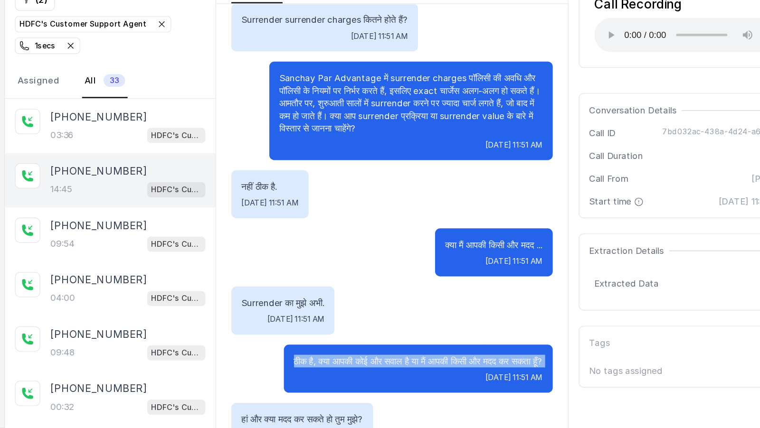
drag, startPoint x: 326, startPoint y: 318, endPoint x: 327, endPoint y: 332, distance: 13.8
click at [331, 332] on div "ठीक है, क्या आपकी कोई और सवाल है या मैं आपकी किसी और मदद कर सकता हूँ? Wed, Sep …" at bounding box center [432, 342] width 202 height 36
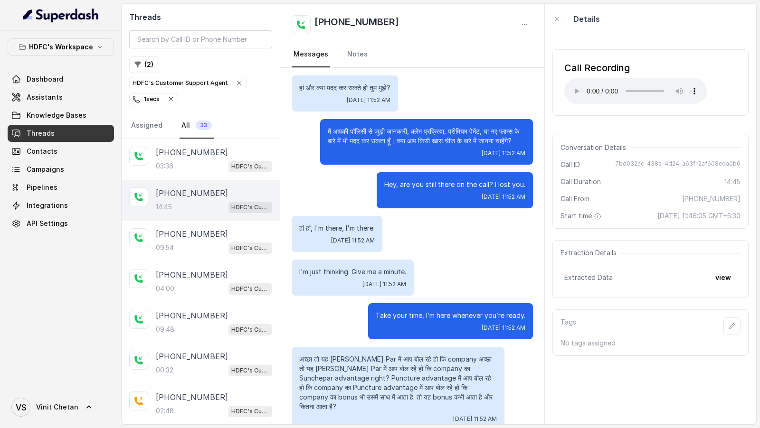
scroll to position [1920, 0]
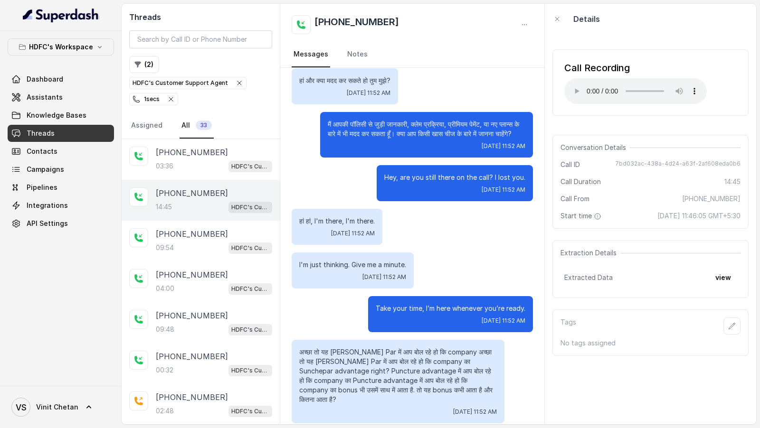
drag, startPoint x: 376, startPoint y: 303, endPoint x: 376, endPoint y: 331, distance: 27.5
click at [376, 331] on div "Take your time, I’m here whenever you’re ready. Wed, Sep 24, 2025, 11:52 AM" at bounding box center [450, 314] width 165 height 36
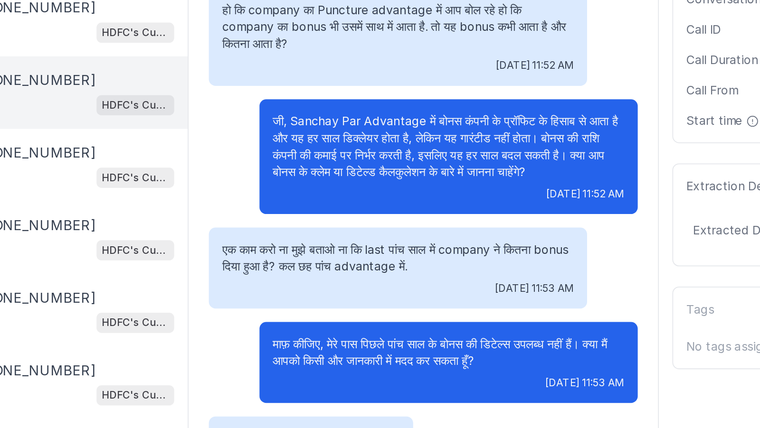
scroll to position [2148, 0]
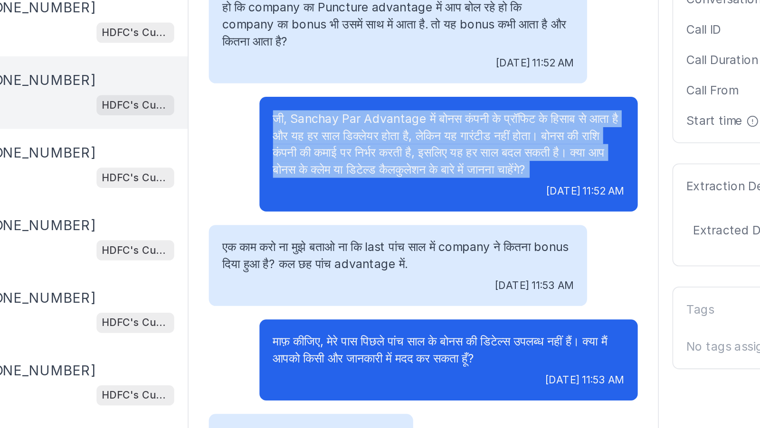
drag, startPoint x: 323, startPoint y: 205, endPoint x: 331, endPoint y: 240, distance: 36.0
click at [331, 241] on div "जी, Sanchay Par Advantage में बोनस कंपनी के प्रॉफिट के हिसाब से आता है और यह हर…" at bounding box center [426, 235] width 213 height 65
click at [331, 240] on div "जी, Sanchay Par Advantage में बोनस कंपनी के प्रॉफिट के हिसाब से आता है और यह हर…" at bounding box center [426, 235] width 213 height 65
drag, startPoint x: 323, startPoint y: 201, endPoint x: 326, endPoint y: 241, distance: 39.6
click at [326, 241] on div "जी, Sanchay Par Advantage में बोनस कंपनी के प्रॉफिट के हिसाब से आता है और यह हर…" at bounding box center [426, 235] width 213 height 65
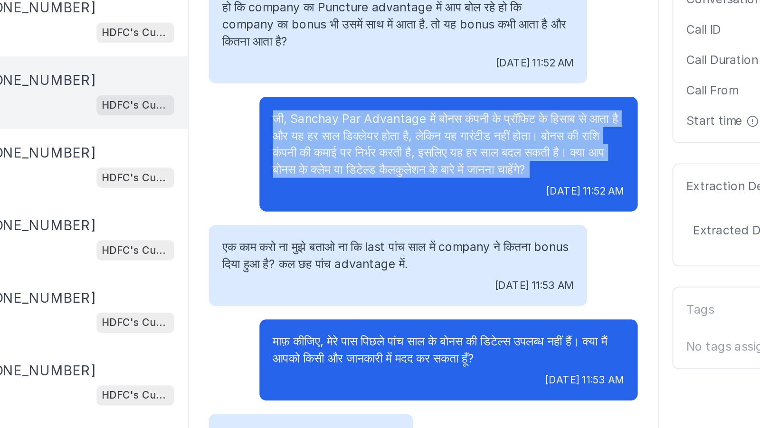
click at [326, 241] on div "जी, Sanchay Par Advantage में बोनस कंपनी के प्रॉफिट के हिसाब से आता है और यह हर…" at bounding box center [426, 235] width 213 height 65
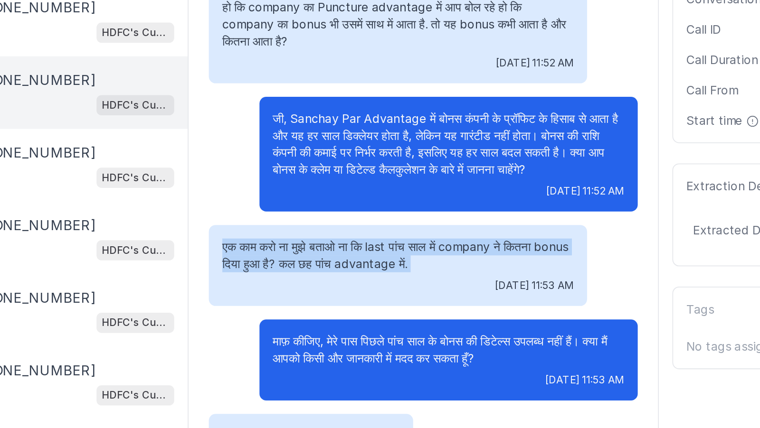
drag, startPoint x: 295, startPoint y: 276, endPoint x: 298, endPoint y: 292, distance: 16.0
click at [298, 292] on div "एक काम करो ना मुझे बताओ ना कि last पांच साल में company ने कितना bonus दिया हुआ…" at bounding box center [398, 298] width 213 height 46
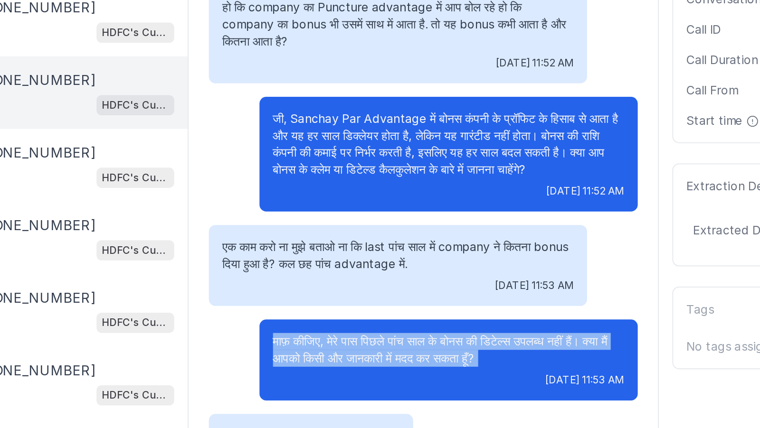
drag, startPoint x: 325, startPoint y: 325, endPoint x: 331, endPoint y: 347, distance: 22.8
click at [331, 347] on div "माफ़ कीजिए, मेरे पास पिछले पांच साल के बोनस की डिटेल्स उपलब्ध नहीं हैं। क्या मै…" at bounding box center [426, 351] width 213 height 46
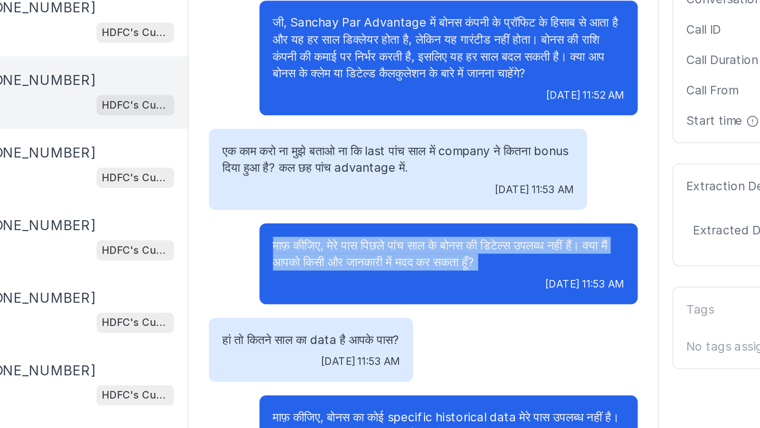
scroll to position [2203, 0]
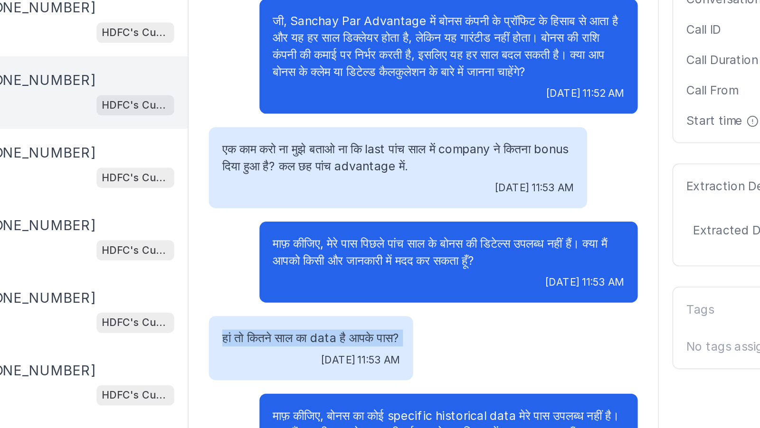
drag, startPoint x: 299, startPoint y: 331, endPoint x: 299, endPoint y: 338, distance: 7.1
click at [299, 338] on div "हां तो कितने साल का data है आपके पास? Wed, Sep 24, 2025, 11:53 AM" at bounding box center [349, 344] width 115 height 36
click at [299, 347] on div "[DATE] 11:53 AM" at bounding box center [349, 351] width 100 height 8
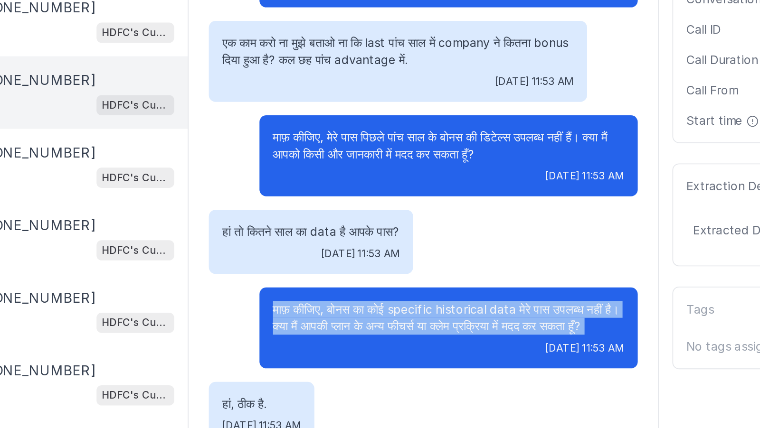
drag, startPoint x: 322, startPoint y: 312, endPoint x: 324, endPoint y: 331, distance: 18.1
click at [324, 331] on div "माफ़ कीजिए, बोनस का कोई specific historical data मेरे पास उपलब्ध नहीं है। क्या …" at bounding box center [426, 333] width 213 height 46
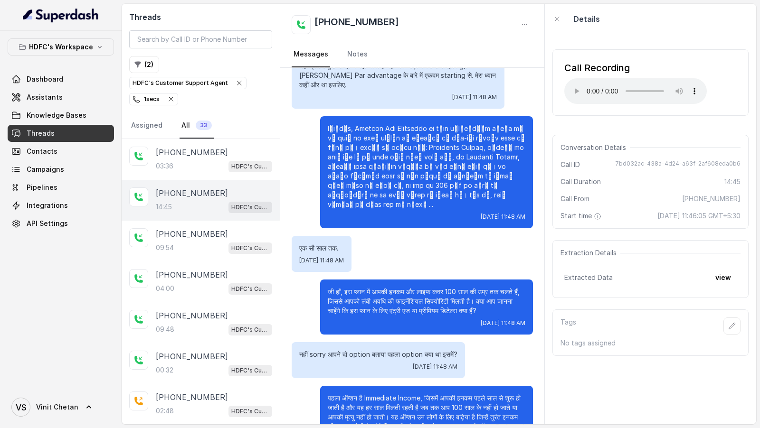
scroll to position [0, 0]
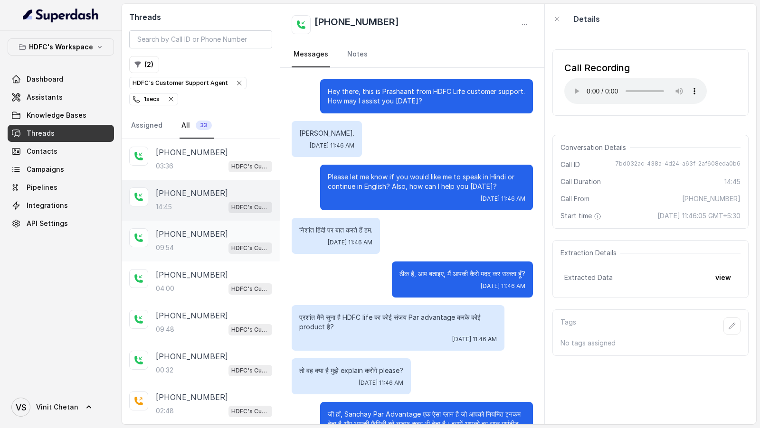
click at [220, 249] on div "09:54 HDFC's Customer Support Agent" at bounding box center [214, 248] width 116 height 12
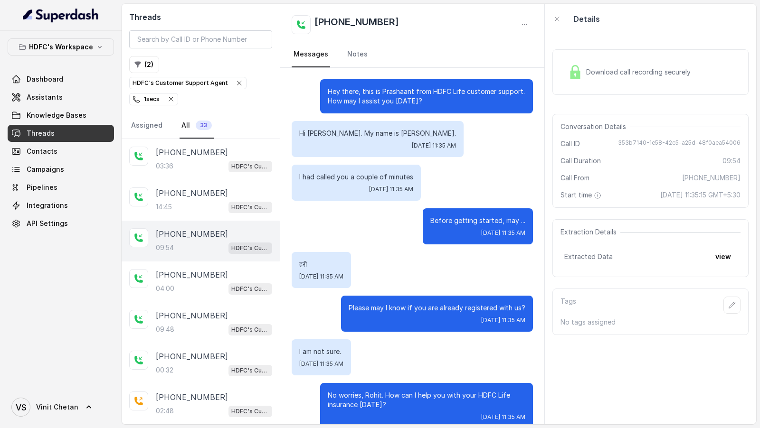
click at [600, 74] on span "Download call recording securely" at bounding box center [640, 71] width 108 height 9
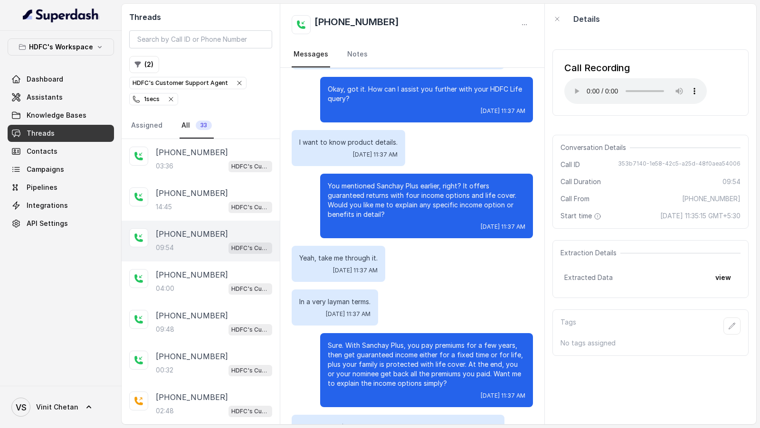
scroll to position [861, 0]
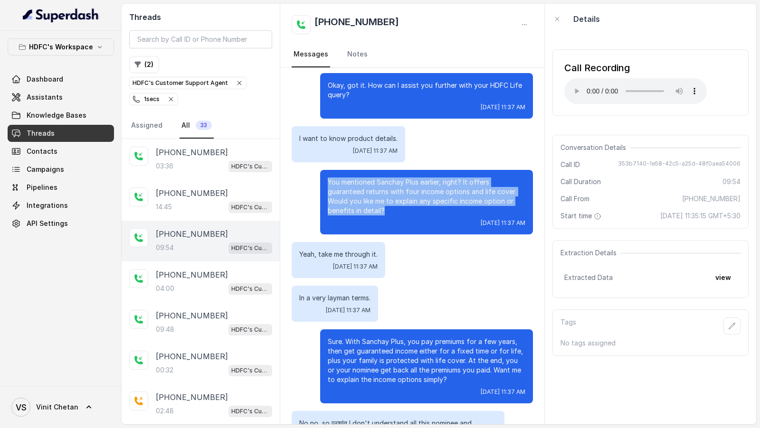
drag, startPoint x: 401, startPoint y: 198, endPoint x: 286, endPoint y: 153, distance: 123.5
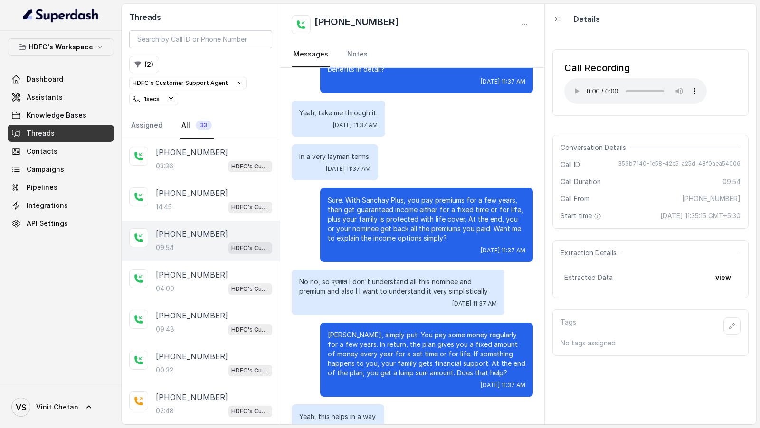
scroll to position [1045, 0]
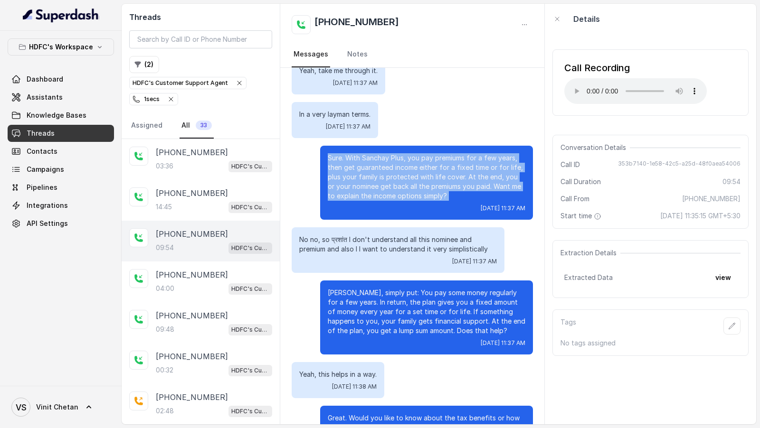
drag, startPoint x: 323, startPoint y: 143, endPoint x: 425, endPoint y: 190, distance: 112.6
click at [425, 191] on div "Sure. With Sanchay Plus, you pay premiums for a few years, then get guaranteed …" at bounding box center [426, 183] width 213 height 74
click at [425, 190] on p "Sure. With Sanchay Plus, you pay premiums for a few years, then get guaranteed …" at bounding box center [427, 176] width 198 height 47
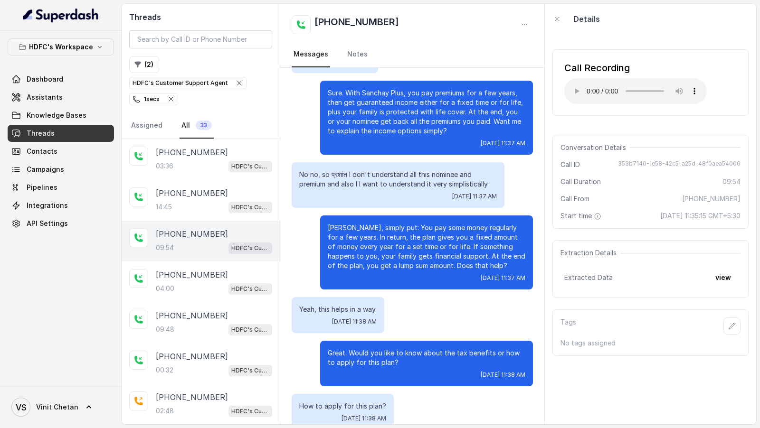
scroll to position [1112, 0]
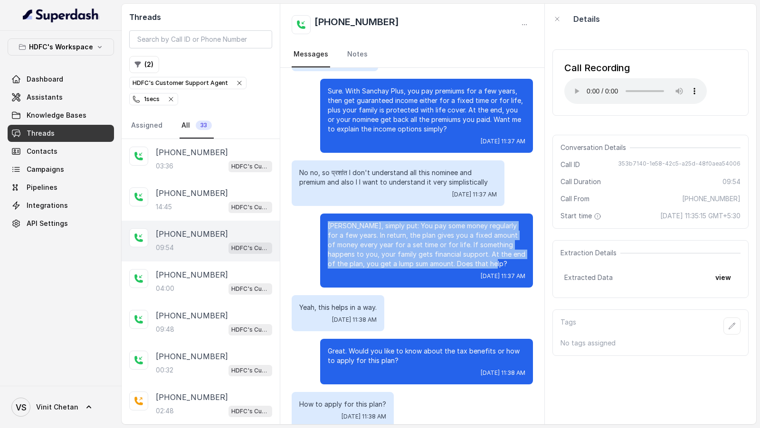
drag, startPoint x: 324, startPoint y: 215, endPoint x: 525, endPoint y: 255, distance: 204.8
click at [525, 255] on div "Okay Rohit, simply put: You pay some money regularly for a few years. In return…" at bounding box center [426, 251] width 213 height 74
click at [525, 255] on p "[PERSON_NAME], simply put: You pay some money regularly for a few years. In ret…" at bounding box center [427, 244] width 198 height 47
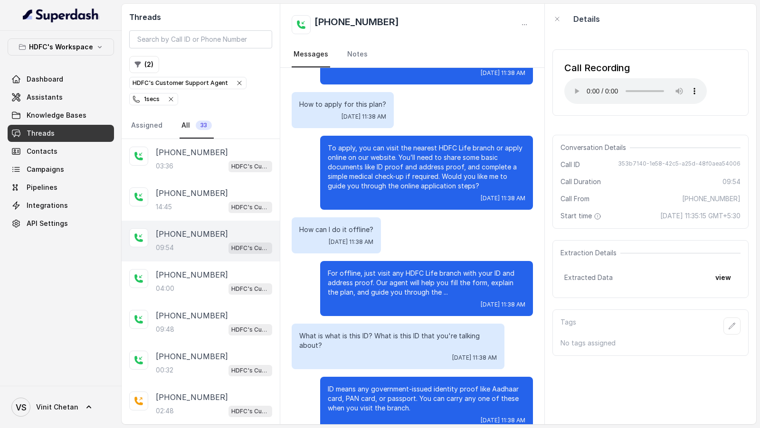
scroll to position [1414, 0]
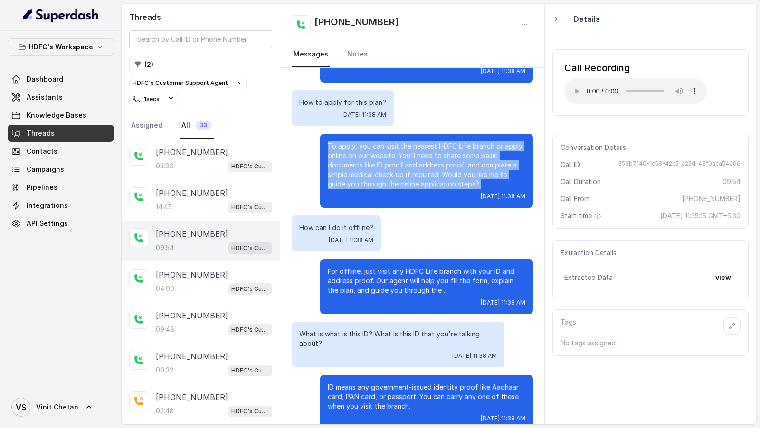
drag, startPoint x: 319, startPoint y: 135, endPoint x: 397, endPoint y: 181, distance: 90.2
click at [397, 181] on div "To apply, you can visit the nearest HDFC Life branch or apply online on our web…" at bounding box center [412, 171] width 241 height 74
click at [397, 181] on div "To apply, you can visit the nearest HDFC Life branch or apply online on our web…" at bounding box center [426, 171] width 213 height 74
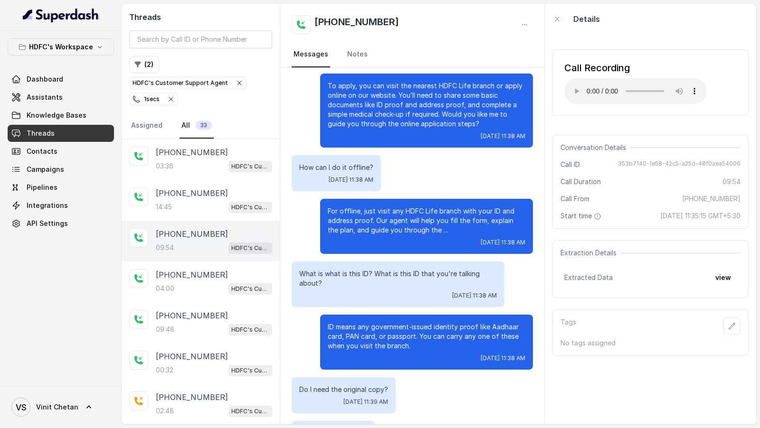
scroll to position [1483, 0]
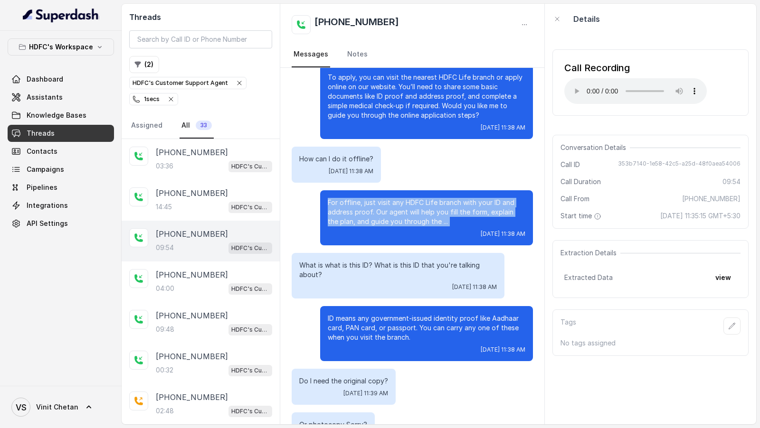
drag, startPoint x: 323, startPoint y: 196, endPoint x: 339, endPoint y: 217, distance: 26.5
click at [339, 217] on div "For offline, just visit any HDFC Life branch with your ID and address proof. Ou…" at bounding box center [426, 217] width 213 height 55
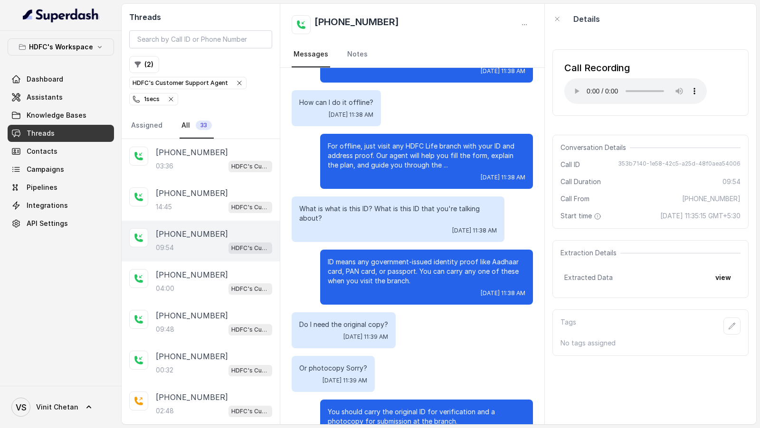
scroll to position [1545, 0]
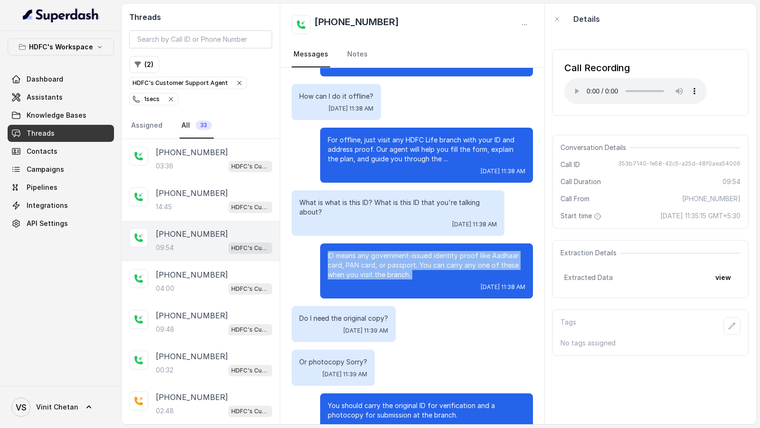
drag, startPoint x: 320, startPoint y: 243, endPoint x: 331, endPoint y: 274, distance: 33.3
click at [332, 274] on div "ID means any government-issued identity proof like Aadhaar card, PAN card, or p…" at bounding box center [426, 271] width 213 height 55
click at [331, 283] on div "[DATE] 11:38 AM" at bounding box center [427, 287] width 198 height 8
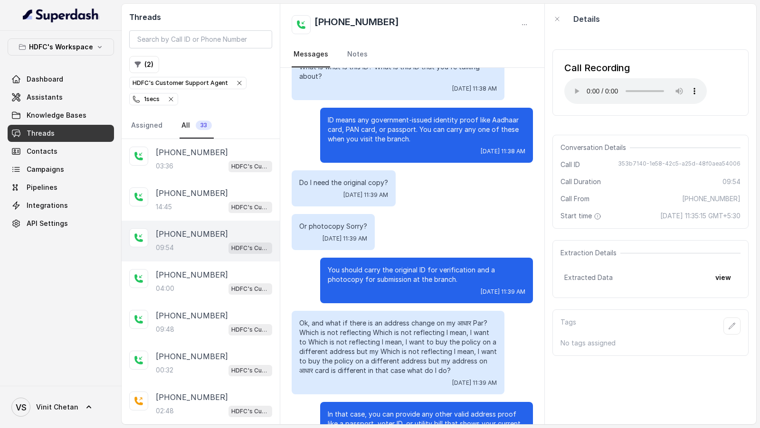
scroll to position [1689, 0]
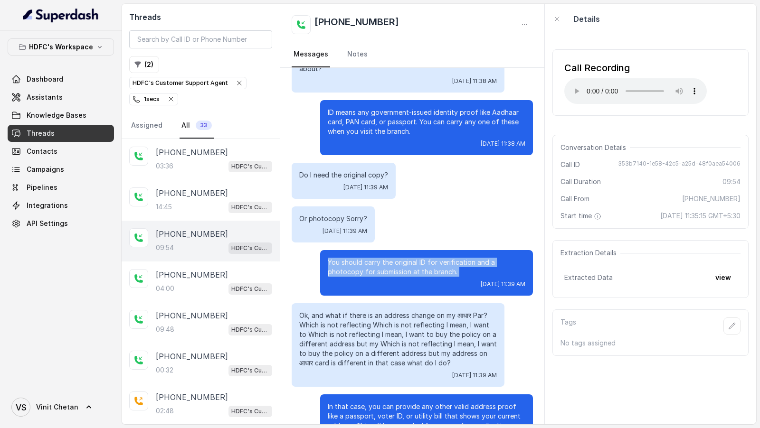
drag, startPoint x: 328, startPoint y: 254, endPoint x: 329, endPoint y: 274, distance: 20.9
click at [329, 274] on div "You should carry the original ID for verification and a photocopy for submissio…" at bounding box center [426, 273] width 213 height 46
click at [329, 281] on div "[DATE] 11:39 AM" at bounding box center [427, 285] width 198 height 8
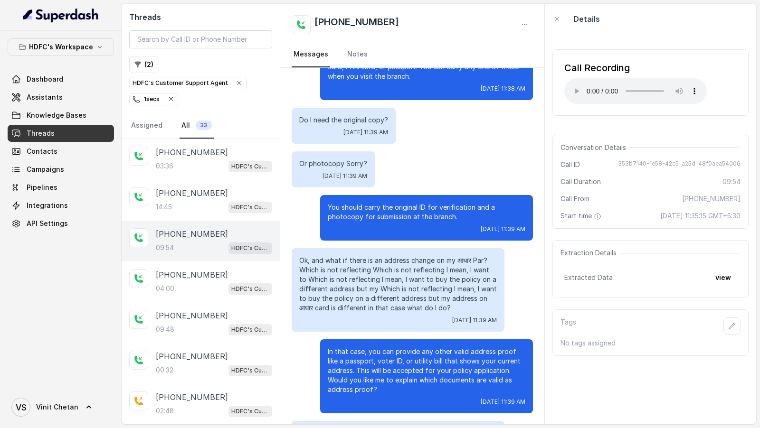
scroll to position [1754, 0]
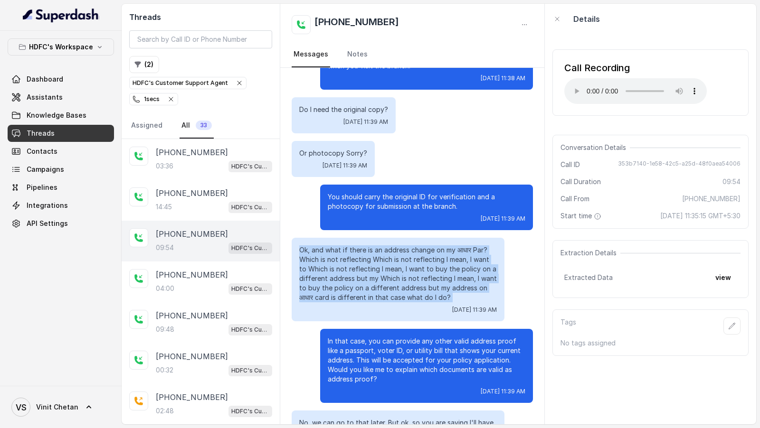
drag, startPoint x: 293, startPoint y: 236, endPoint x: 312, endPoint y: 295, distance: 62.5
click at [312, 295] on div "Ok, and what if there is an address change on my आधार Par? Which is not reflect…" at bounding box center [398, 280] width 213 height 84
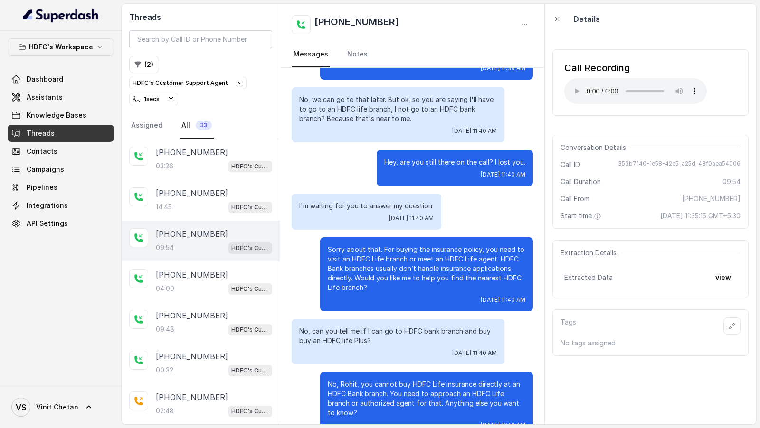
scroll to position [2095, 0]
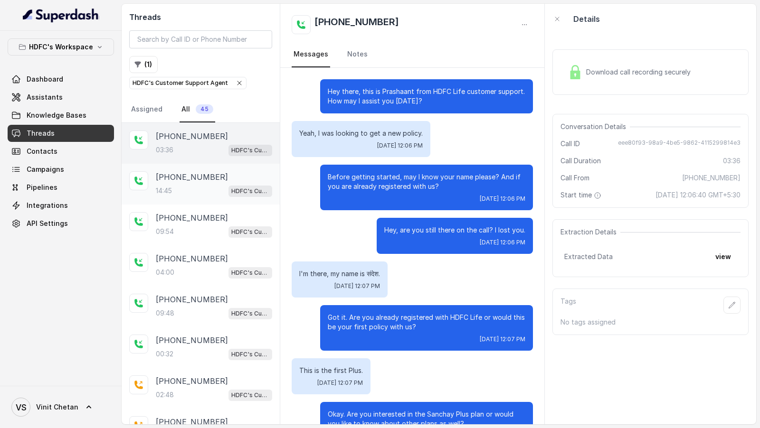
click at [195, 189] on div "14:45 HDFC's Customer Support Agent" at bounding box center [214, 191] width 116 height 12
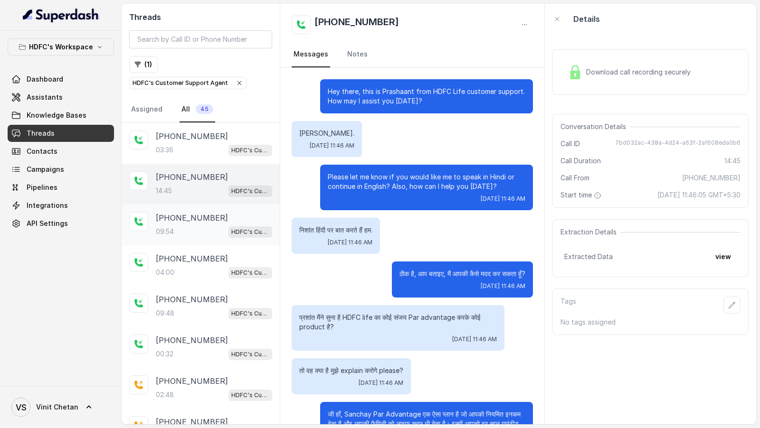
click at [174, 217] on p "[PHONE_NUMBER]" at bounding box center [192, 217] width 72 height 11
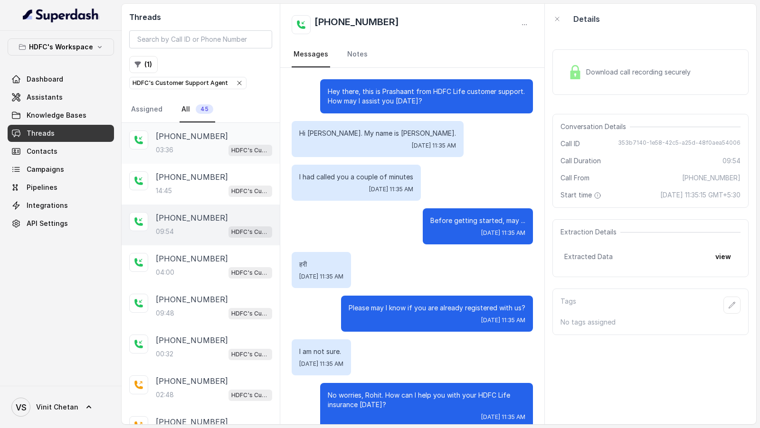
click at [214, 144] on div "03:36 HDFC's Customer Support Agent" at bounding box center [214, 150] width 116 height 12
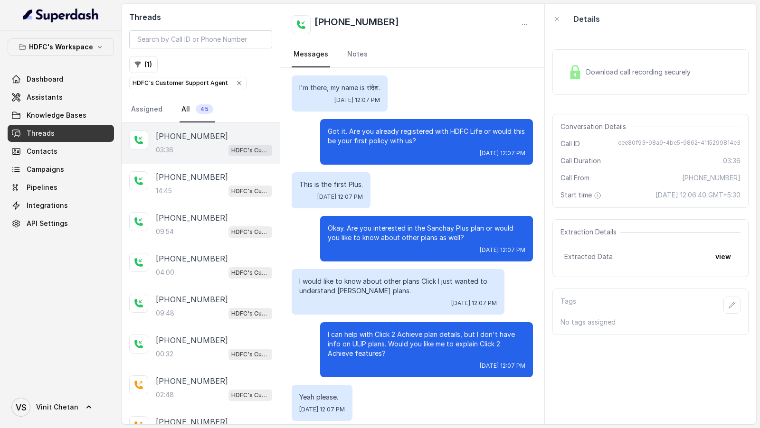
scroll to position [187, 0]
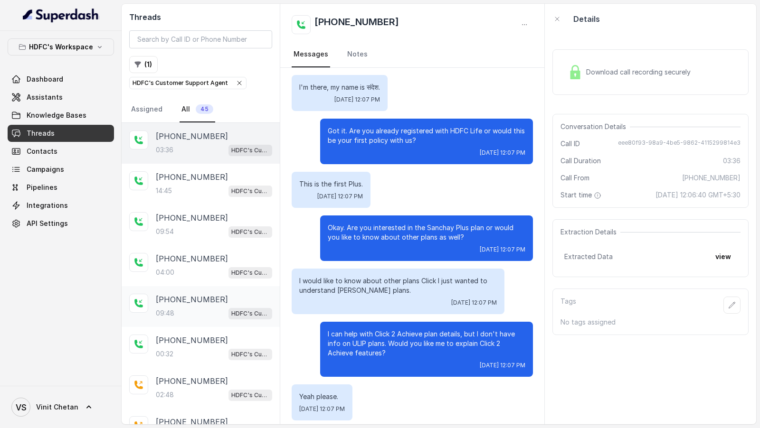
click at [207, 307] on div "09:48 HDFC's Customer Support Agent" at bounding box center [214, 313] width 116 height 12
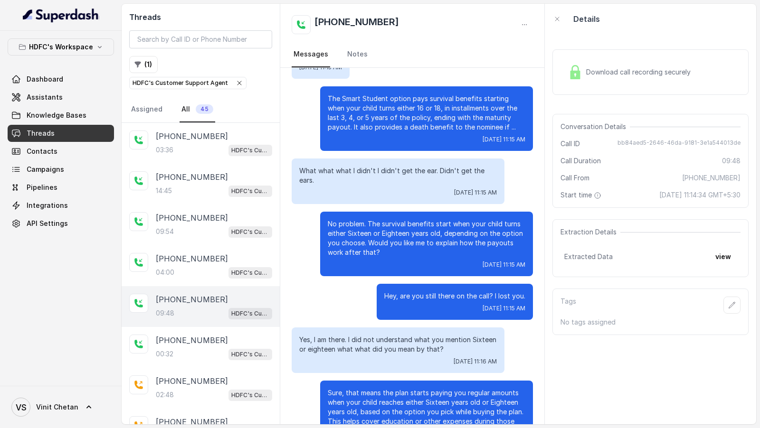
scroll to position [342, 0]
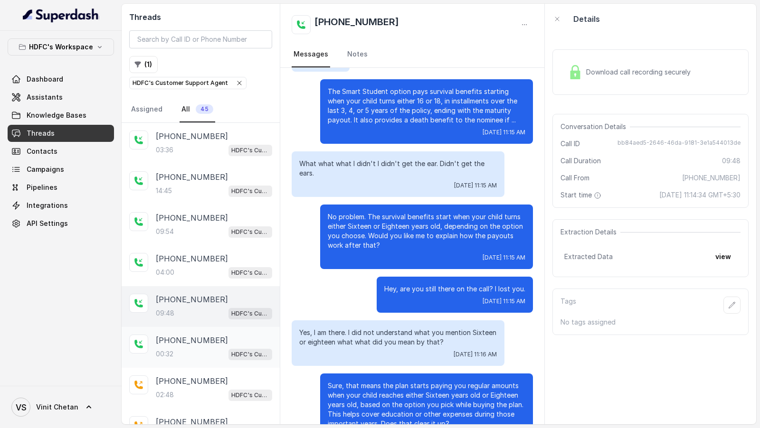
click at [182, 337] on p "[PHONE_NUMBER]" at bounding box center [192, 340] width 72 height 11
